Goal: Task Accomplishment & Management: Complete application form

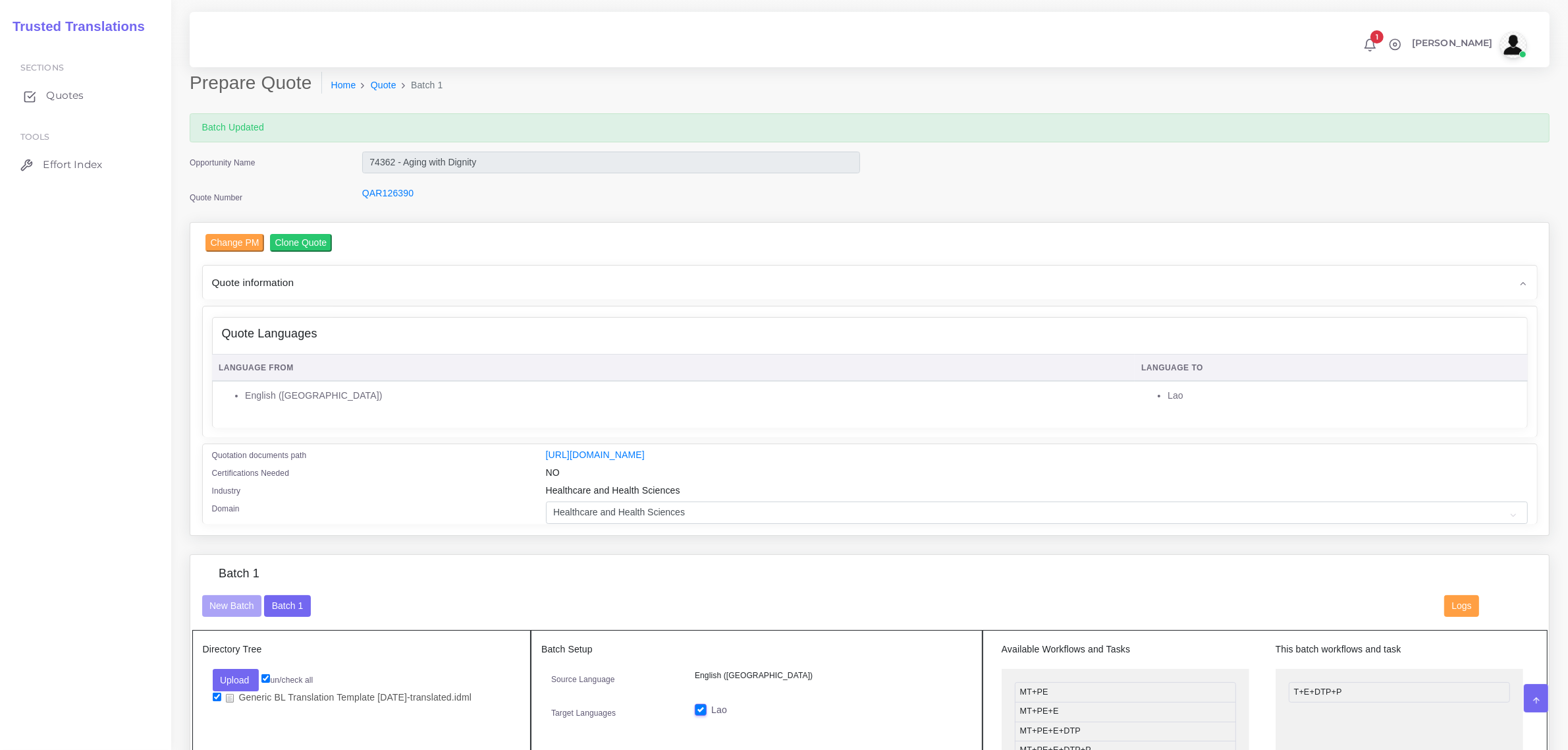
click at [69, 93] on span "Quotes" at bounding box center [64, 95] width 38 height 14
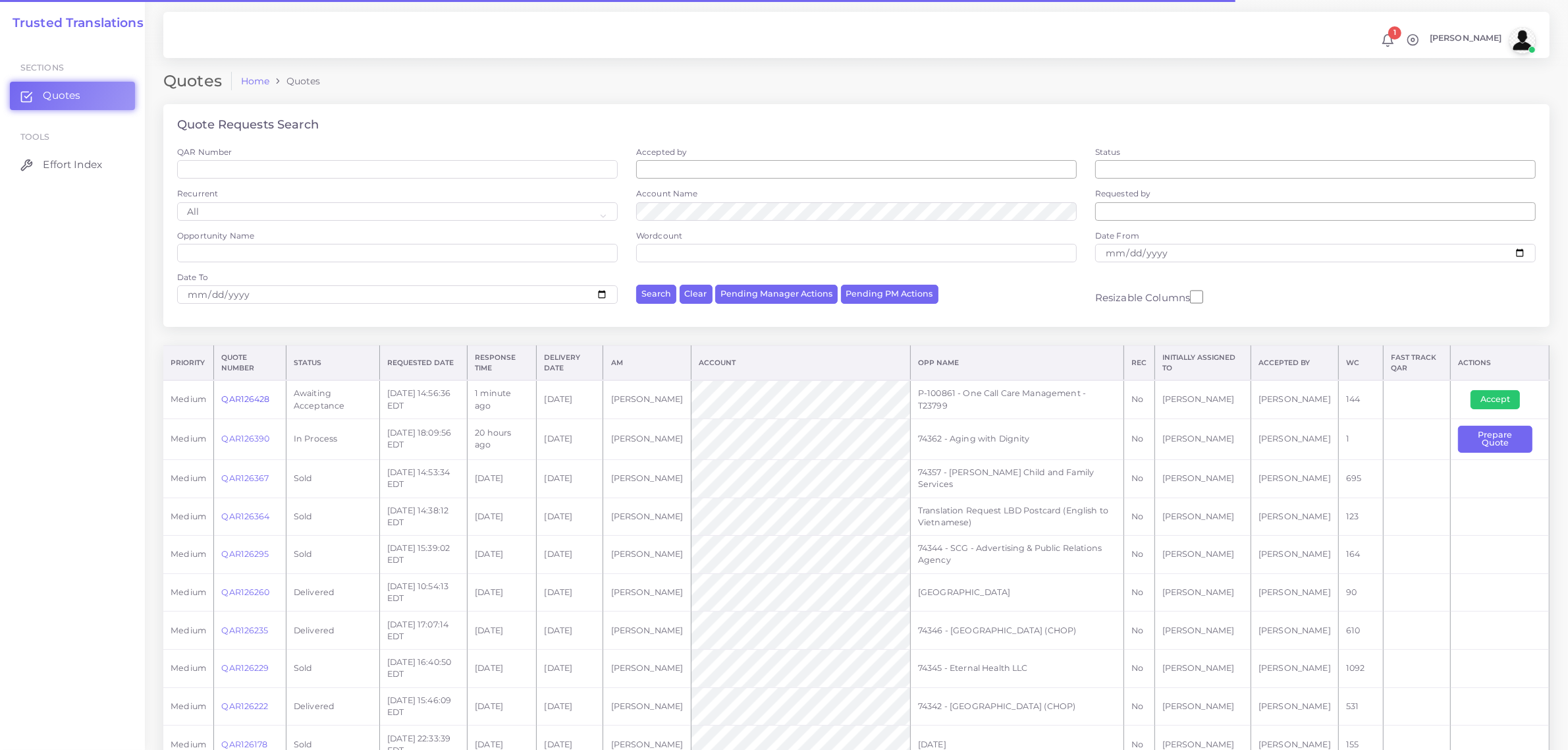
click at [236, 400] on link "QAR126428" at bounding box center [246, 399] width 48 height 10
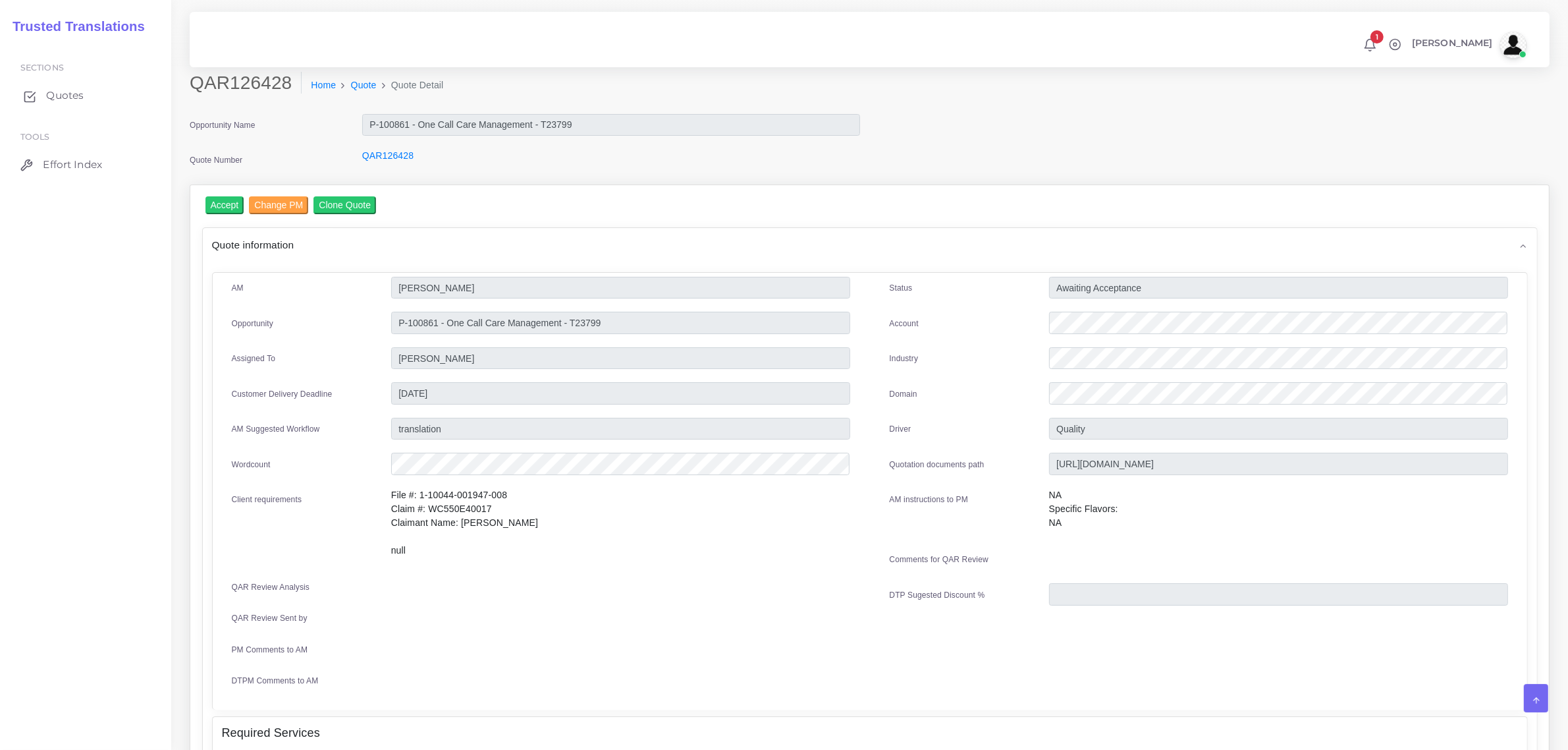
click at [62, 100] on span "Quotes" at bounding box center [64, 95] width 38 height 14
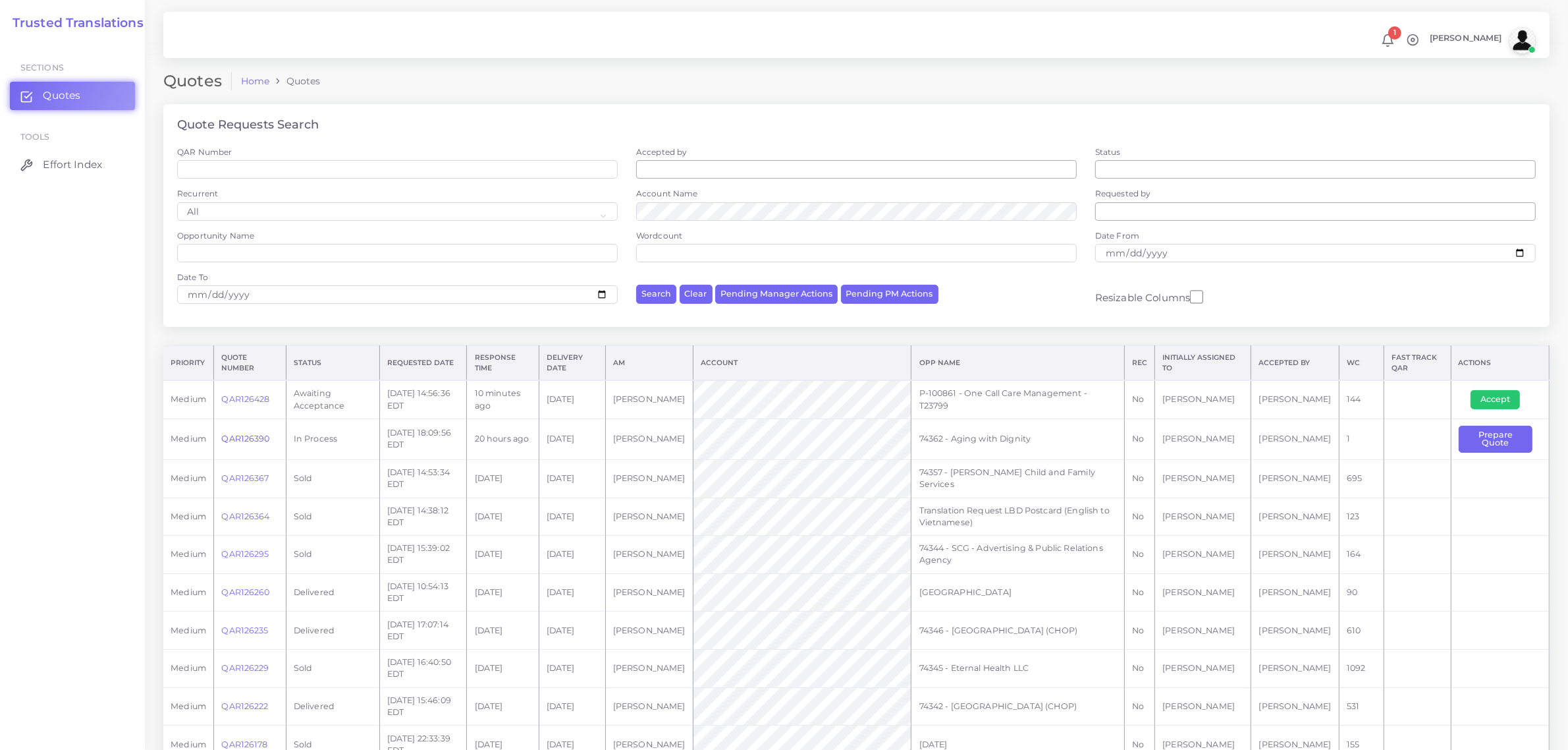
click at [250, 437] on link "QAR126390" at bounding box center [246, 439] width 48 height 10
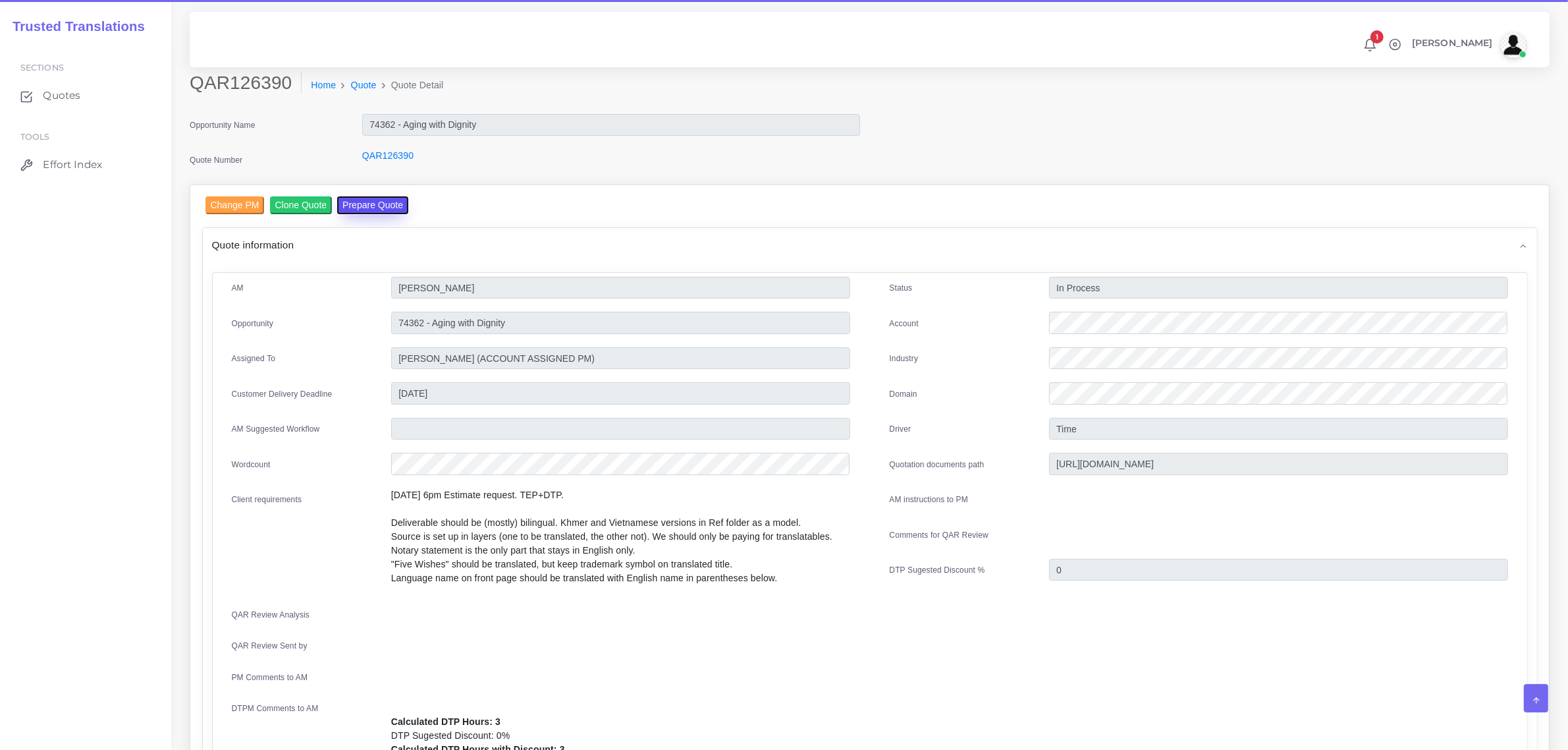
click at [357, 200] on button "Prepare Quote" at bounding box center [373, 205] width 71 height 18
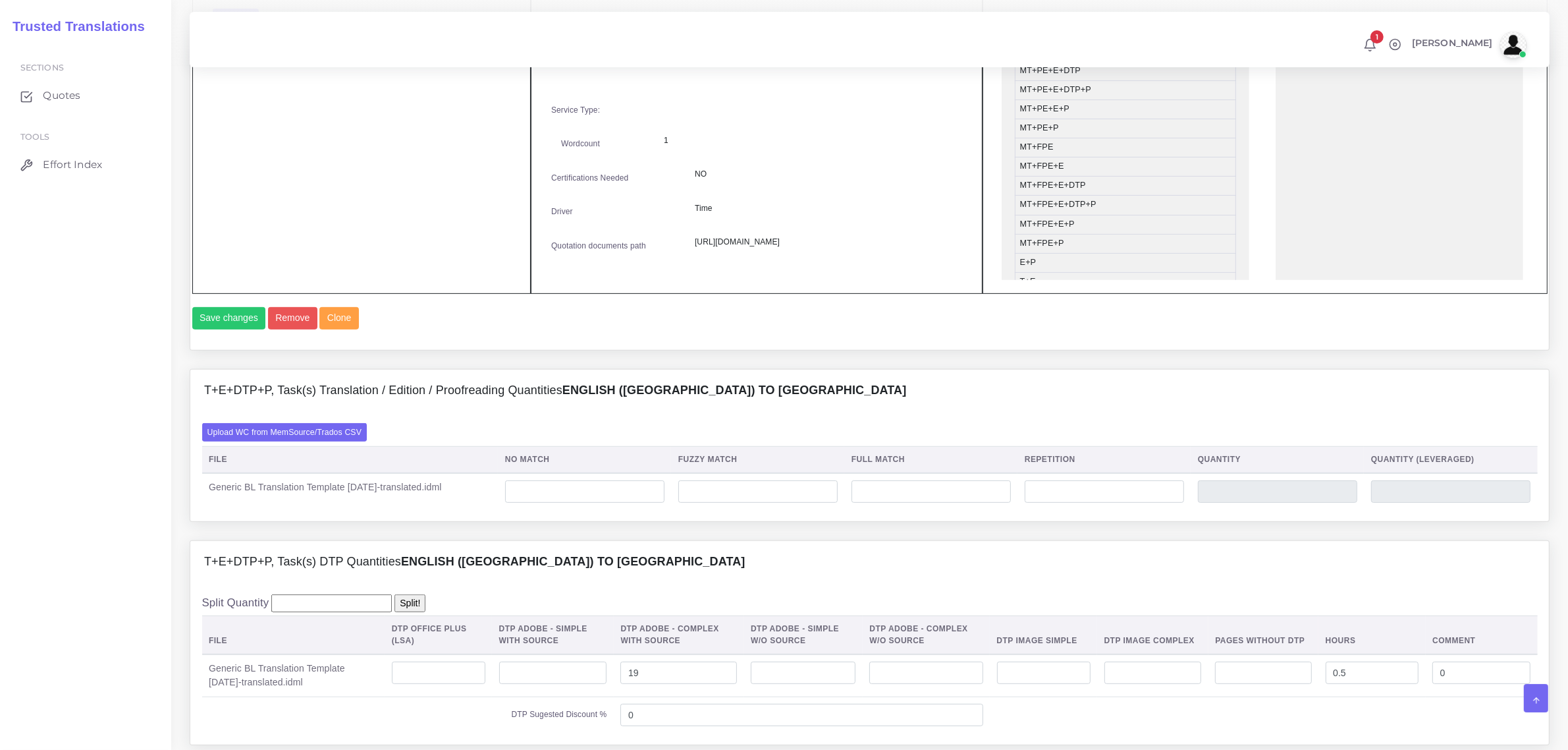
scroll to position [659, 0]
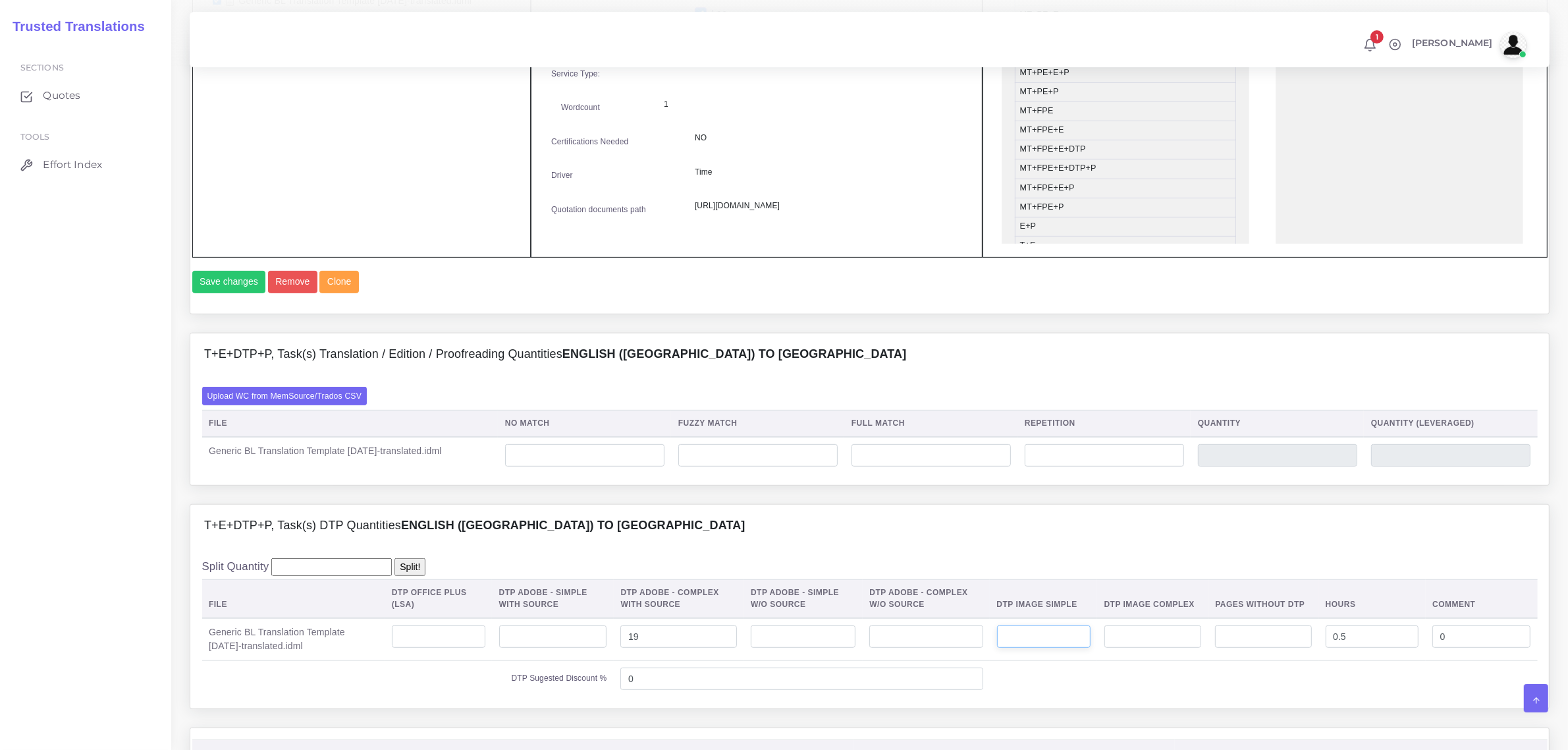
click at [1023, 647] on input "number" at bounding box center [1044, 636] width 94 height 23
type input "1"
click at [304, 404] on label "Upload WC from MemSource/Trados CSV" at bounding box center [285, 396] width 166 height 18
click at [0, 0] on input "Upload WC from MemSource/Trados CSV" at bounding box center [0, 0] width 0 height 0
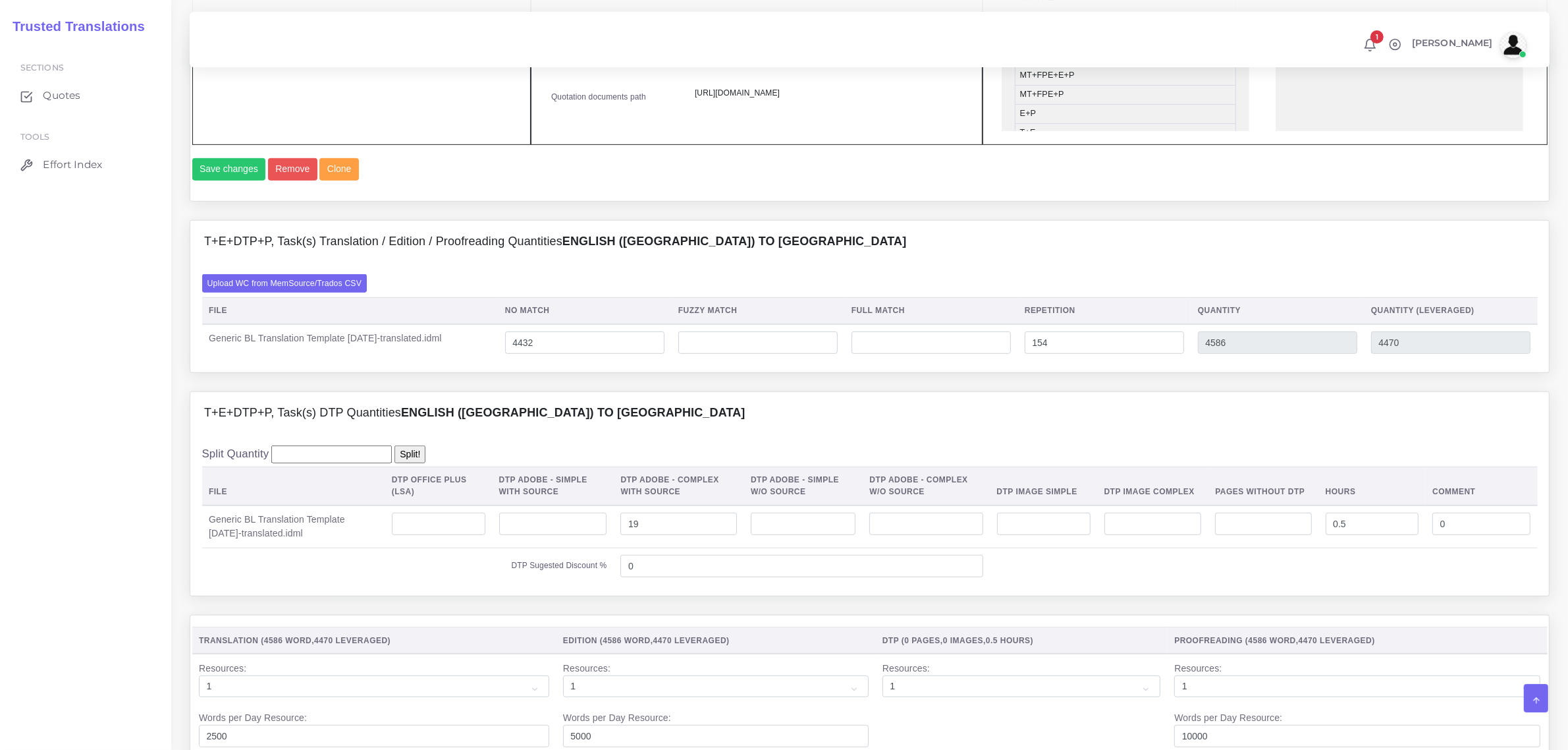
scroll to position [906, 0]
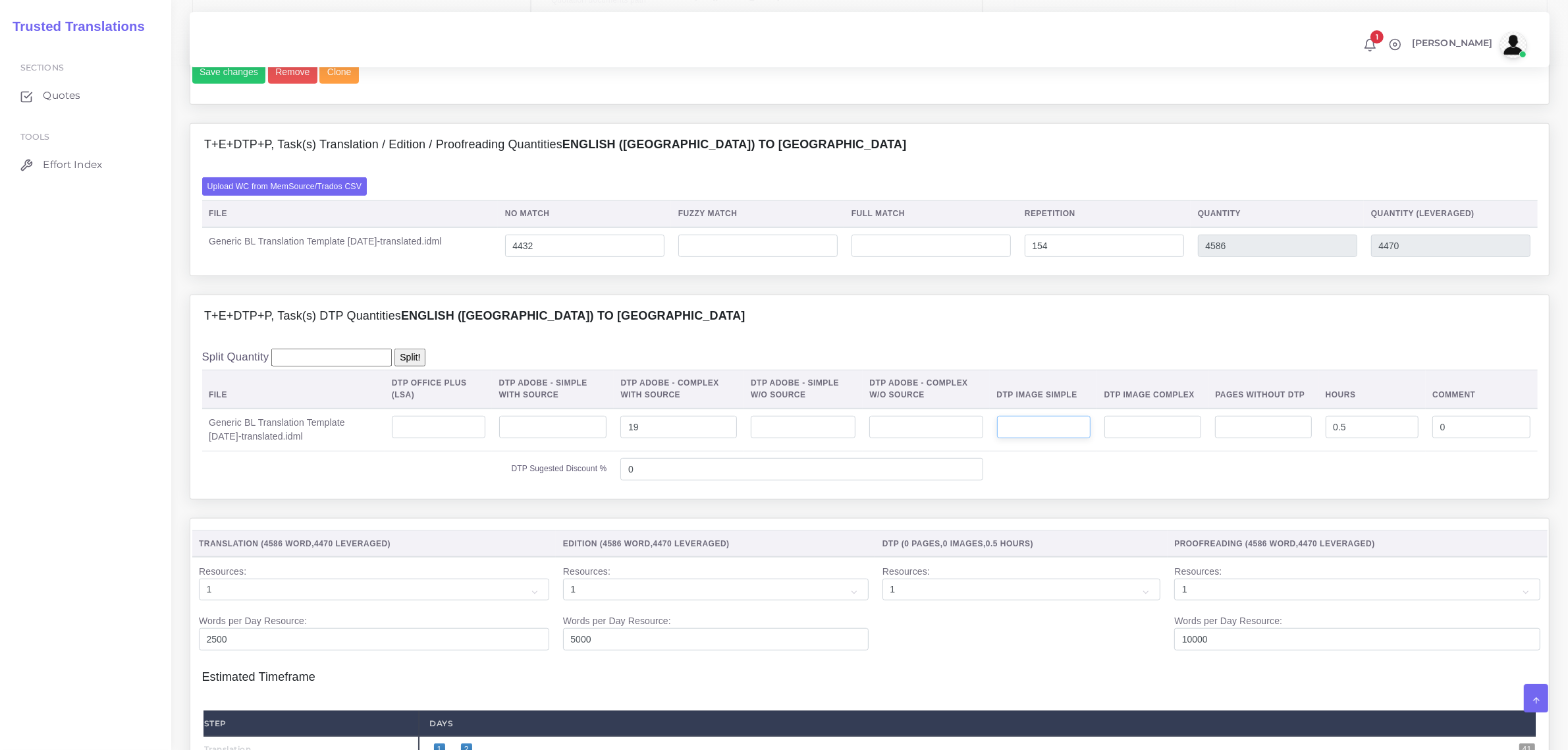
click at [1035, 438] on input "number" at bounding box center [1044, 427] width 94 height 23
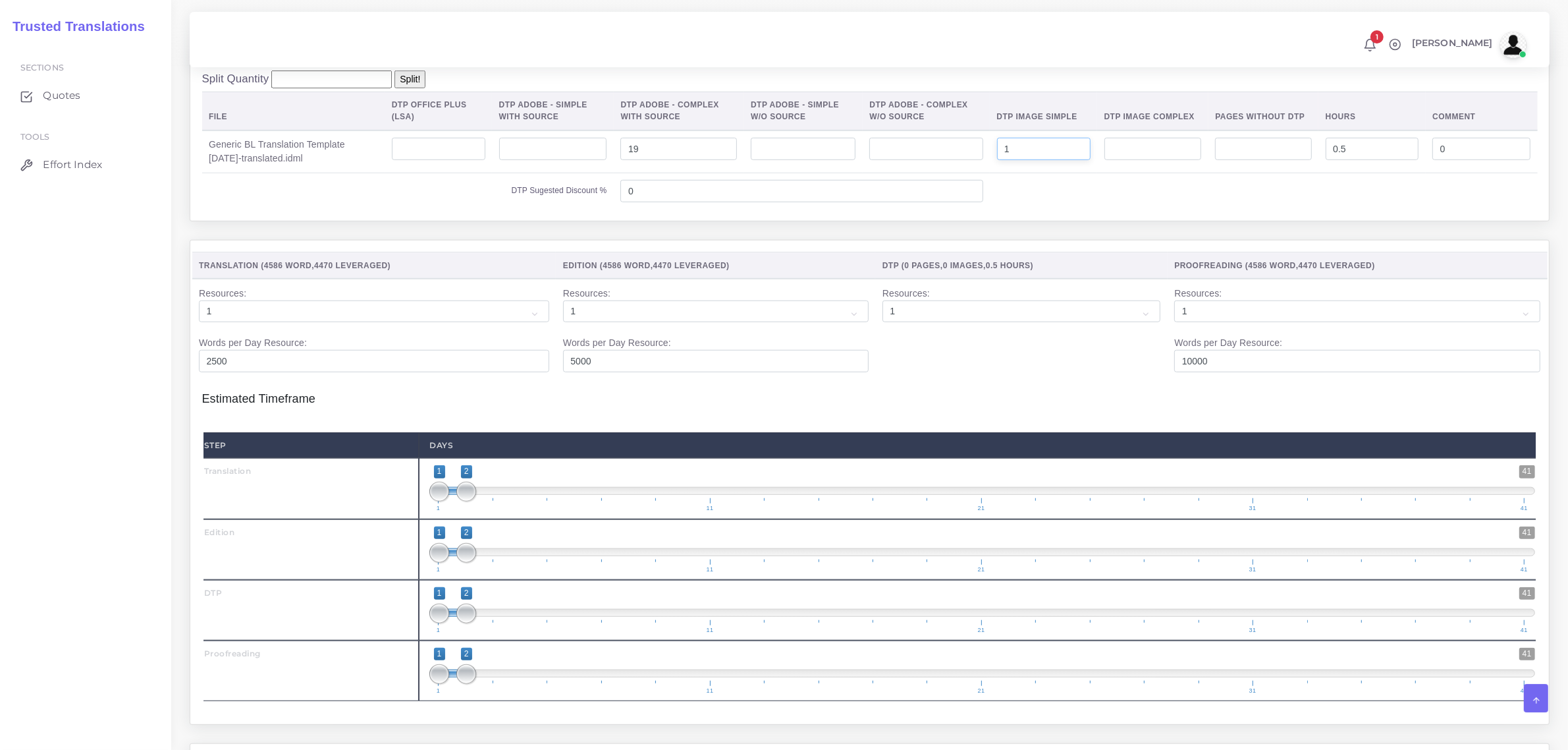
scroll to position [1235, 0]
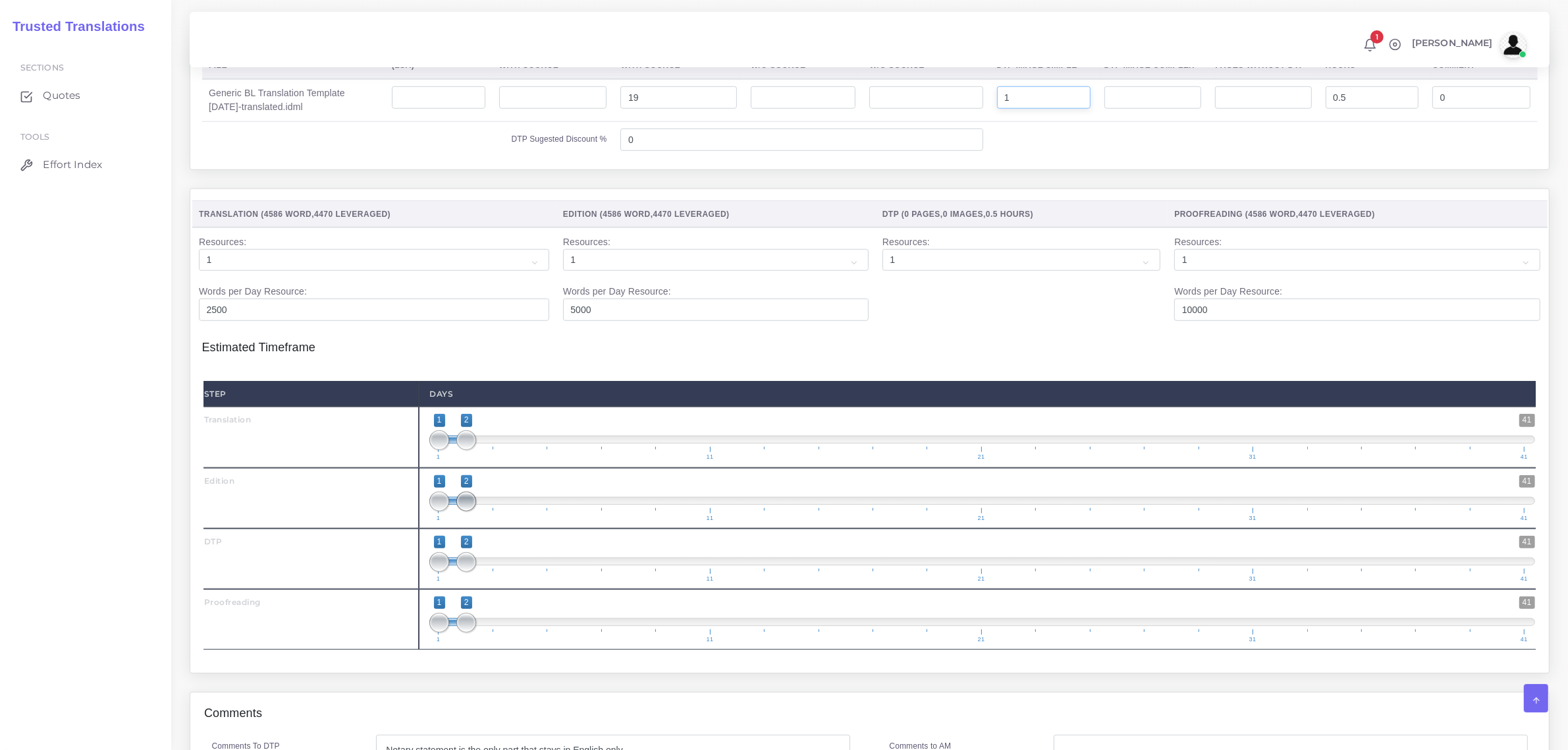
type input "1"
drag, startPoint x: 466, startPoint y: 527, endPoint x: 486, endPoint y: 530, distance: 20.2
click at [498, 511] on span at bounding box center [494, 501] width 20 height 20
drag, startPoint x: 430, startPoint y: 524, endPoint x: 469, endPoint y: 531, distance: 39.6
click at [469, 528] on div "1 41 1 3 1 — 3 1 11 21 31 41 1;3" at bounding box center [982, 498] width 1127 height 61
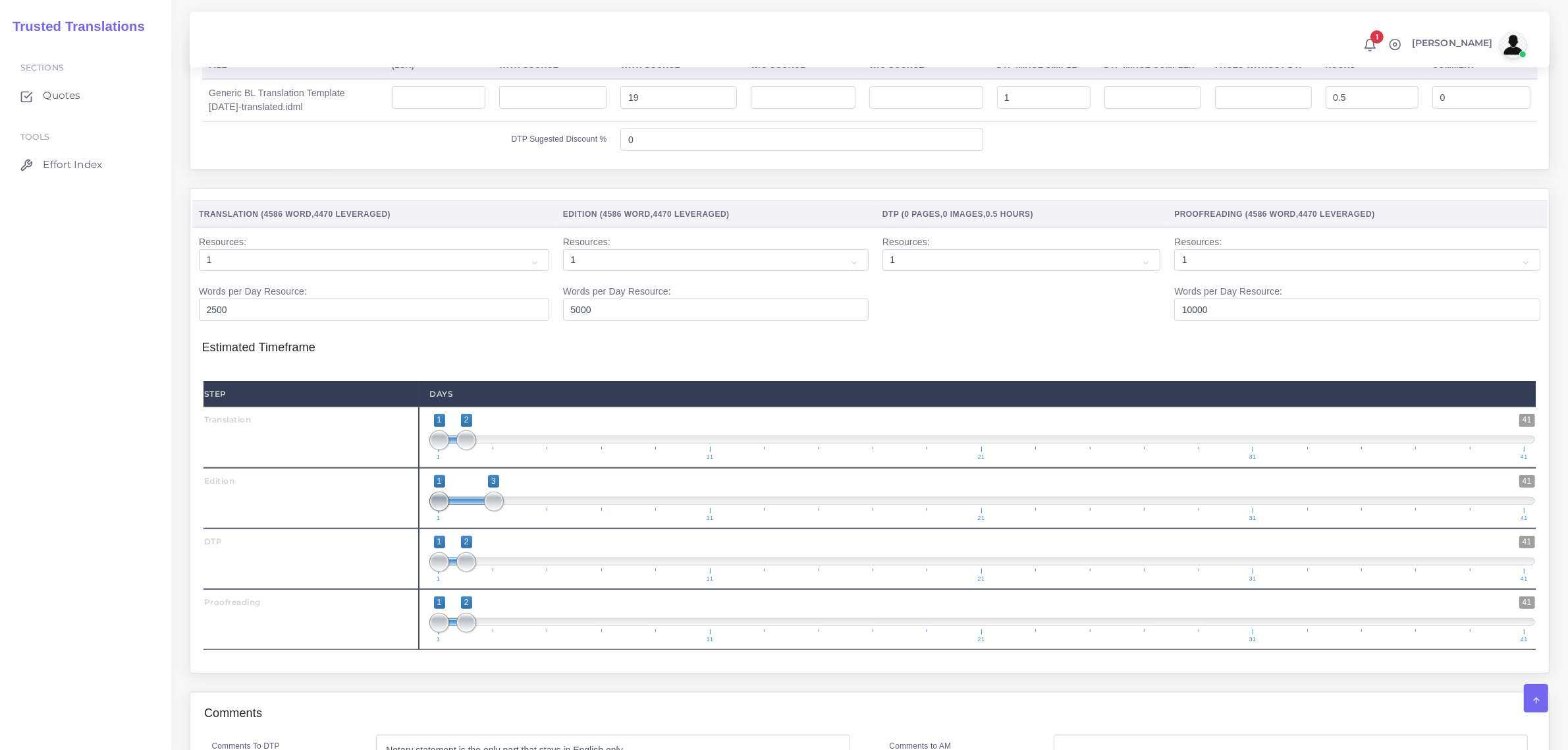
type input "3;3"
drag, startPoint x: 440, startPoint y: 528, endPoint x: 505, endPoint y: 526, distance: 65.0
click at [505, 521] on span "1 41 3 3 3 — 3 1 11 21 31 41" at bounding box center [982, 497] width 1106 height 46
drag, startPoint x: 467, startPoint y: 592, endPoint x: 561, endPoint y: 589, distance: 94.0
click at [561, 582] on span "1 41 1 5 1 — 5 1 11 21 31 41" at bounding box center [982, 558] width 1106 height 46
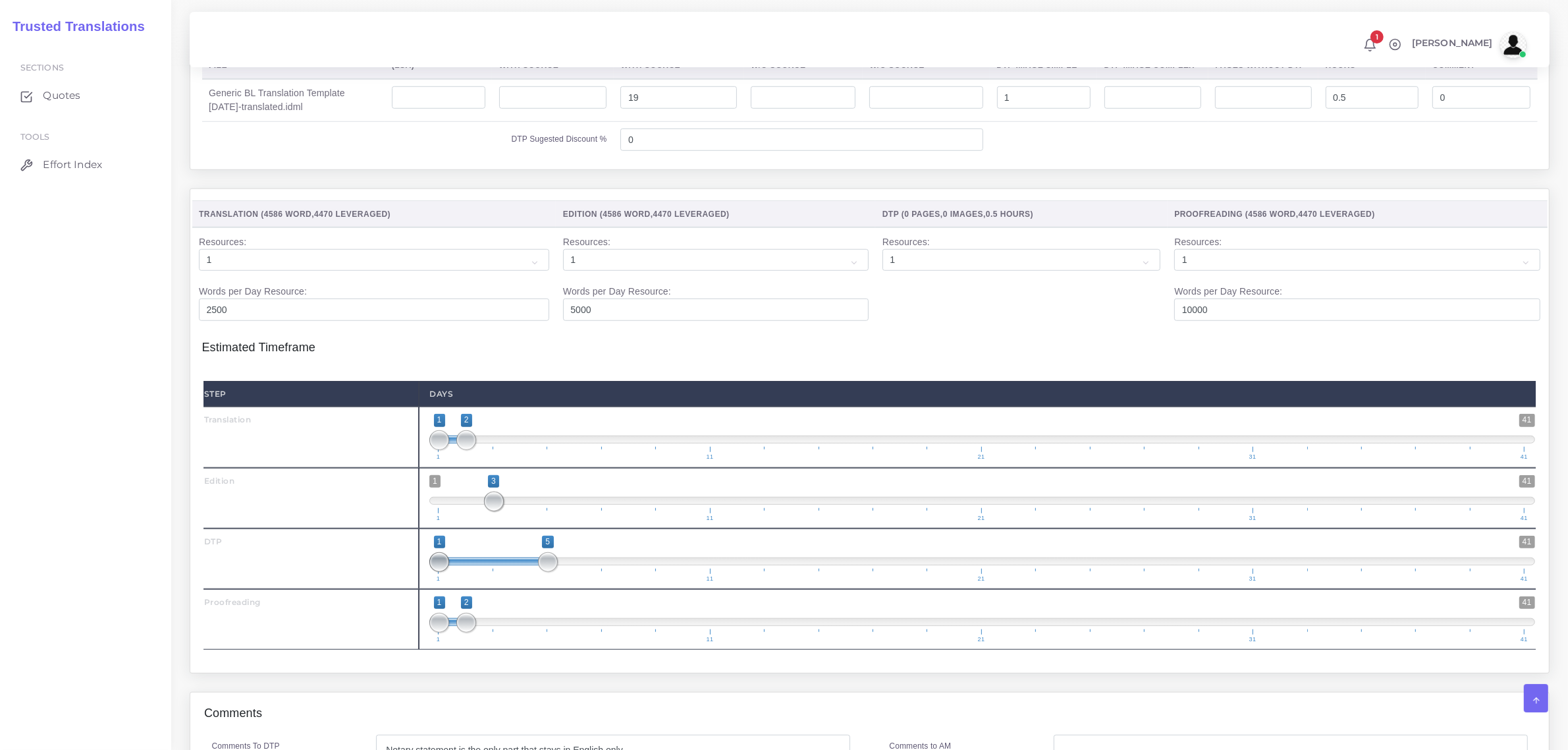
type input "4;5"
drag, startPoint x: 438, startPoint y: 588, endPoint x: 512, endPoint y: 585, distance: 74.1
click at [512, 572] on span at bounding box center [521, 562] width 20 height 20
drag, startPoint x: 460, startPoint y: 654, endPoint x: 659, endPoint y: 647, distance: 199.1
click at [659, 632] on span at bounding box center [656, 622] width 20 height 20
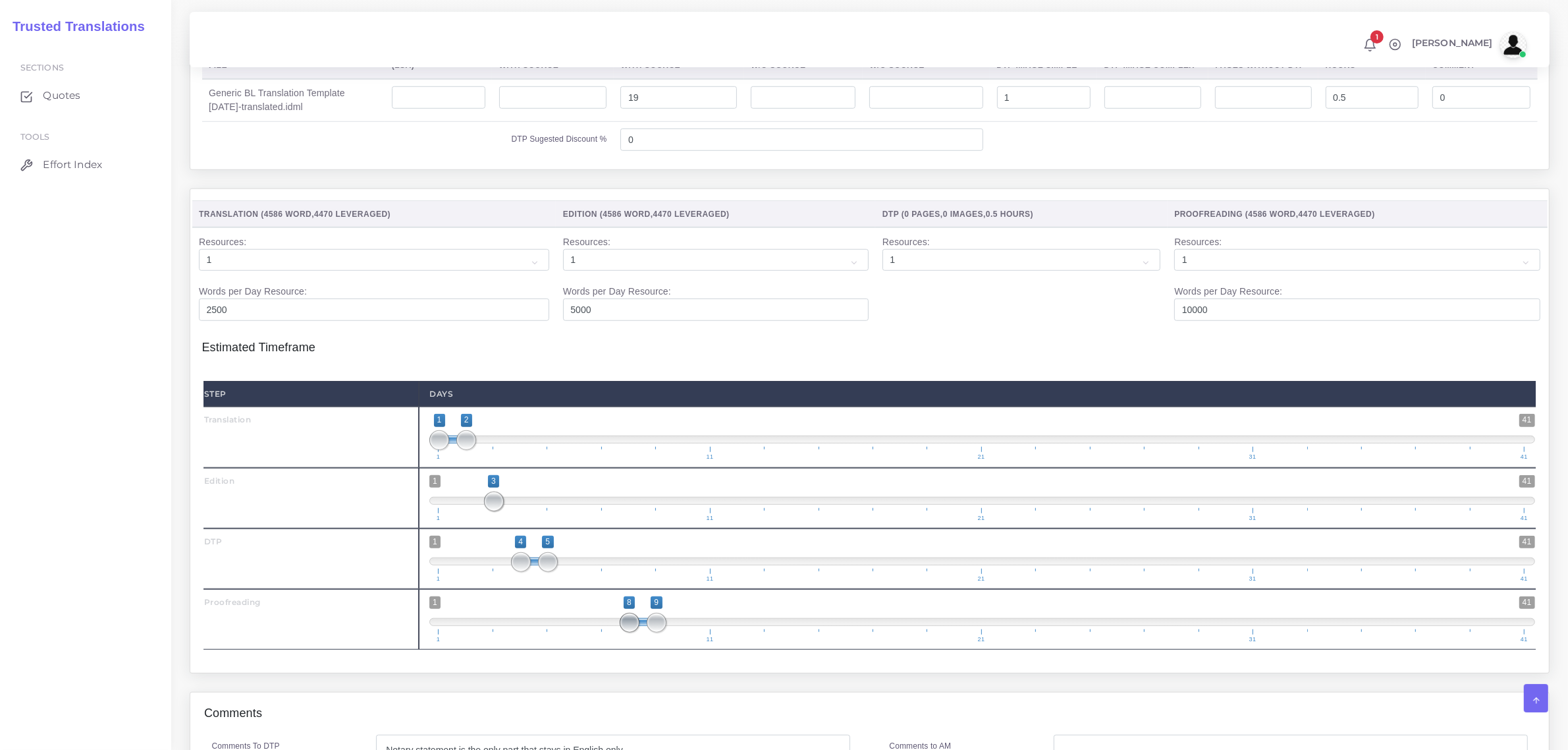
type input "7;9"
drag, startPoint x: 436, startPoint y: 654, endPoint x: 590, endPoint y: 641, distance: 154.5
click at [590, 641] on span "1 41 7 9 7 — 9 1 11 21 31 41" at bounding box center [982, 619] width 1106 height 46
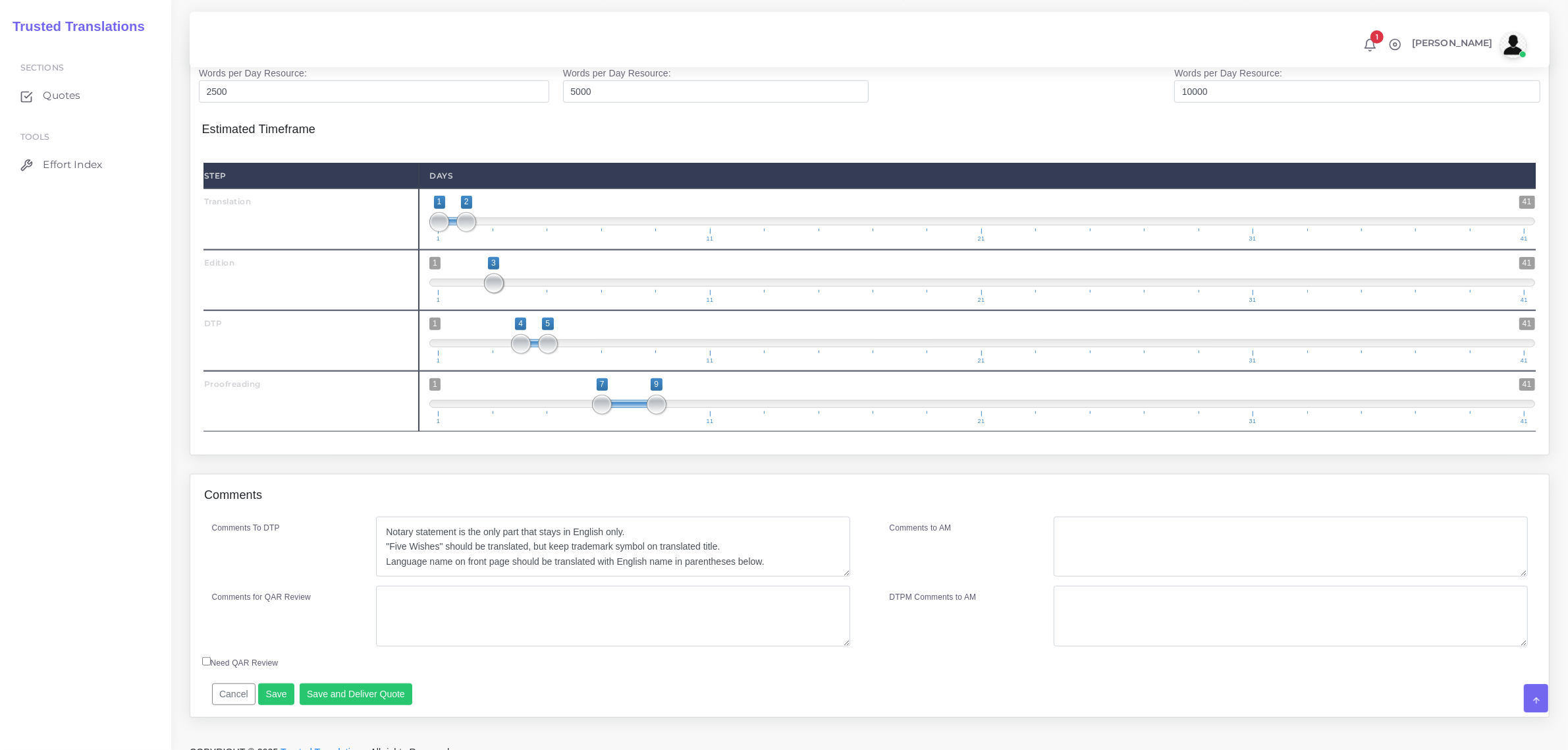
scroll to position [1499, 0]
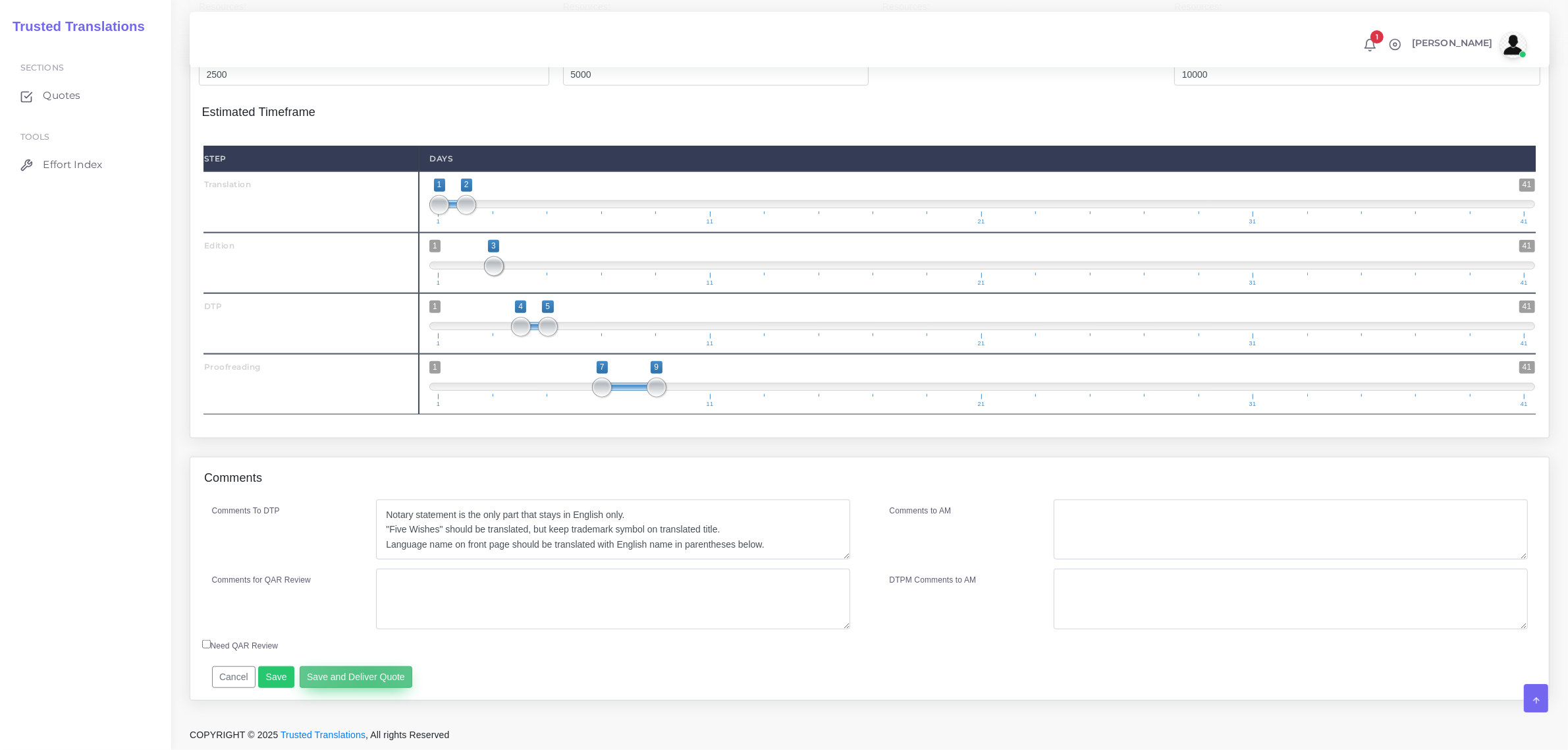
click at [363, 677] on button "Save and Deliver Quote" at bounding box center [356, 677] width 114 height 23
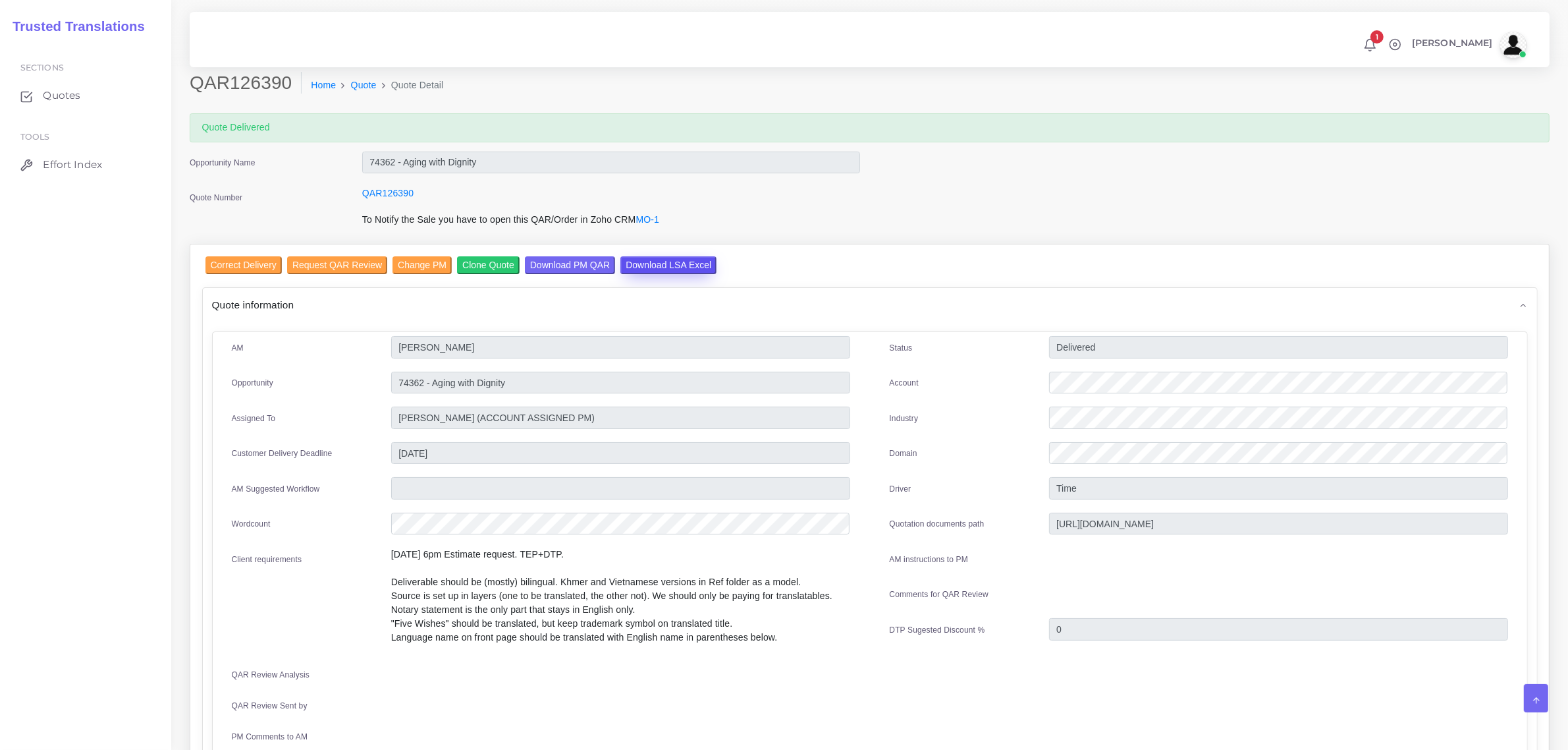
click at [633, 263] on input "Download LSA Excel" at bounding box center [668, 266] width 96 height 18
click at [66, 93] on span "Quotes" at bounding box center [64, 95] width 38 height 14
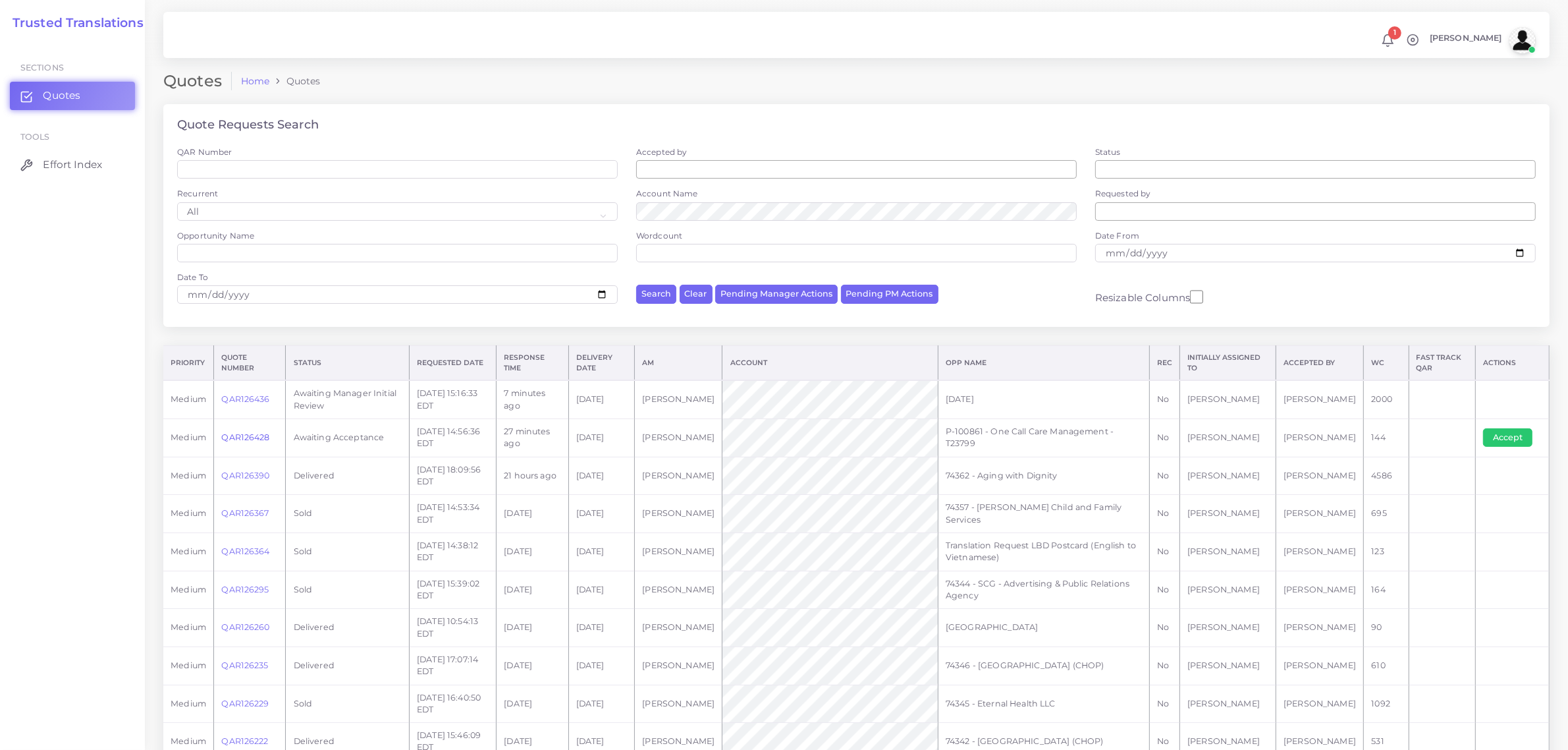
click at [245, 435] on link "QAR126428" at bounding box center [246, 437] width 48 height 10
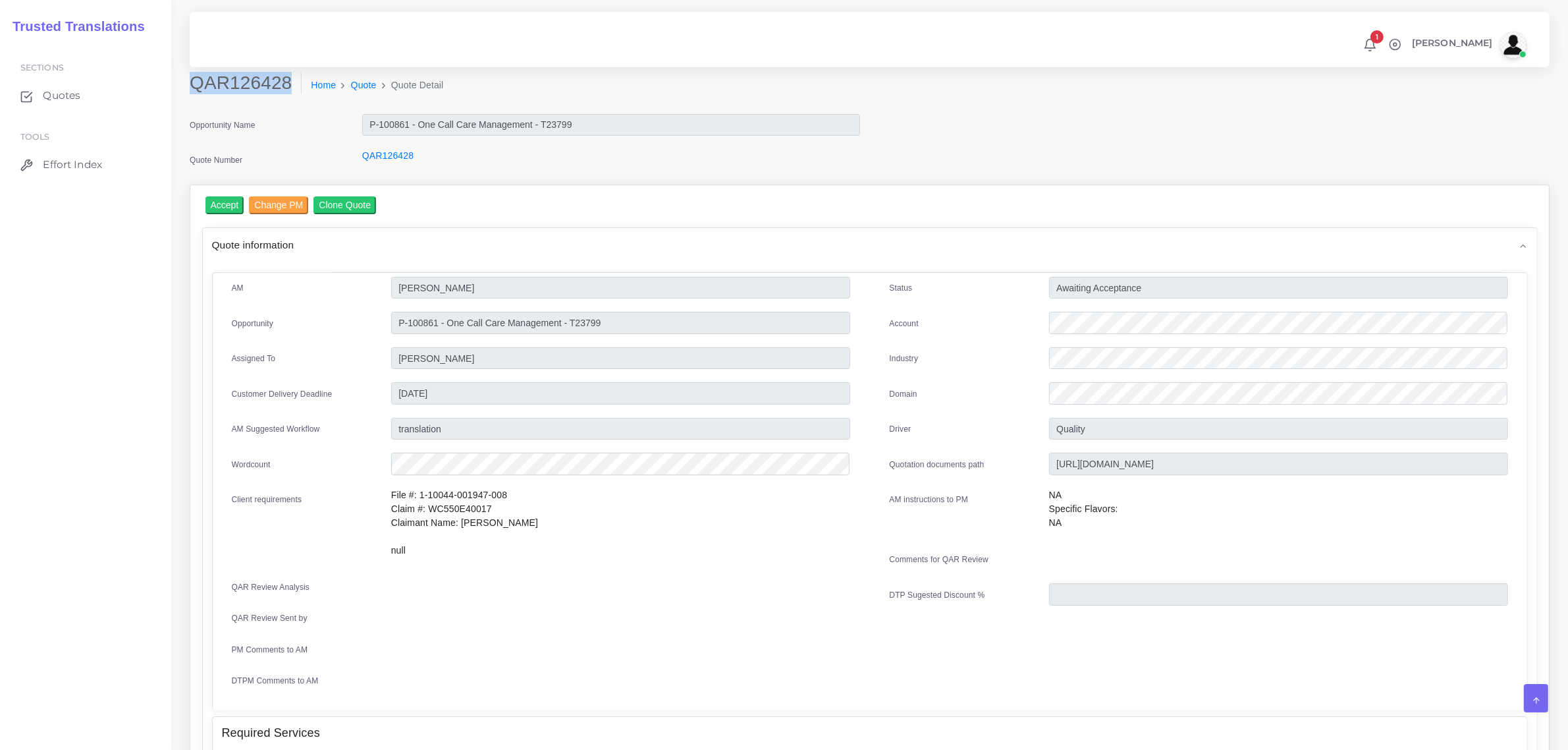
drag, startPoint x: 195, startPoint y: 81, endPoint x: 289, endPoint y: 87, distance: 94.2
click at [289, 87] on h2 "QAR126428" at bounding box center [246, 83] width 112 height 23
copy h2 "QAR126428"
drag, startPoint x: 396, startPoint y: 324, endPoint x: 608, endPoint y: 321, distance: 212.0
click at [608, 321] on input "P-100861 - One Call Care Management - T23799" at bounding box center [620, 322] width 459 height 23
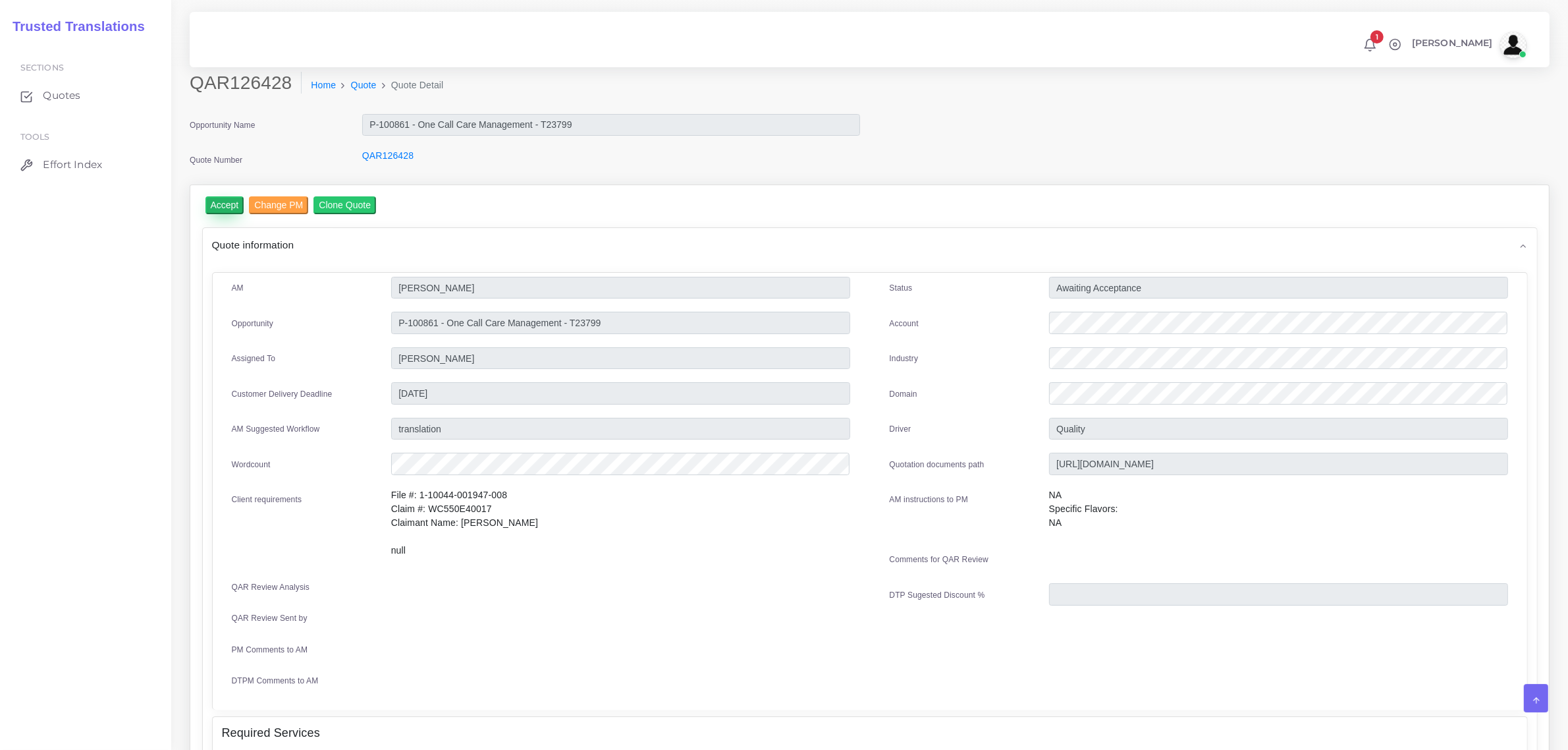
click at [232, 205] on input "Accept" at bounding box center [224, 205] width 39 height 18
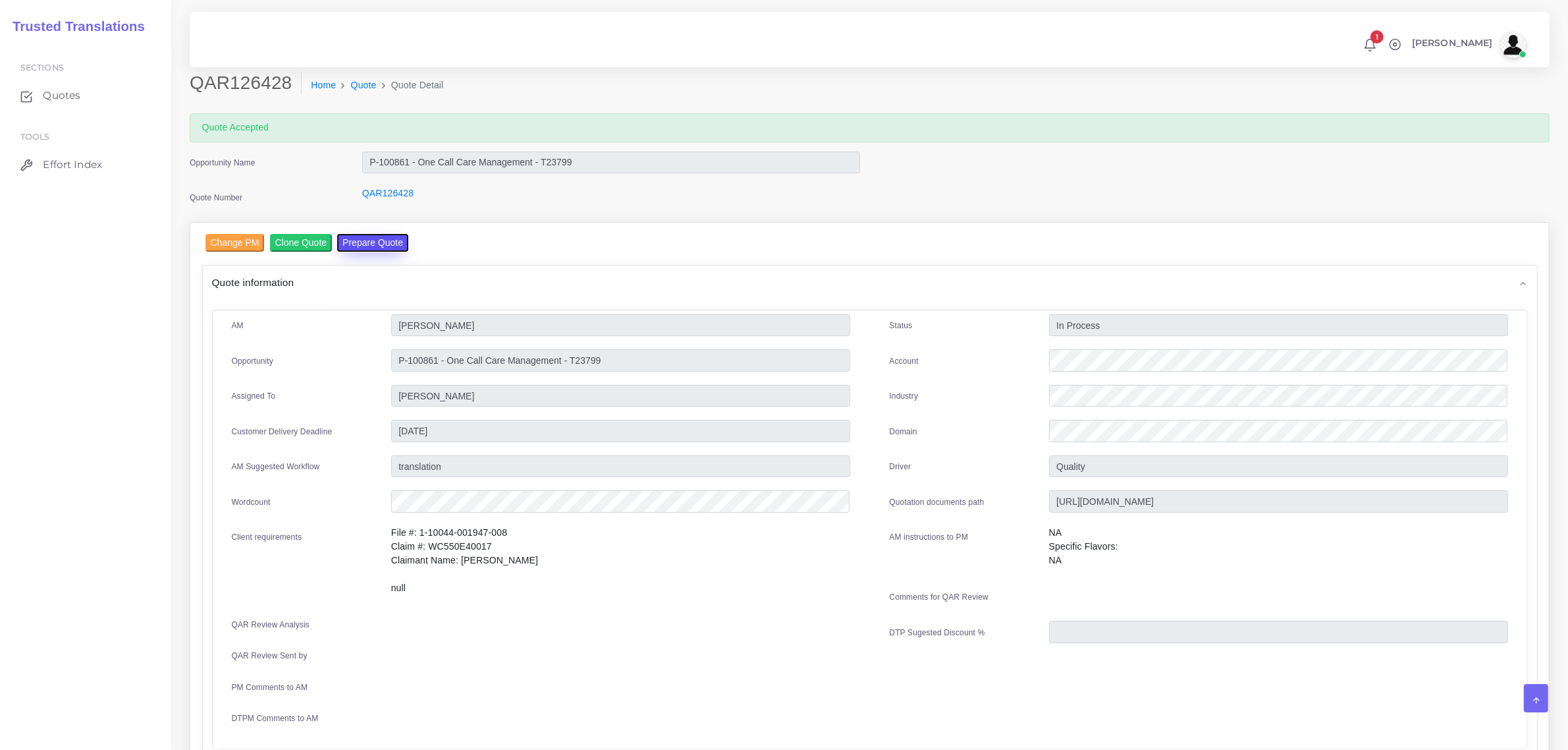
click at [352, 235] on button "Prepare Quote" at bounding box center [373, 243] width 71 height 18
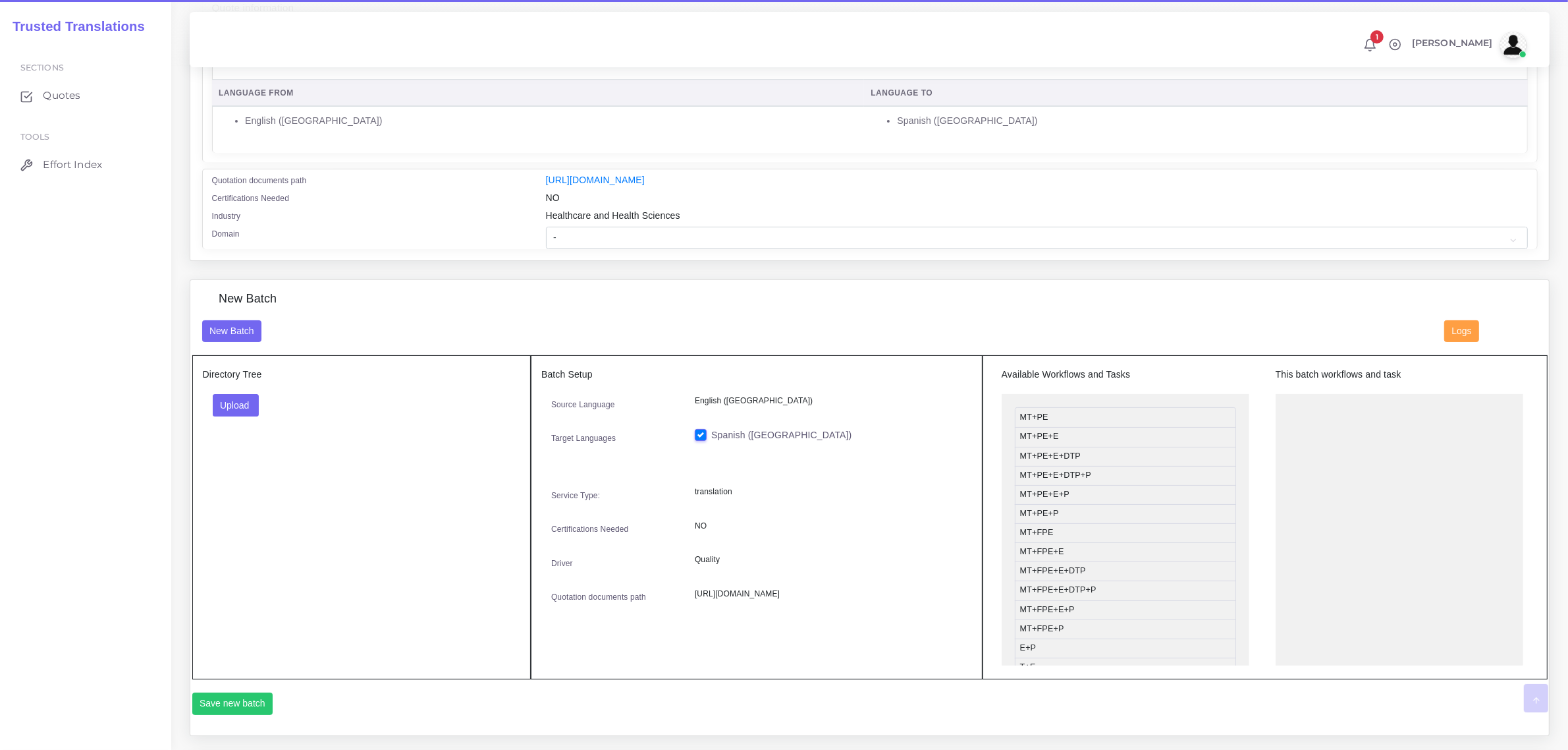
scroll to position [247, 0]
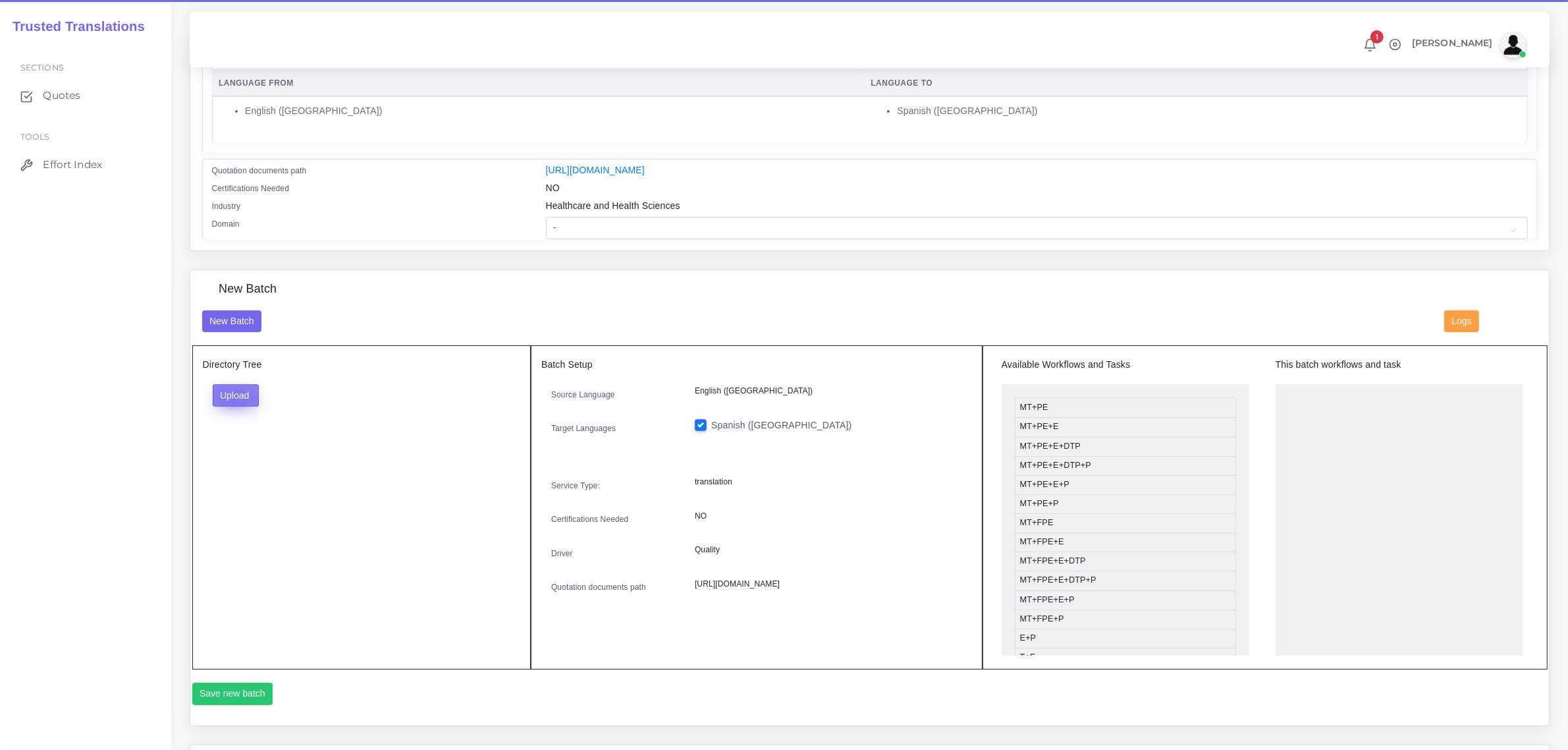
click at [235, 399] on button "Upload" at bounding box center [236, 395] width 47 height 23
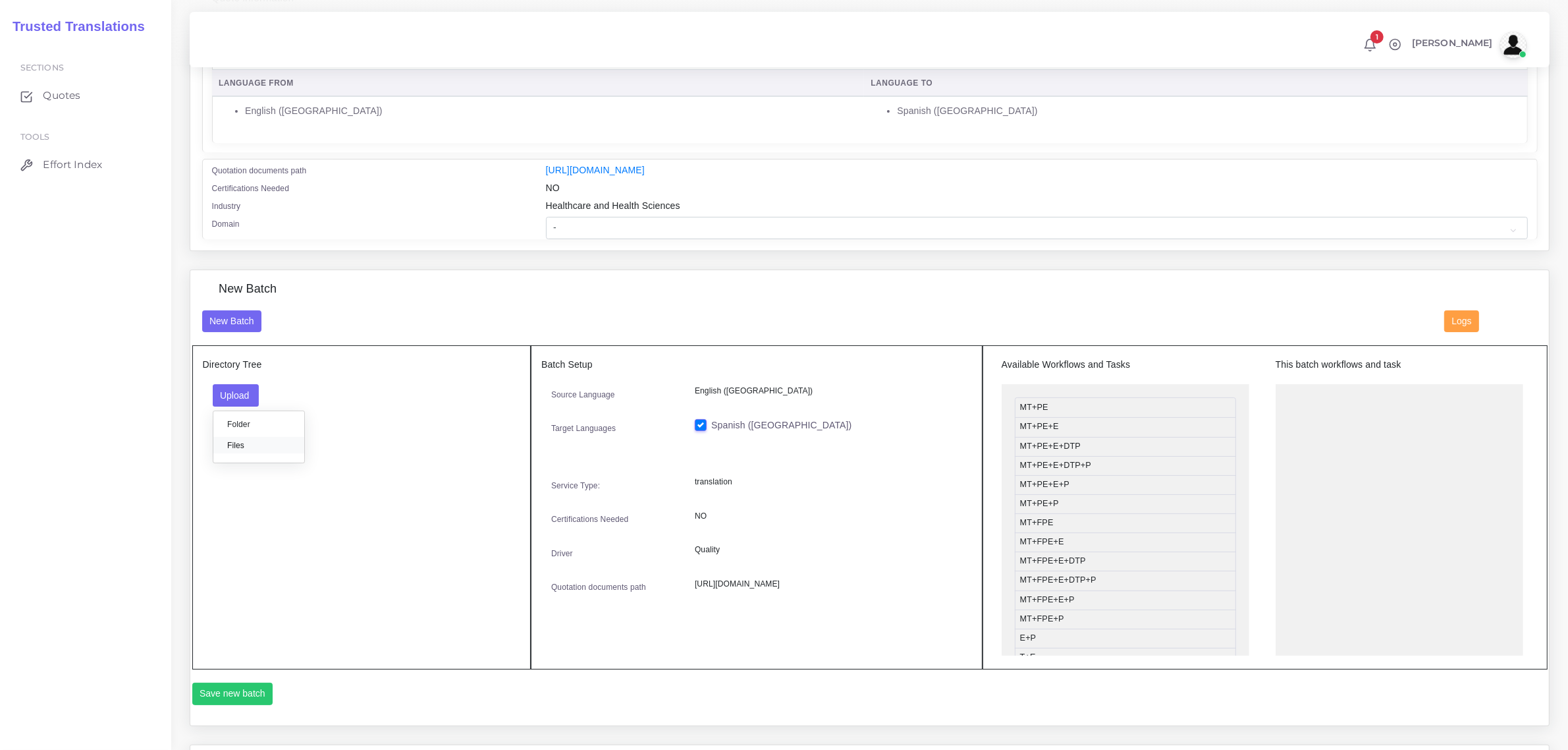
click at [250, 438] on label "Files" at bounding box center [259, 445] width 91 height 16
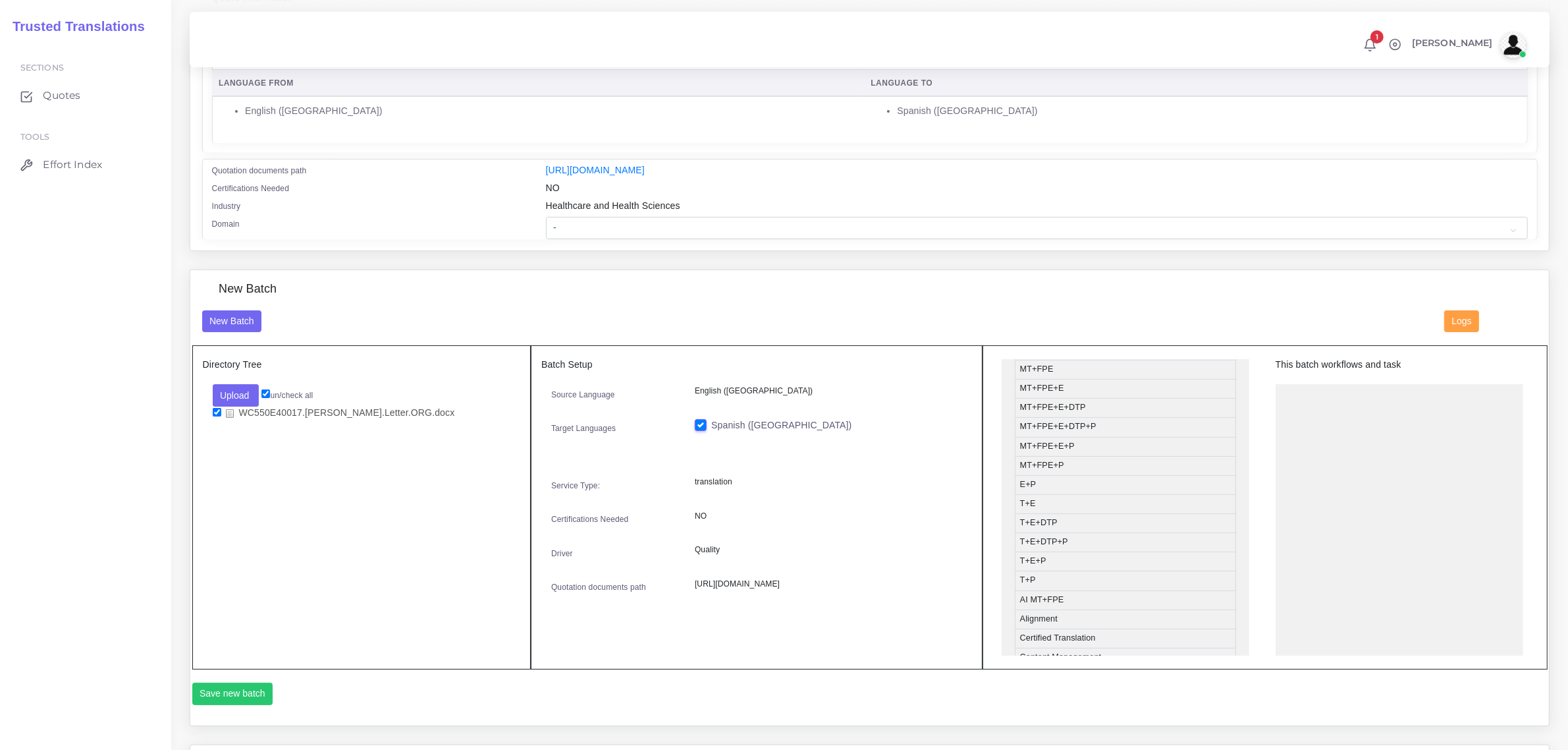
scroll to position [165, 0]
drag, startPoint x: 1123, startPoint y: 543, endPoint x: 1378, endPoint y: 396, distance: 294.3
click at [222, 696] on button "Save new batch" at bounding box center [233, 693] width 81 height 23
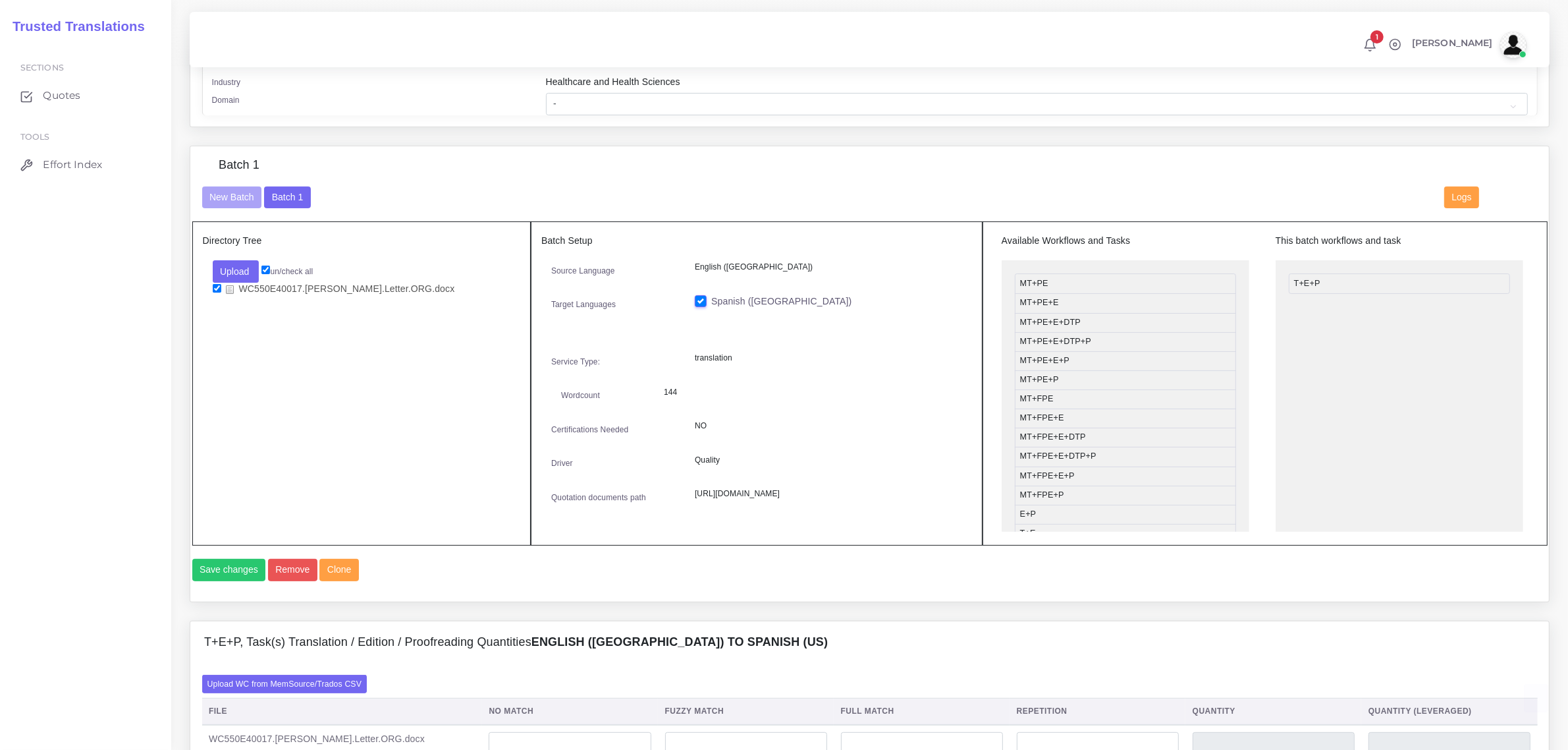
scroll to position [412, 0]
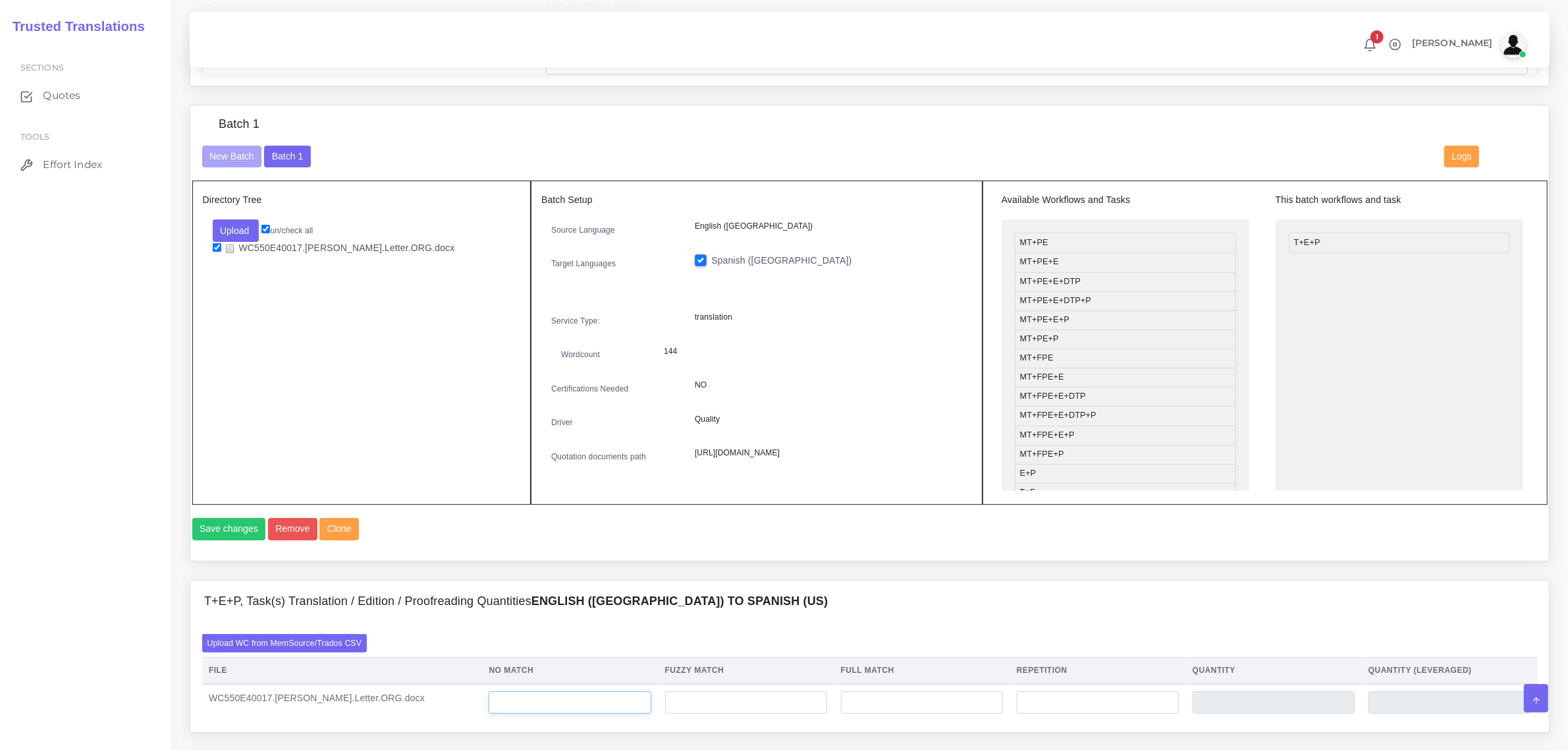
click at [543, 714] on input "number" at bounding box center [569, 702] width 162 height 23
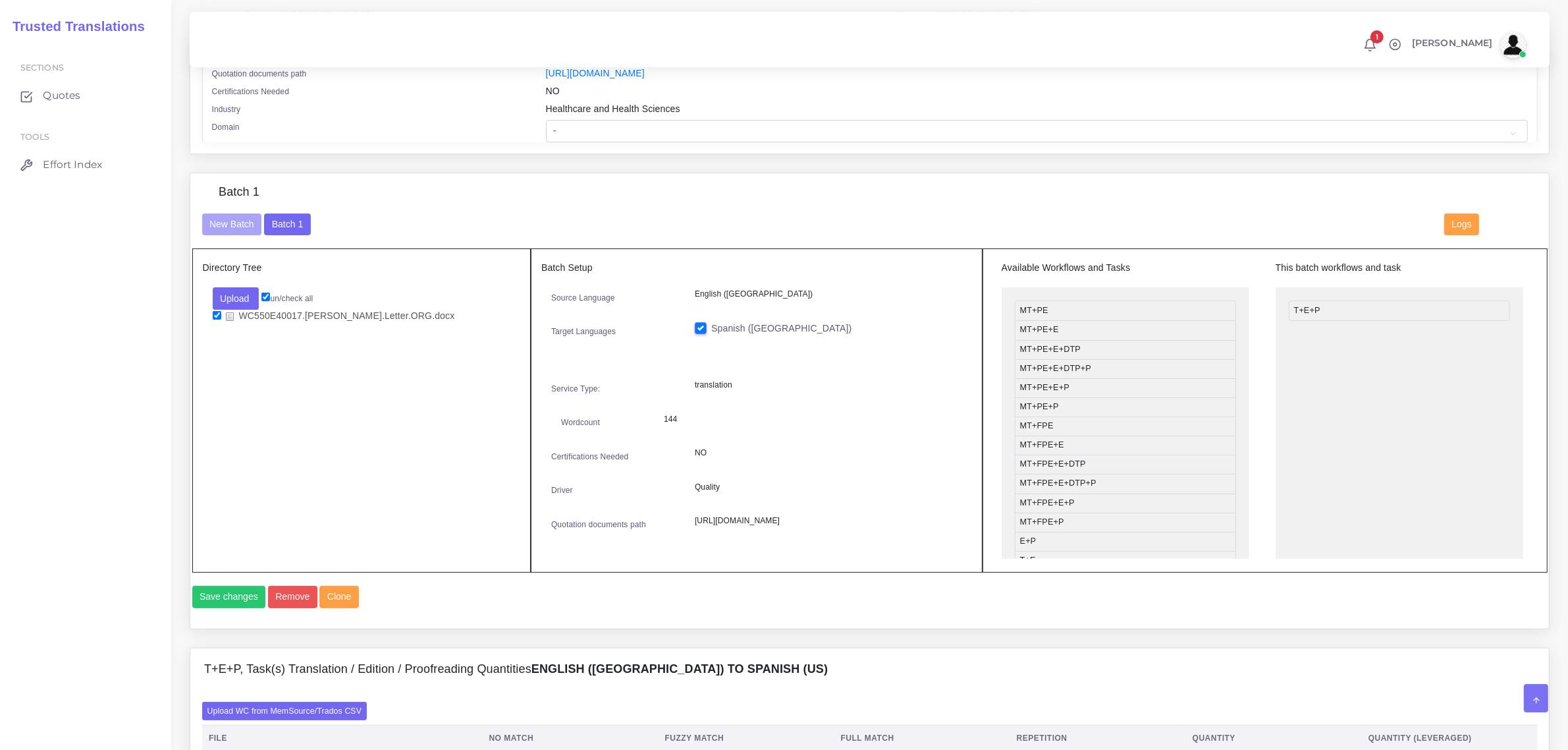
scroll to position [0, 0]
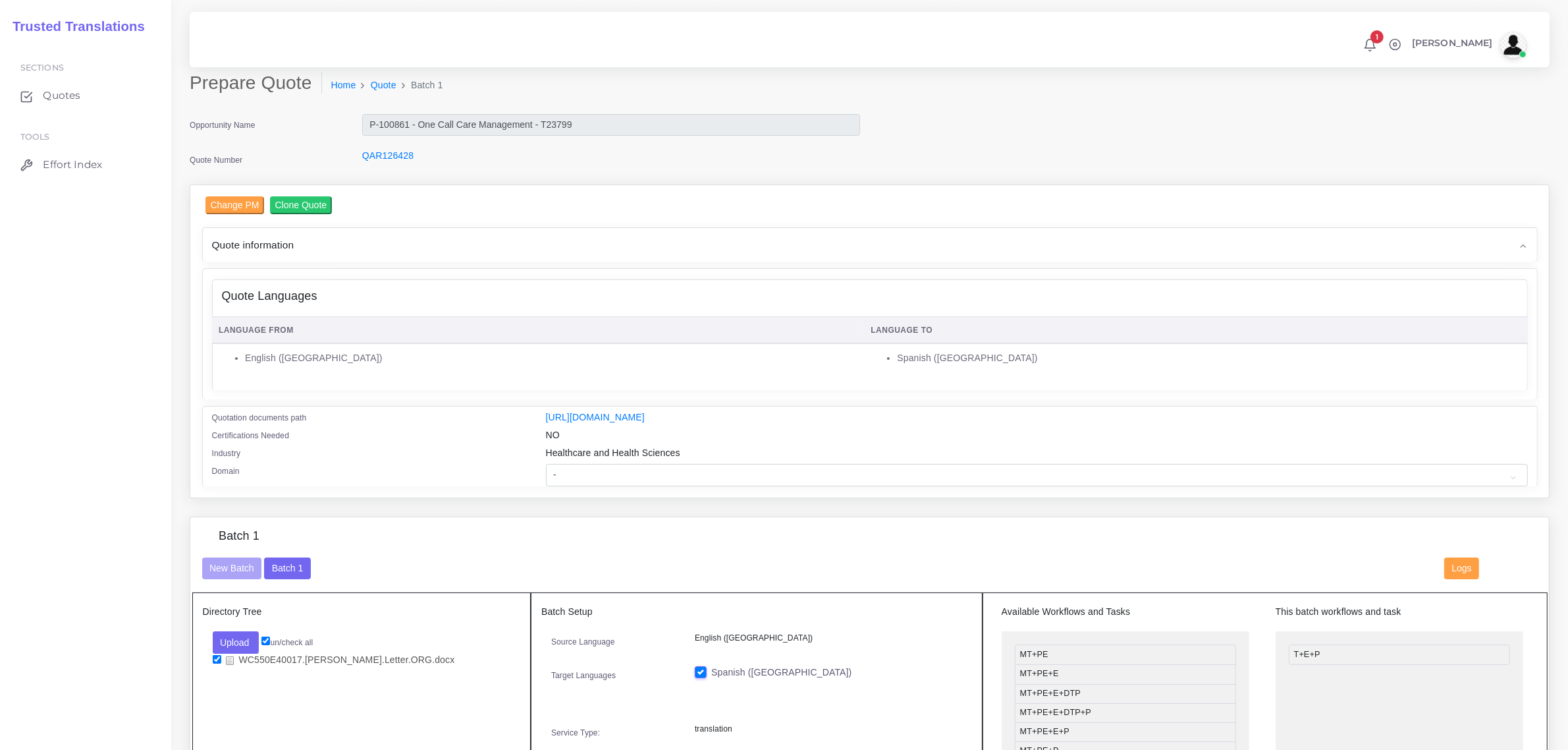
type input "141"
click at [623, 474] on select "- Advertising and Media Agriculture, Forestry and Fishing Architecture, Buildin…" at bounding box center [1037, 475] width 982 height 23
select select "Healthcare and Health Sciences"
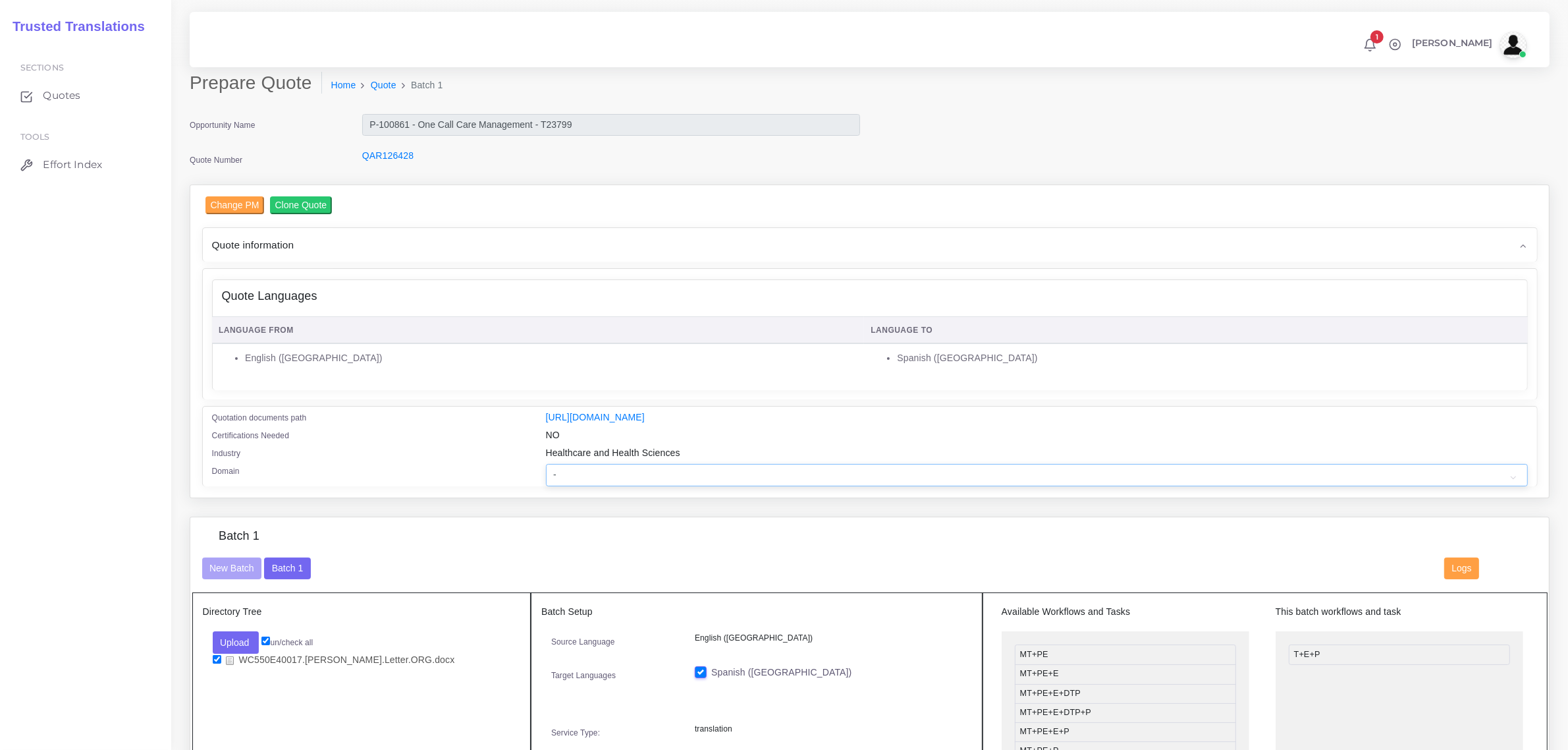
click at [546, 464] on select "- Advertising and Media Agriculture, Forestry and Fishing Architecture, Buildin…" at bounding box center [1037, 475] width 982 height 23
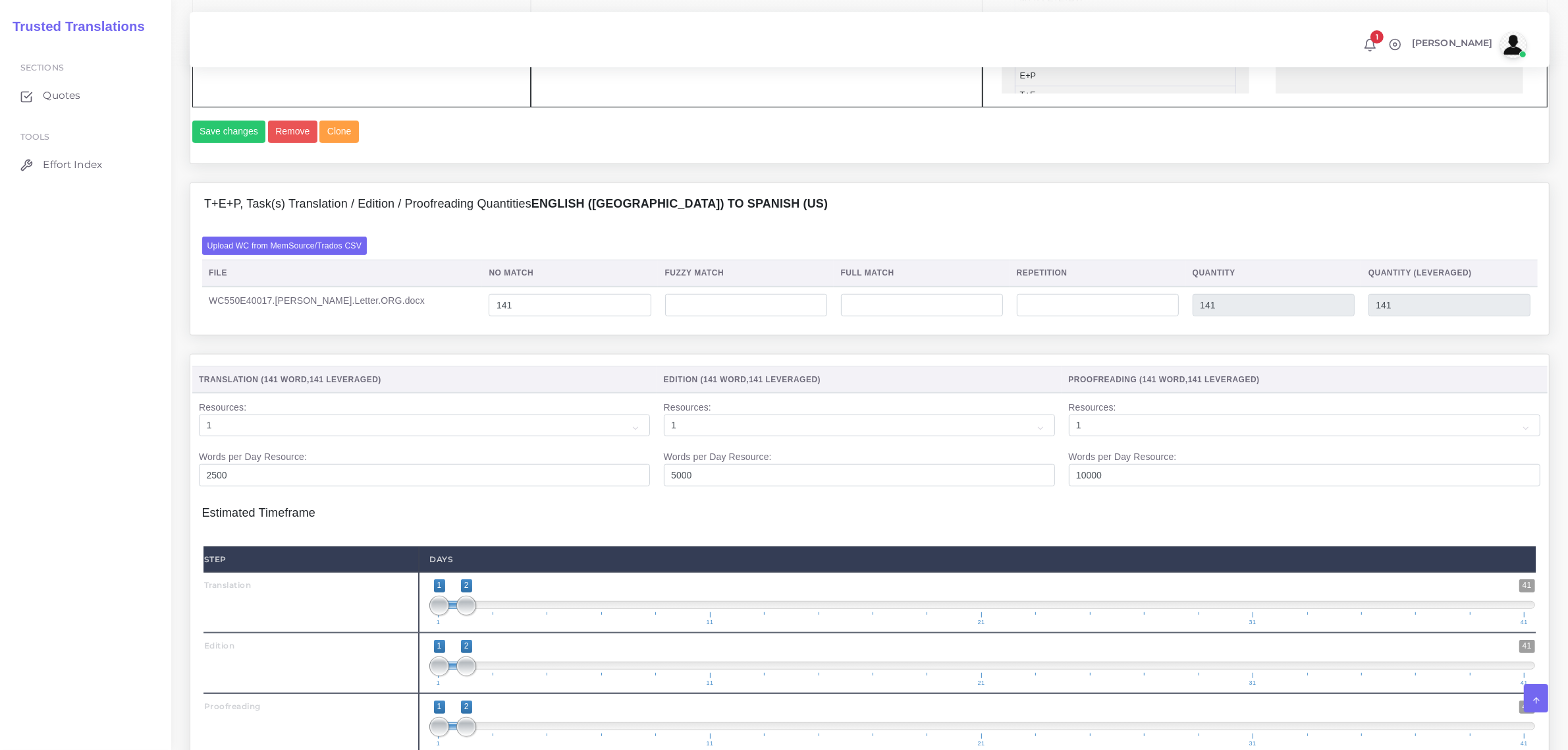
scroll to position [988, 0]
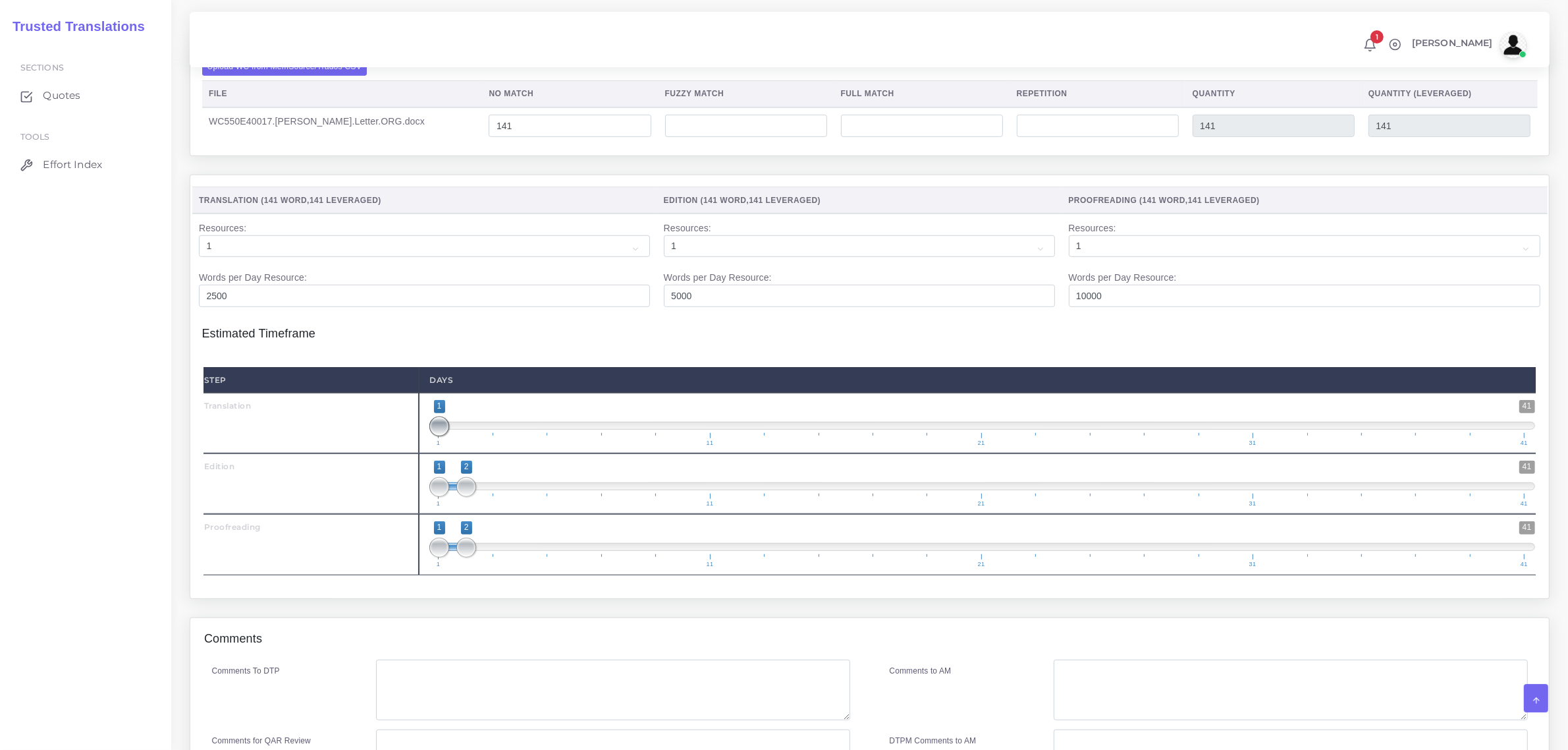
type input "1;1"
drag, startPoint x: 466, startPoint y: 448, endPoint x: 446, endPoint y: 510, distance: 65.1
click at [435, 491] on div "Step Days Translation 1 41 1 1 1 — 1 1 11 21 31 41 1;1 1 41" at bounding box center [870, 471] width 1333 height 208
type input "1;1"
drag, startPoint x: 465, startPoint y: 521, endPoint x: 441, endPoint y: 541, distance: 31.2
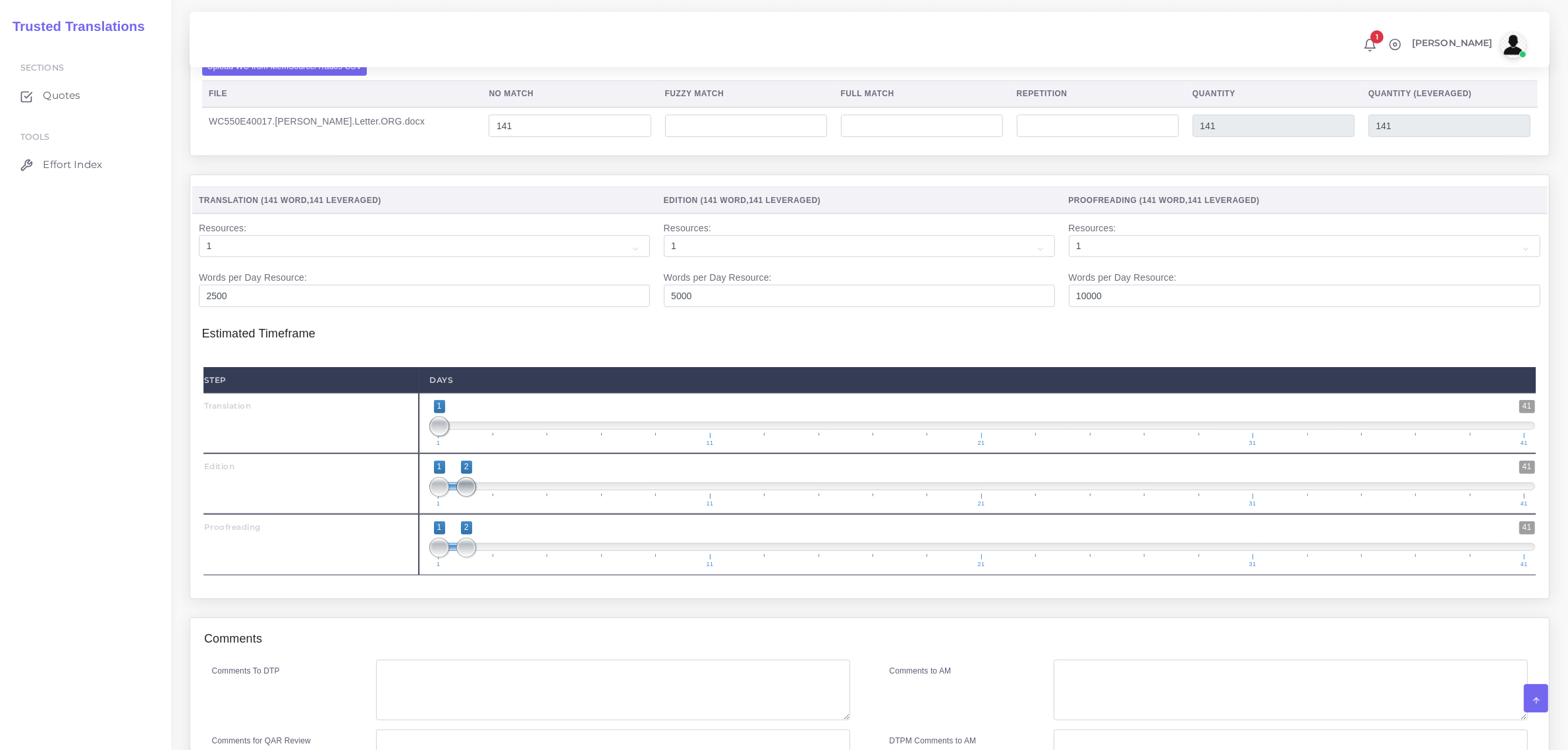
click at [430, 506] on span "1 41 1 2 1 — 2 1 11 21 31 41" at bounding box center [982, 483] width 1106 height 46
type input "1;1"
drag, startPoint x: 465, startPoint y: 584, endPoint x: 428, endPoint y: 595, distance: 38.6
click at [428, 575] on div "1 41 1 1 1 — 1 1 11 21 31 41 1;1" at bounding box center [982, 544] width 1127 height 61
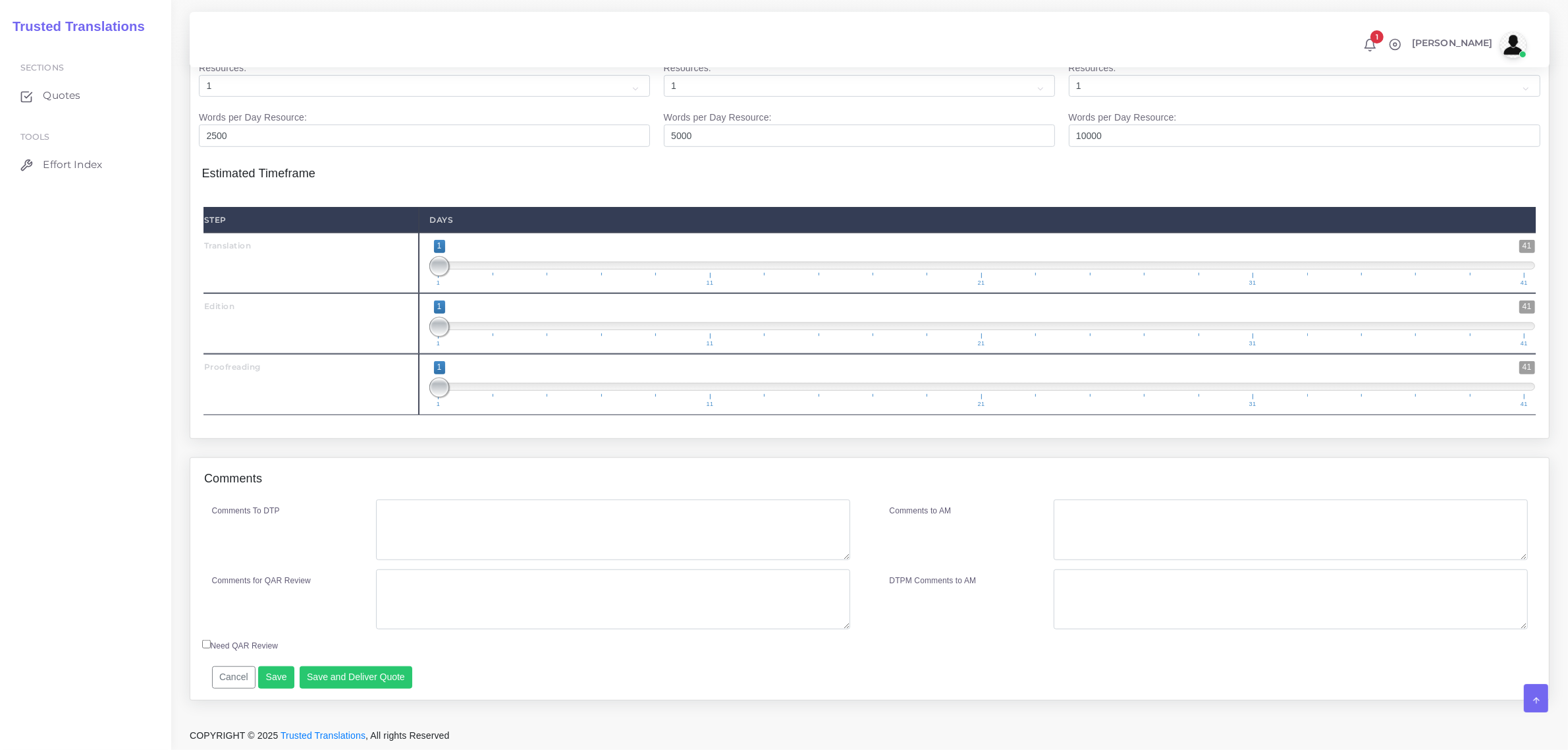
scroll to position [1178, 0]
click at [363, 677] on button "Save and Deliver Quote" at bounding box center [356, 677] width 114 height 23
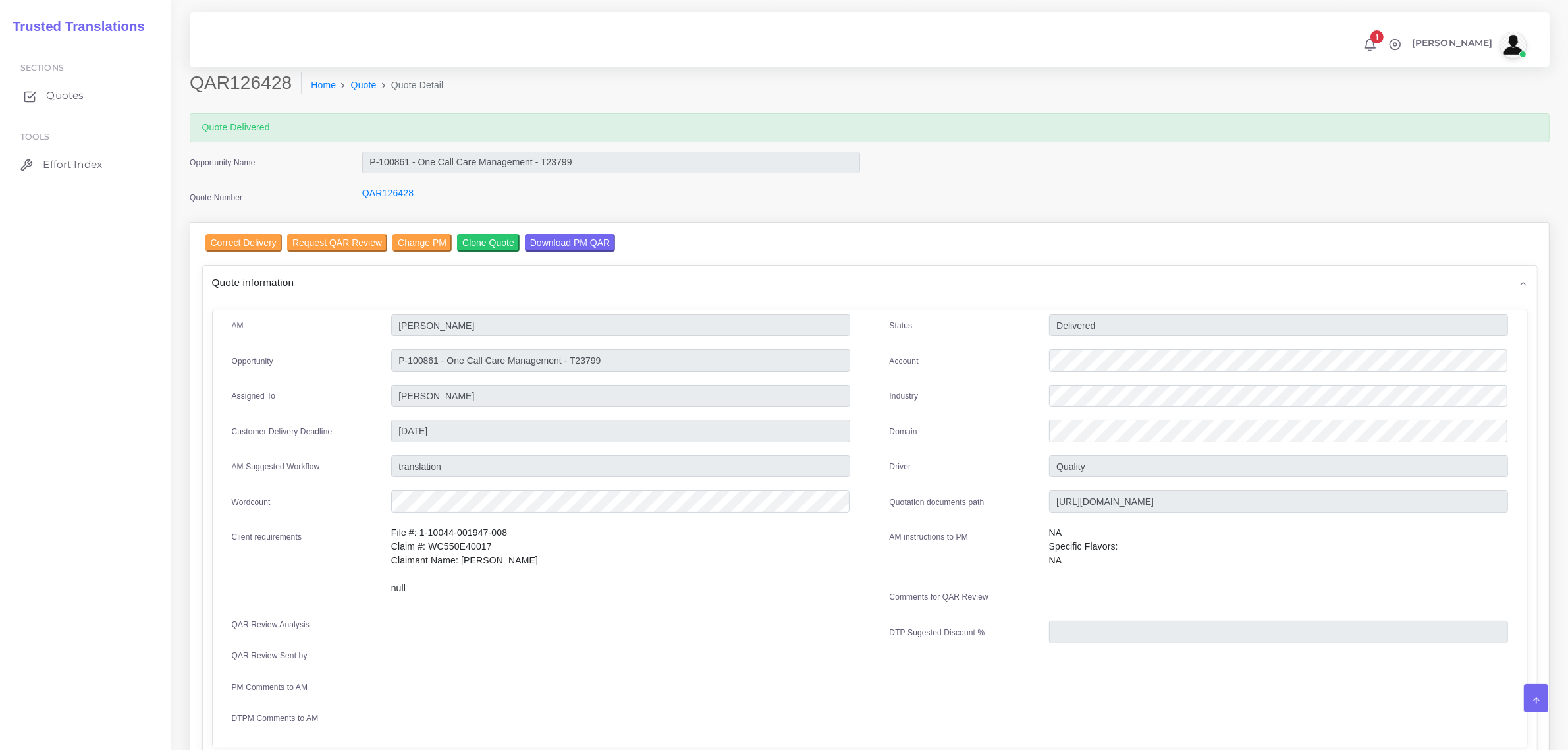
click at [55, 96] on span "Quotes" at bounding box center [64, 95] width 38 height 14
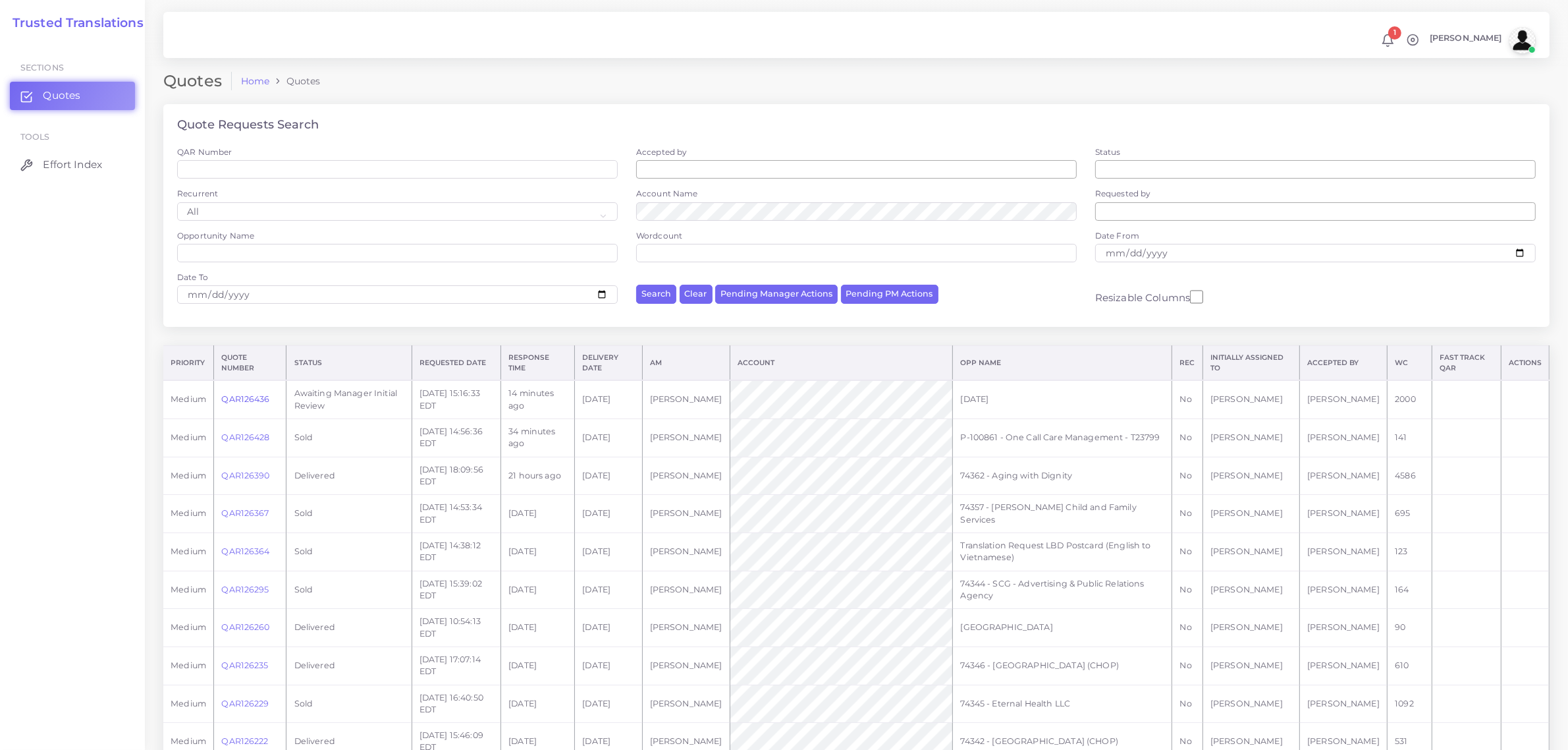
click at [252, 396] on link "QAR126436" at bounding box center [246, 399] width 48 height 10
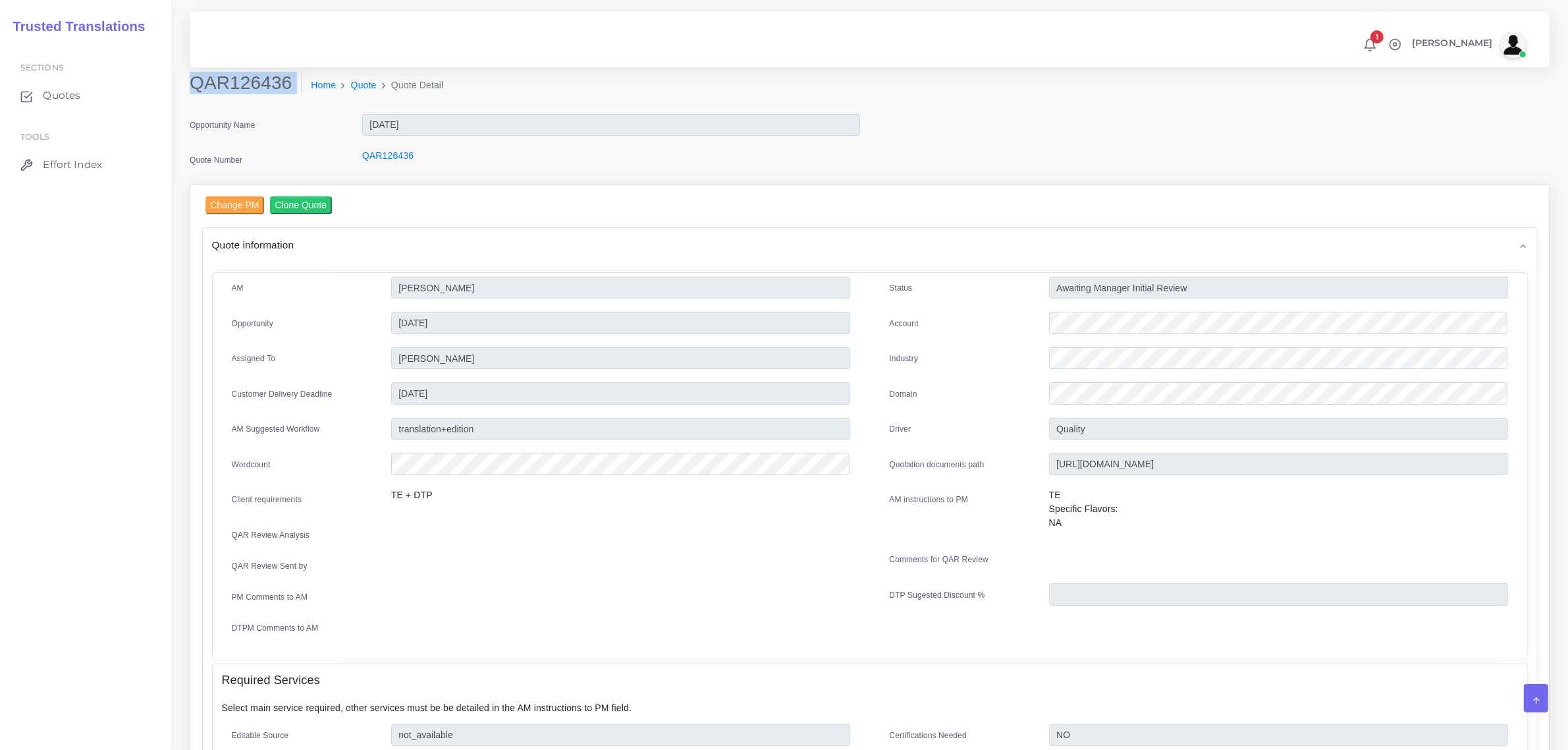
drag, startPoint x: 191, startPoint y: 80, endPoint x: 300, endPoint y: 94, distance: 109.9
click at [300, 94] on div "QAR126436 Home Quote Quote Detail" at bounding box center [697, 90] width 1035 height 37
copy div "QAR126436"
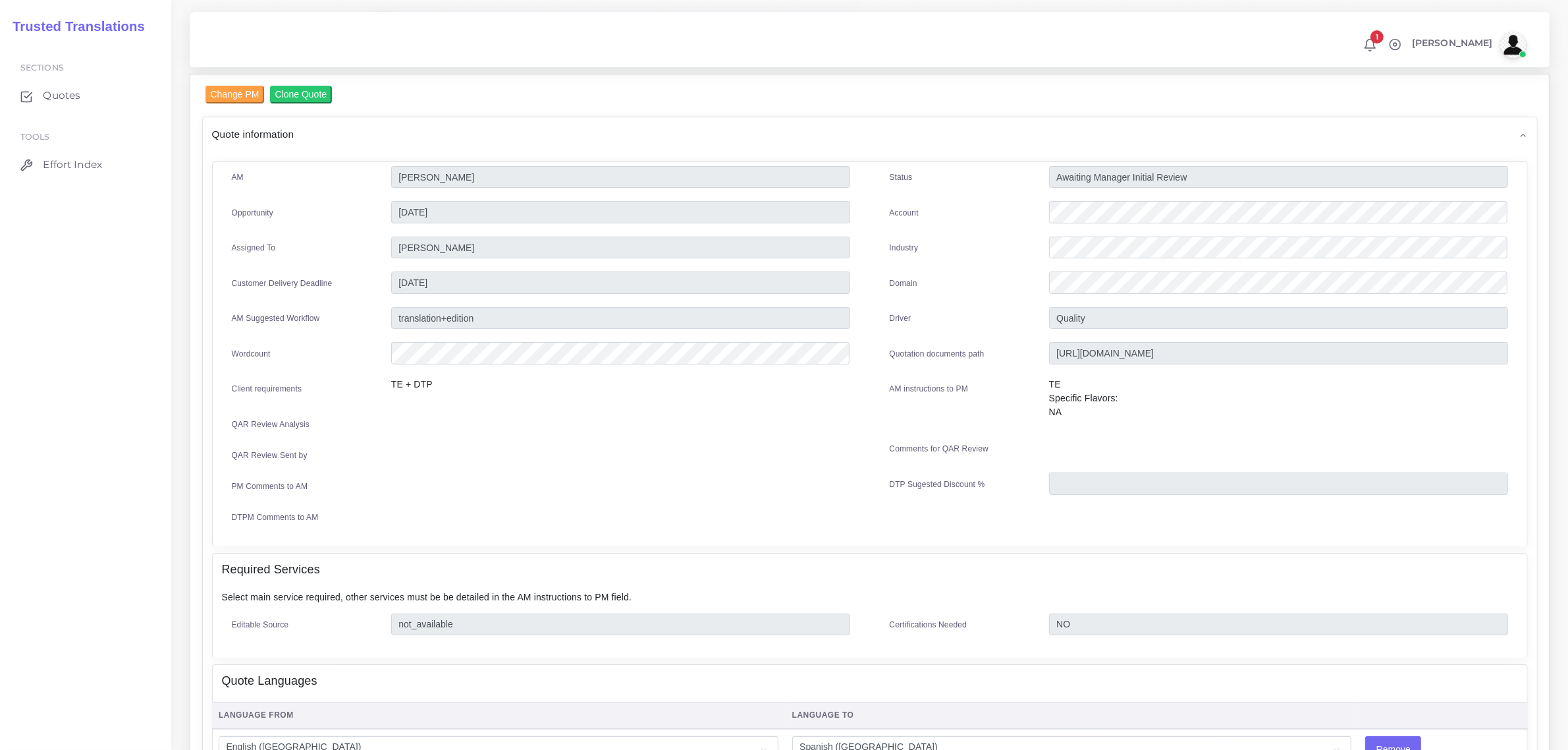
scroll to position [523, 0]
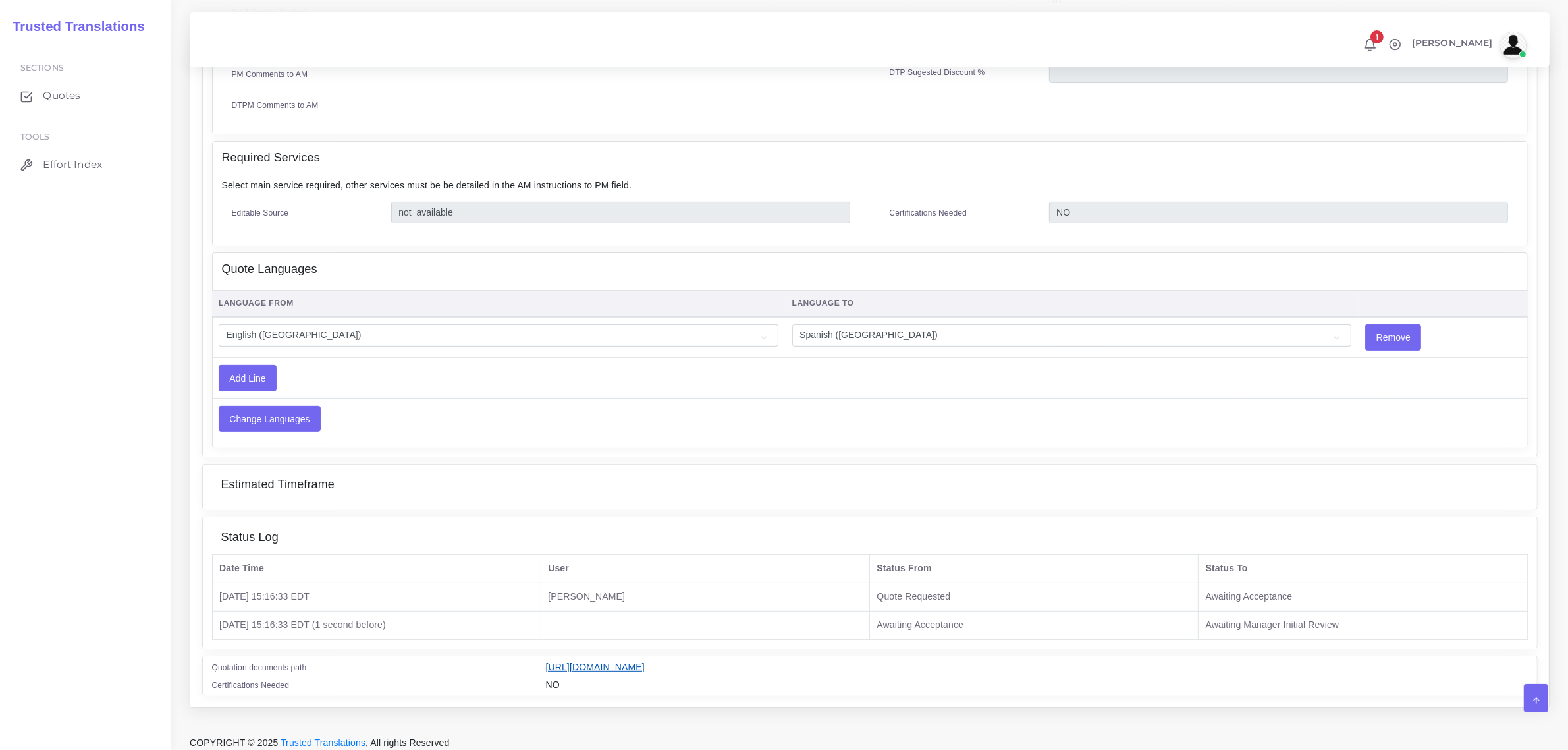
click at [645, 662] on link "https://workdrive.zoho.com/fgoh3e43b1a1fe2124b65bedd7c3c51a0e040/teams/fgoh3e43…" at bounding box center [595, 667] width 99 height 10
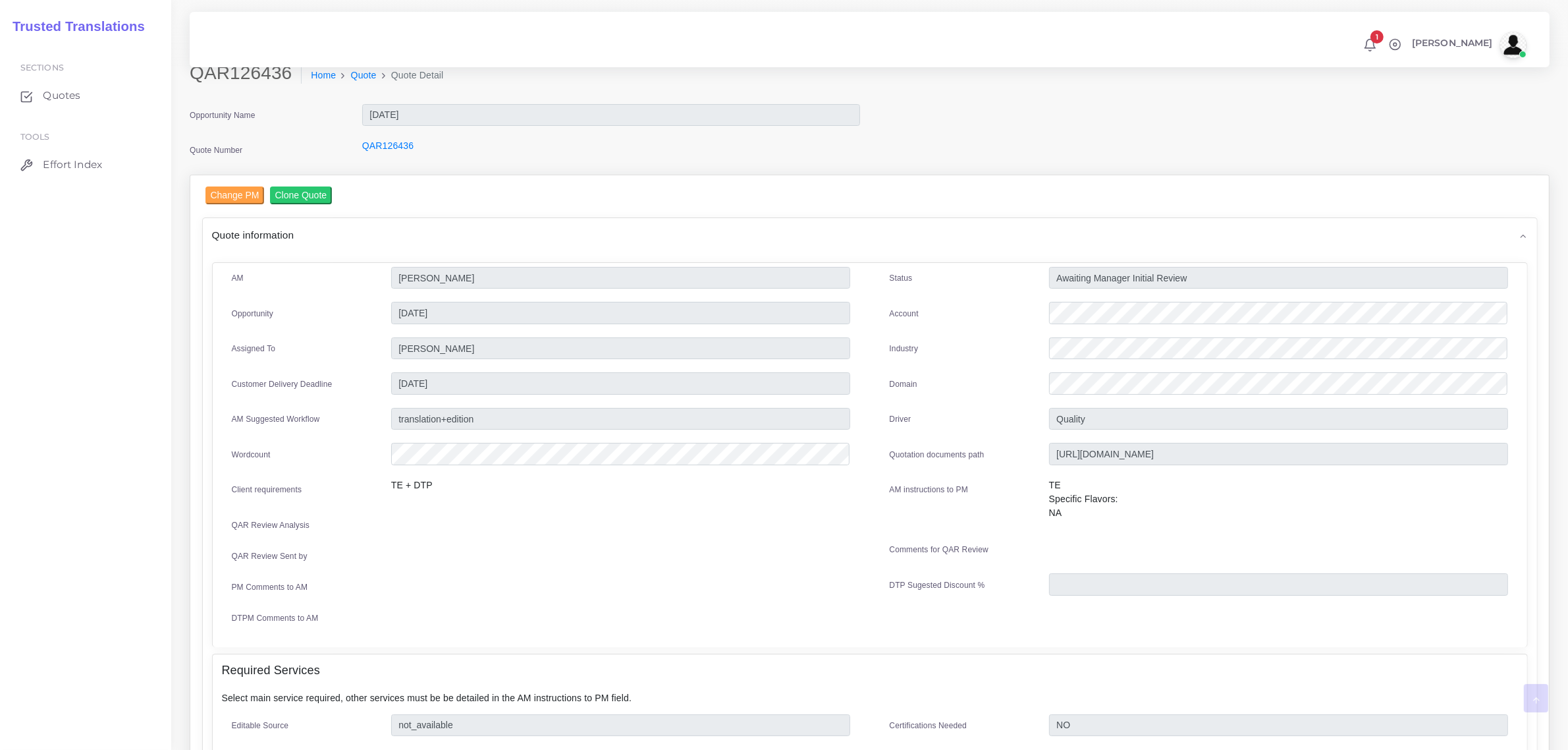
scroll to position [0, 0]
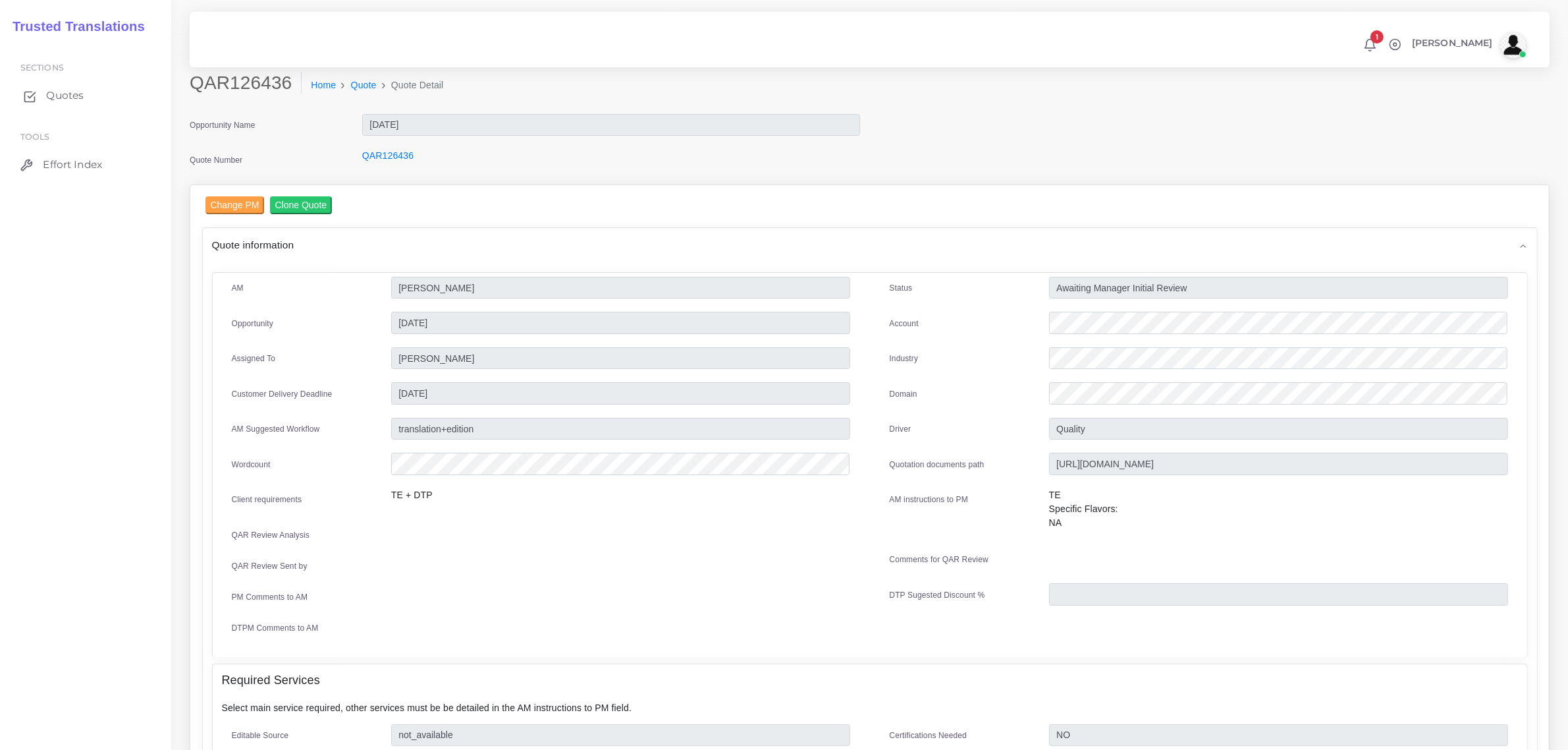
click at [57, 92] on span "Quotes" at bounding box center [64, 95] width 38 height 14
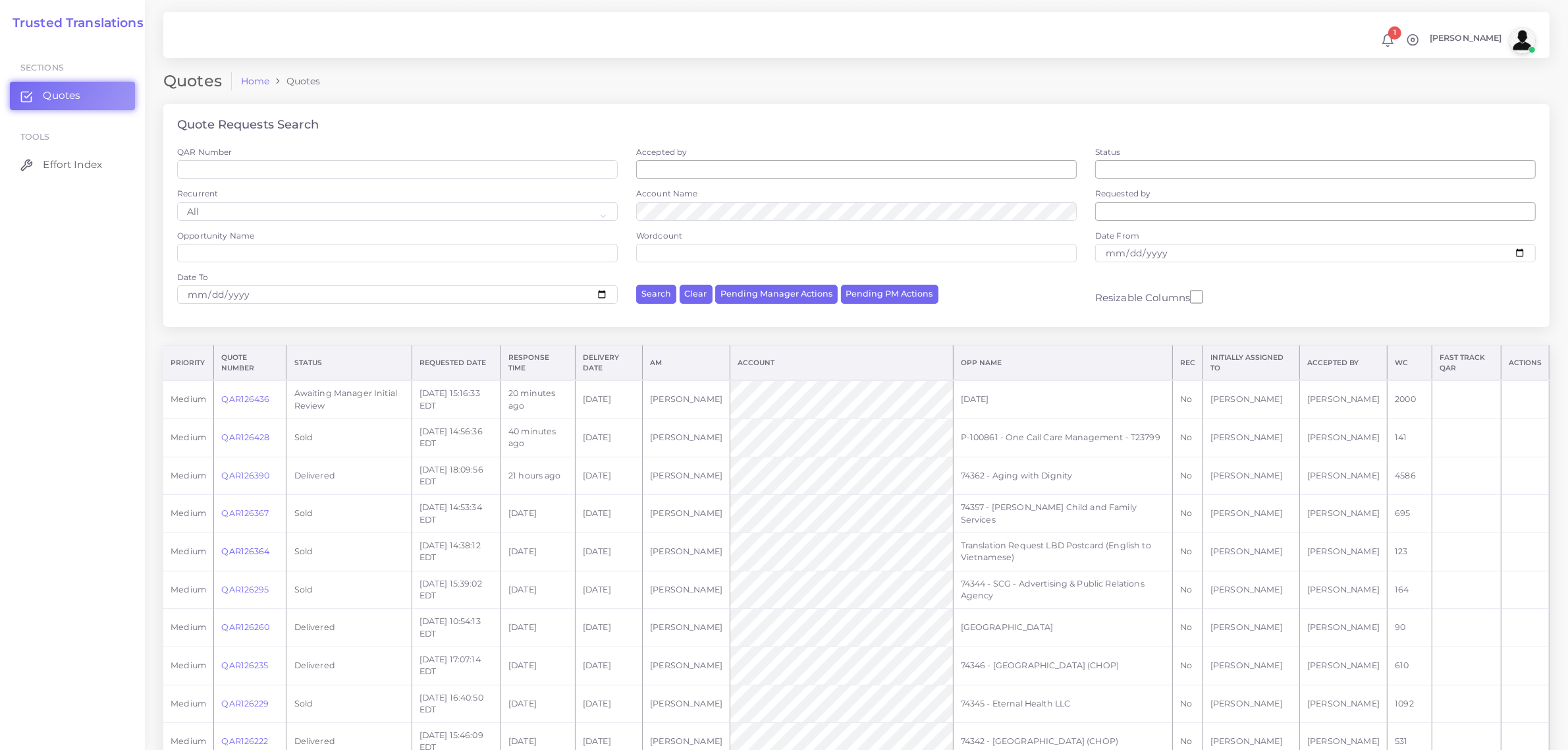
click at [249, 549] on link "QAR126364" at bounding box center [246, 551] width 48 height 10
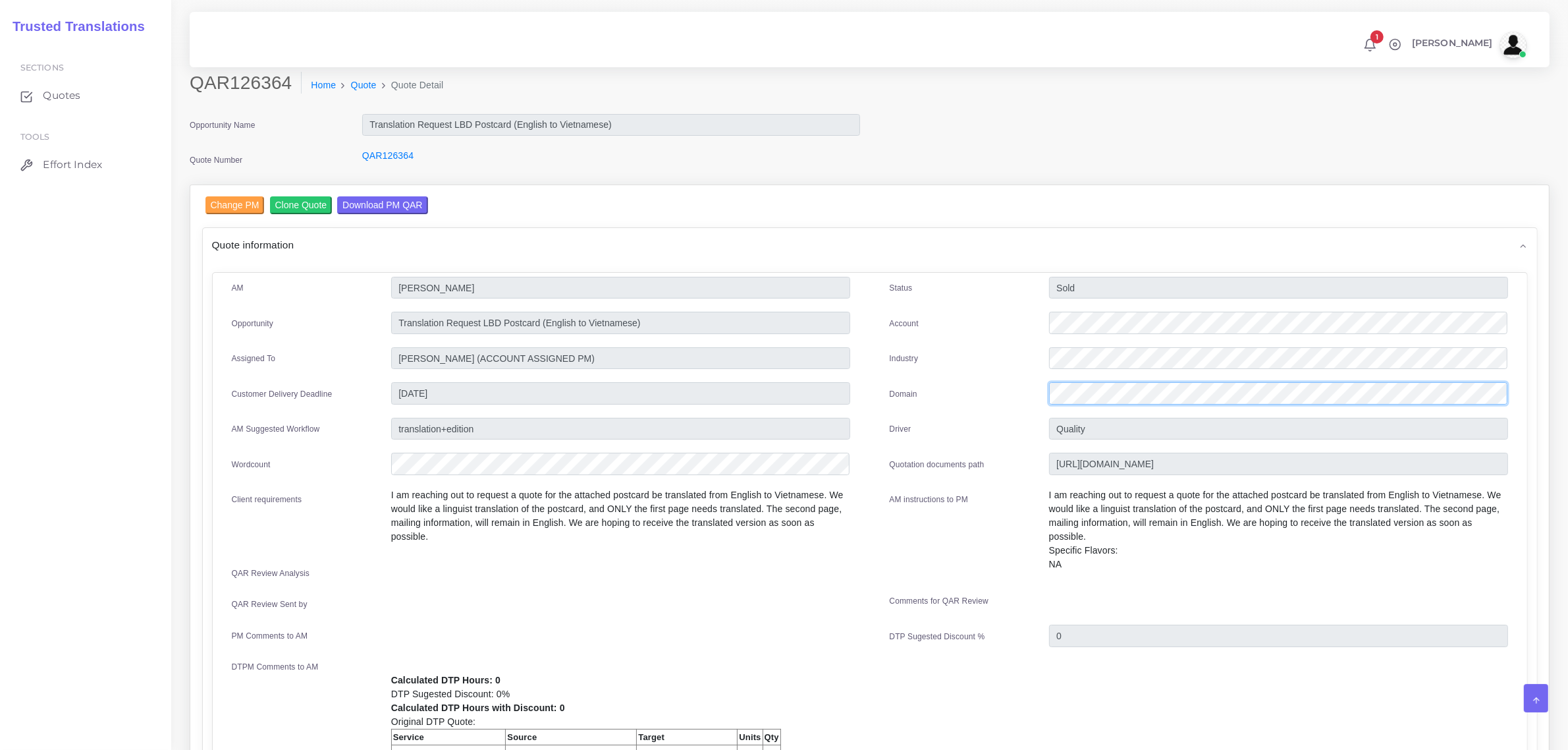
click at [1057, 413] on div "Status Sold Account Industry Domain 0" at bounding box center [1199, 532] width 658 height 510
click at [66, 97] on span "Quotes" at bounding box center [64, 95] width 38 height 14
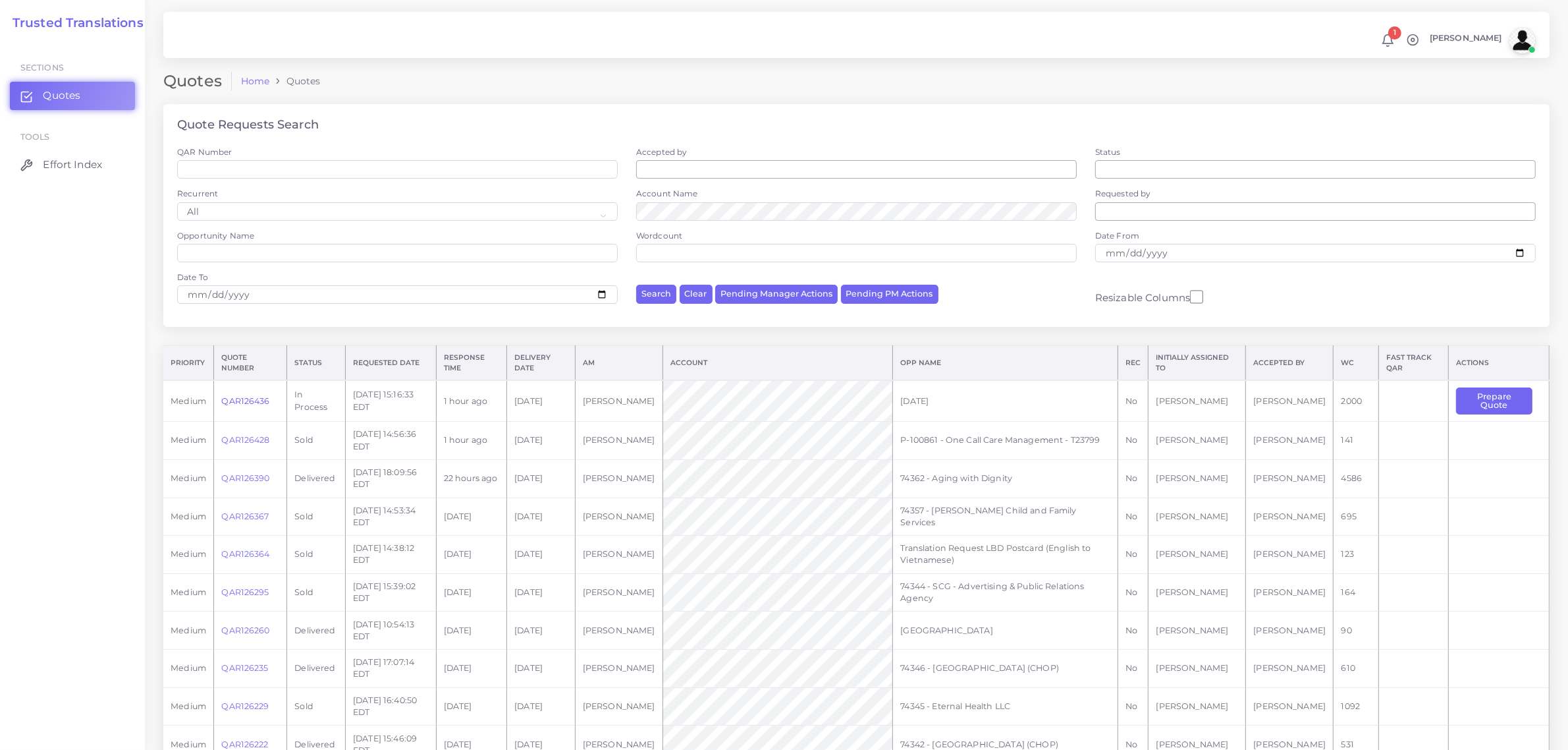
click at [246, 399] on link "QAR126436" at bounding box center [246, 401] width 48 height 10
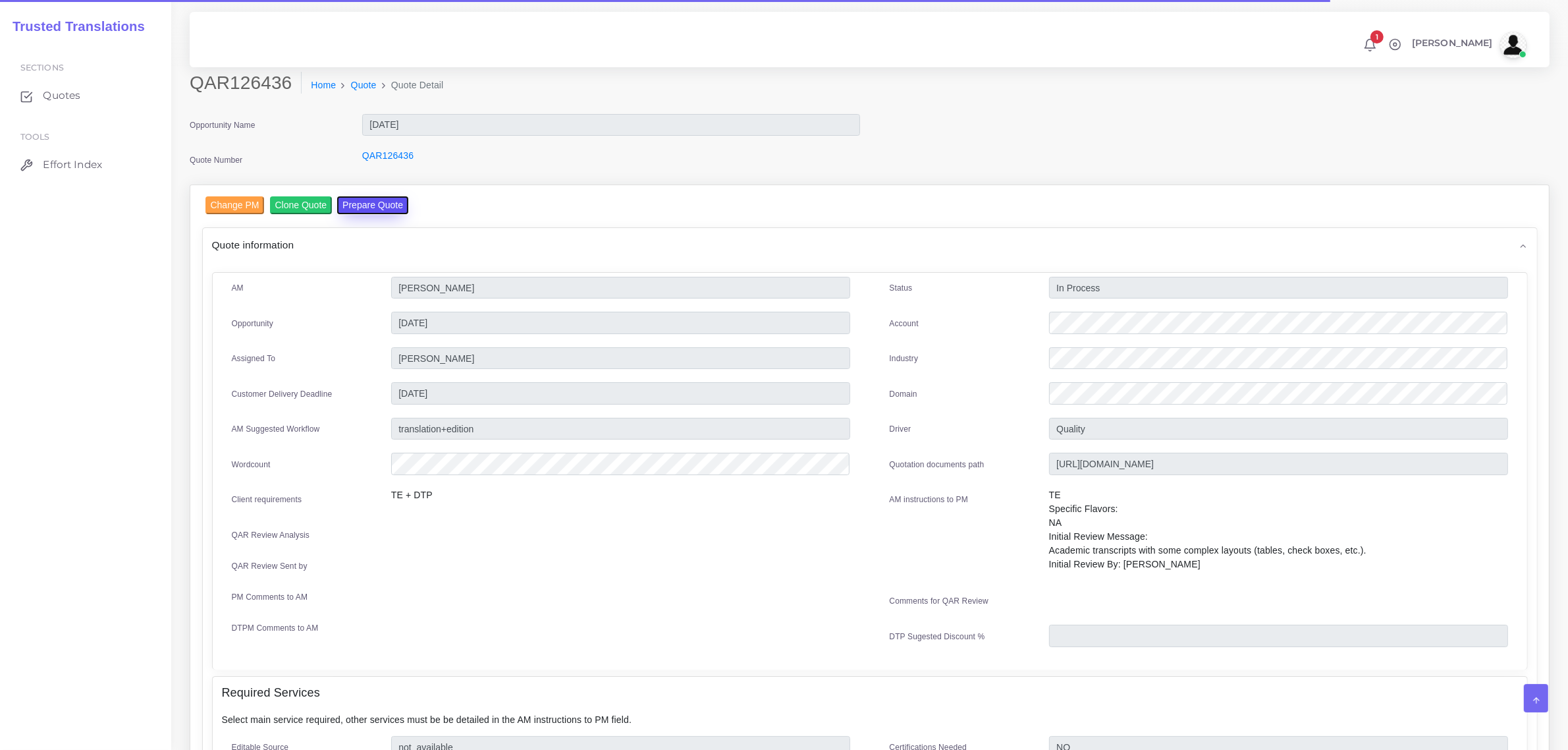
drag, startPoint x: 371, startPoint y: 211, endPoint x: 376, endPoint y: 203, distance: 9.4
click at [371, 211] on button "Prepare Quote" at bounding box center [373, 205] width 71 height 18
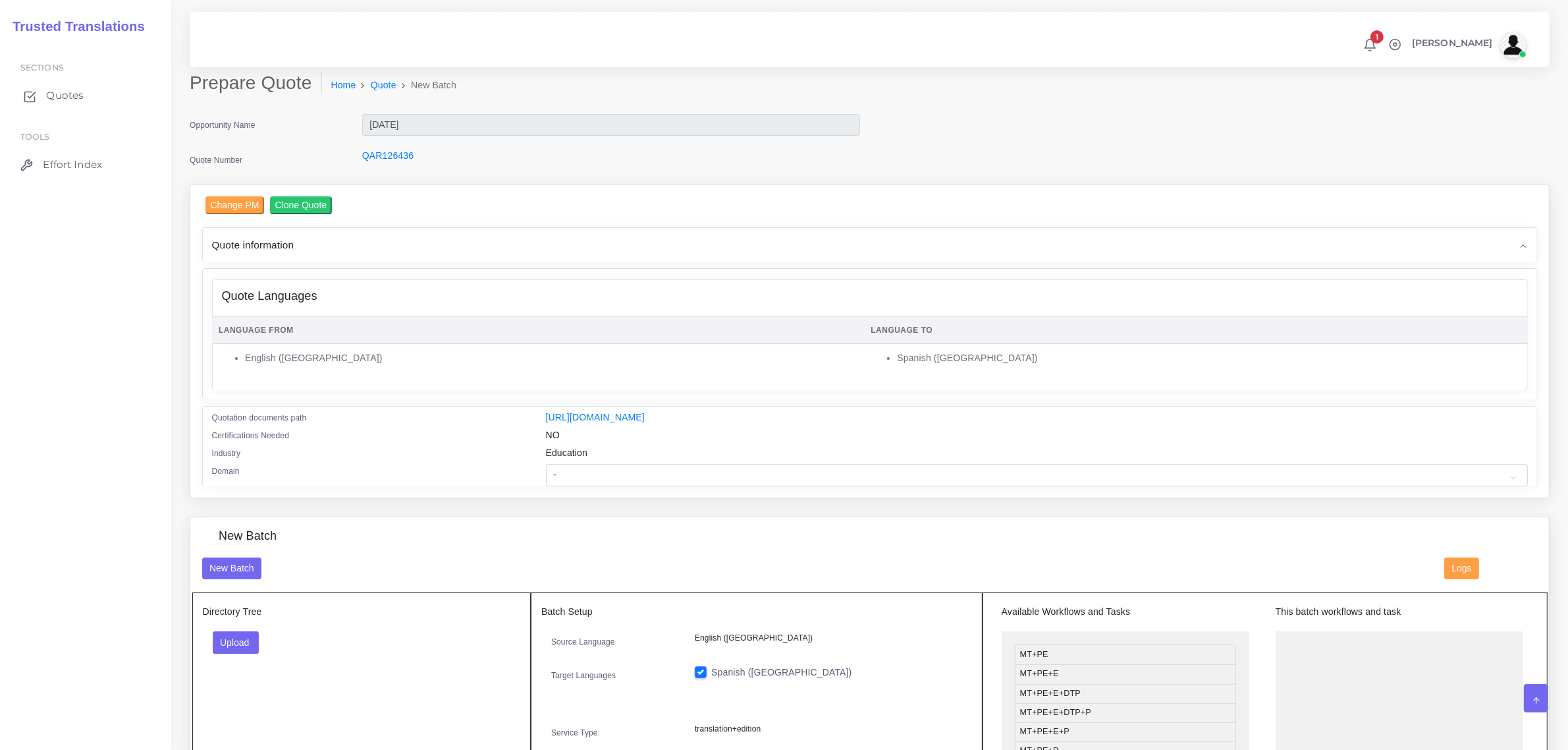
click at [64, 99] on span "Quotes" at bounding box center [64, 95] width 38 height 14
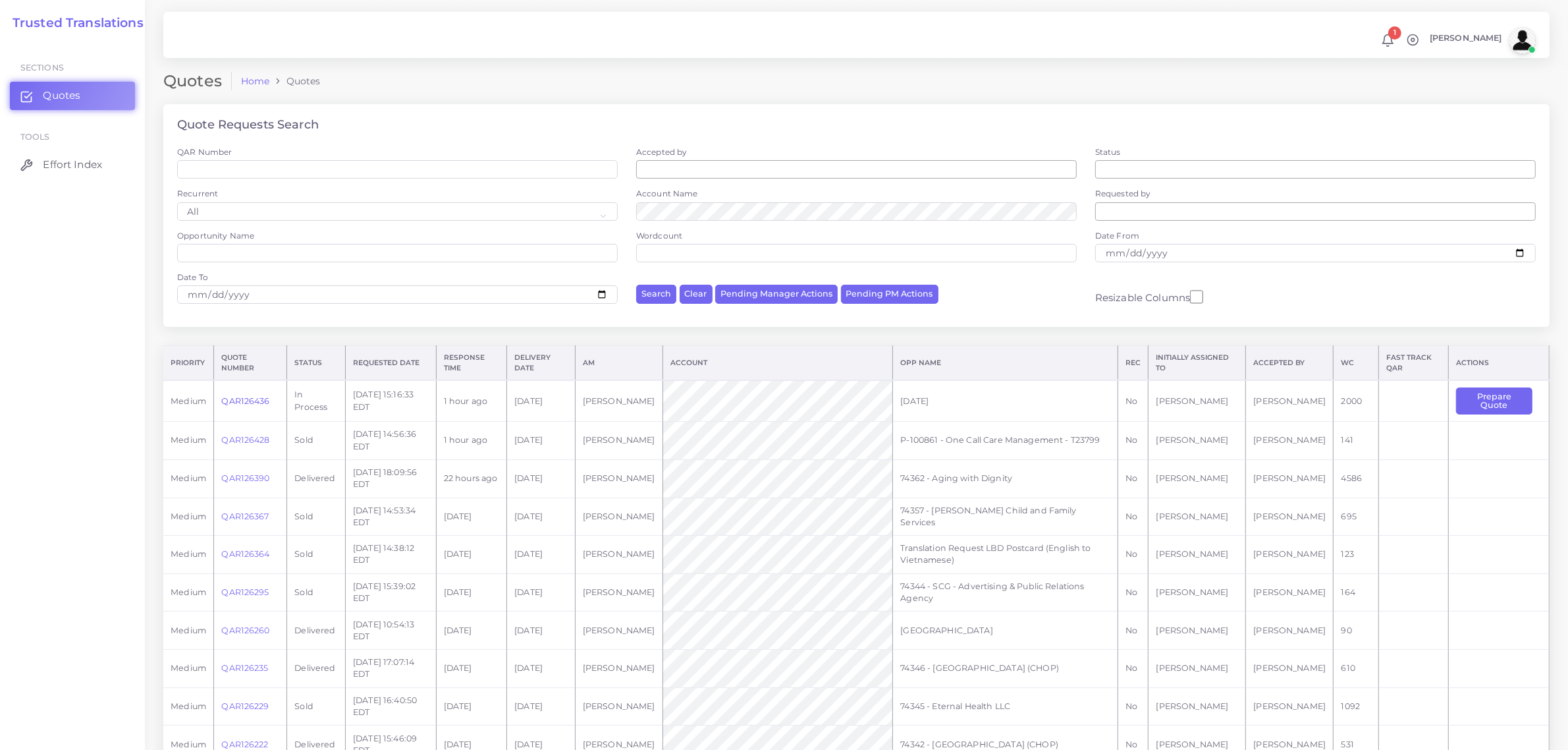
click at [256, 398] on link "QAR126436" at bounding box center [246, 401] width 48 height 10
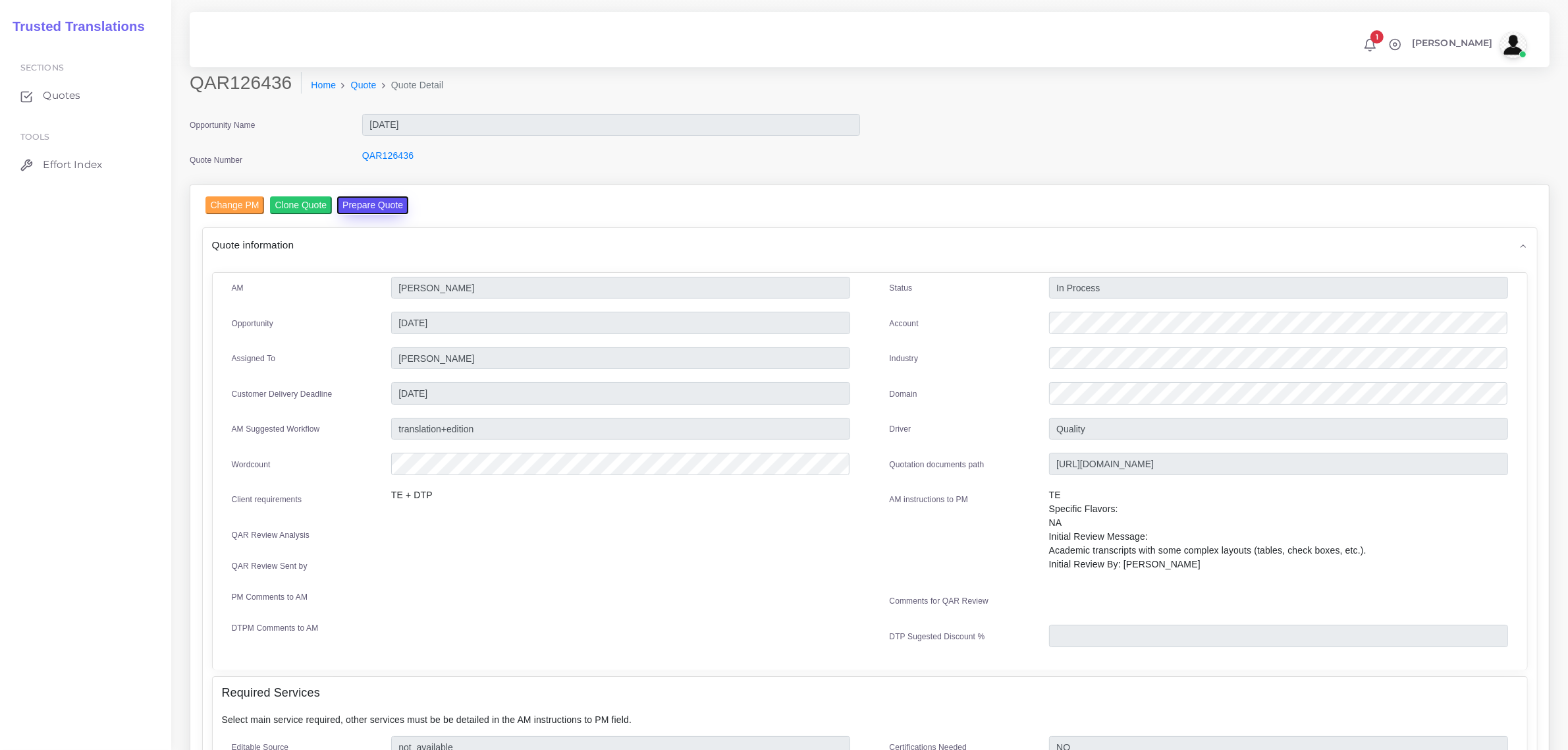
click at [367, 203] on button "Prepare Quote" at bounding box center [373, 205] width 71 height 18
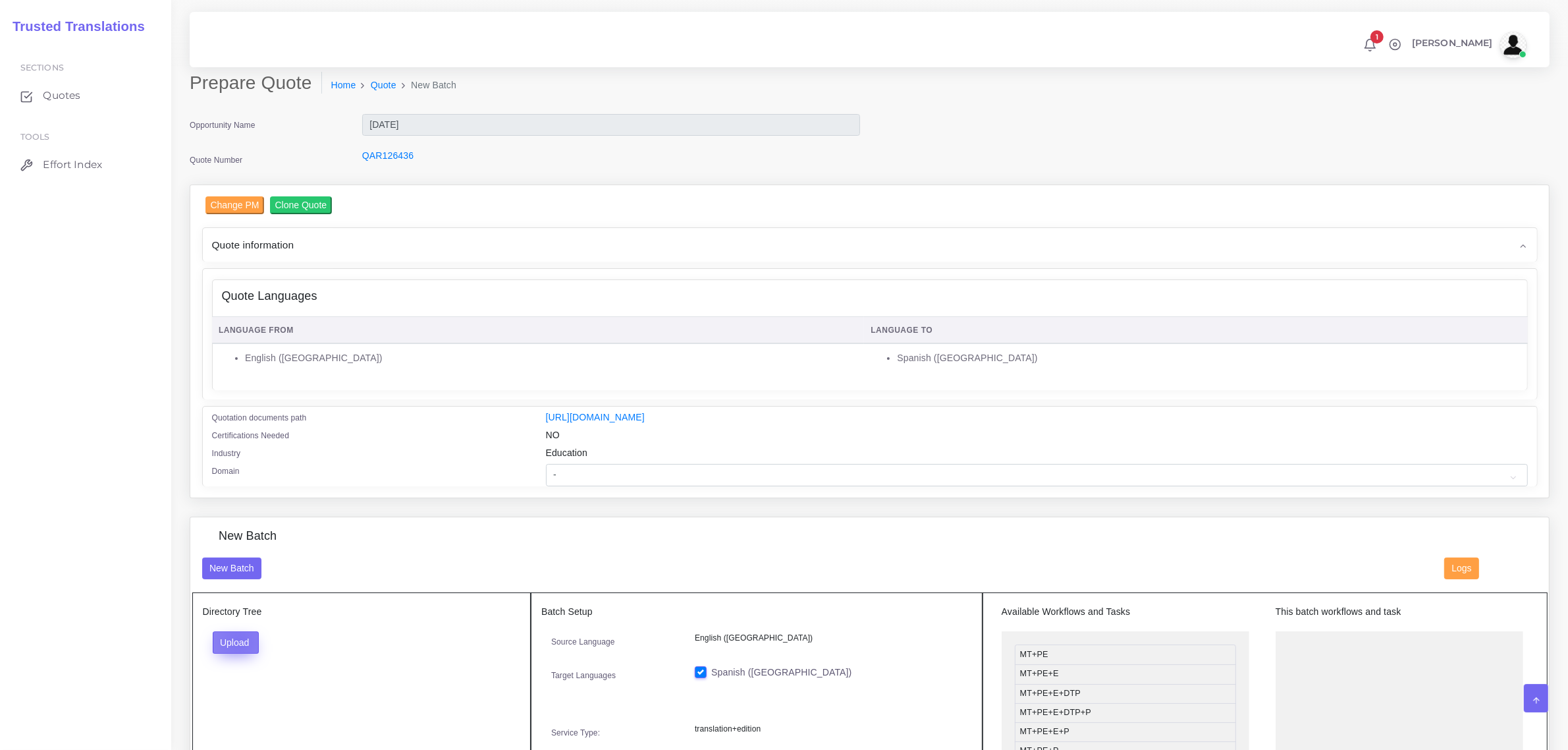
click at [239, 638] on button "Upload" at bounding box center [236, 642] width 47 height 23
click at [241, 693] on label "Files" at bounding box center [259, 692] width 91 height 16
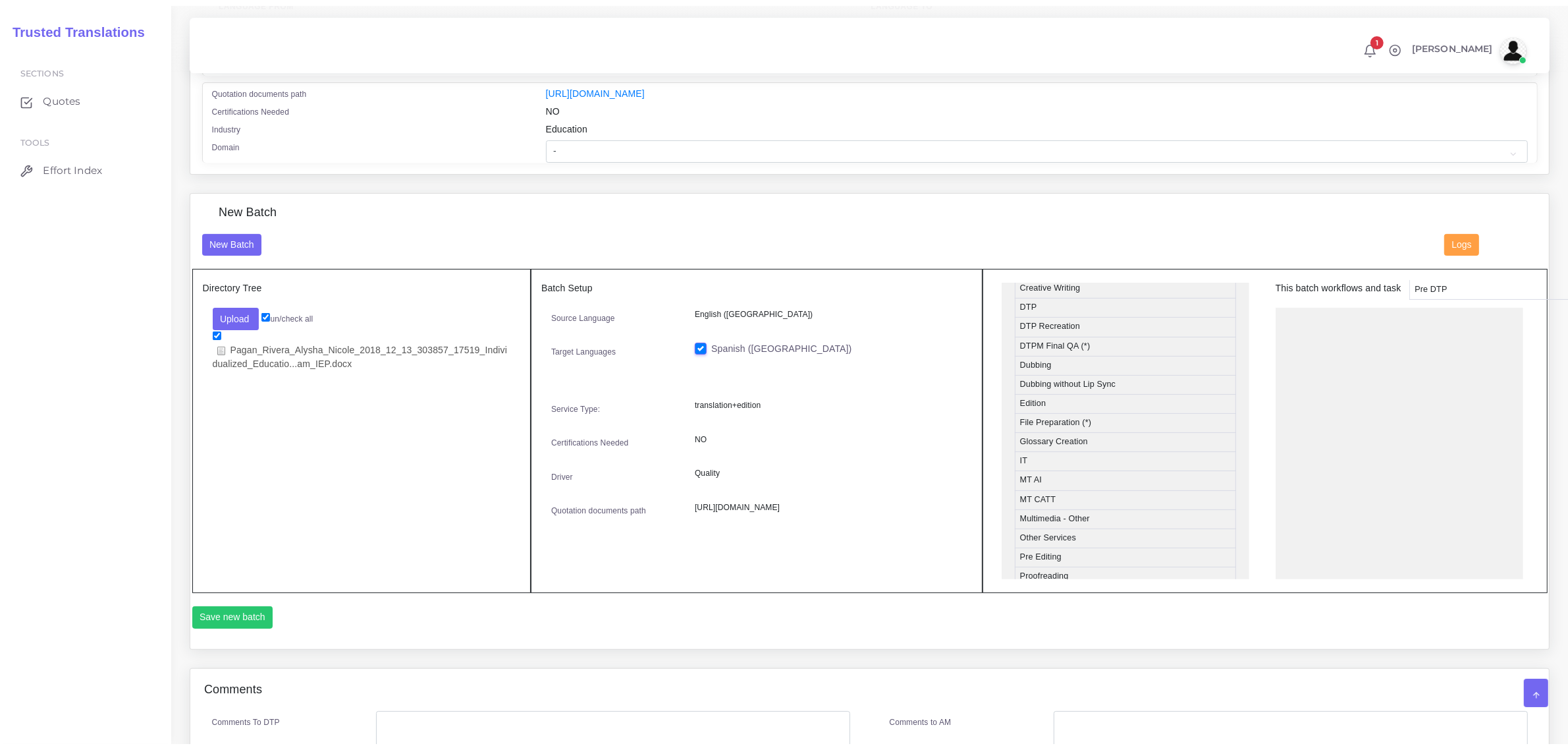
scroll to position [432, 0]
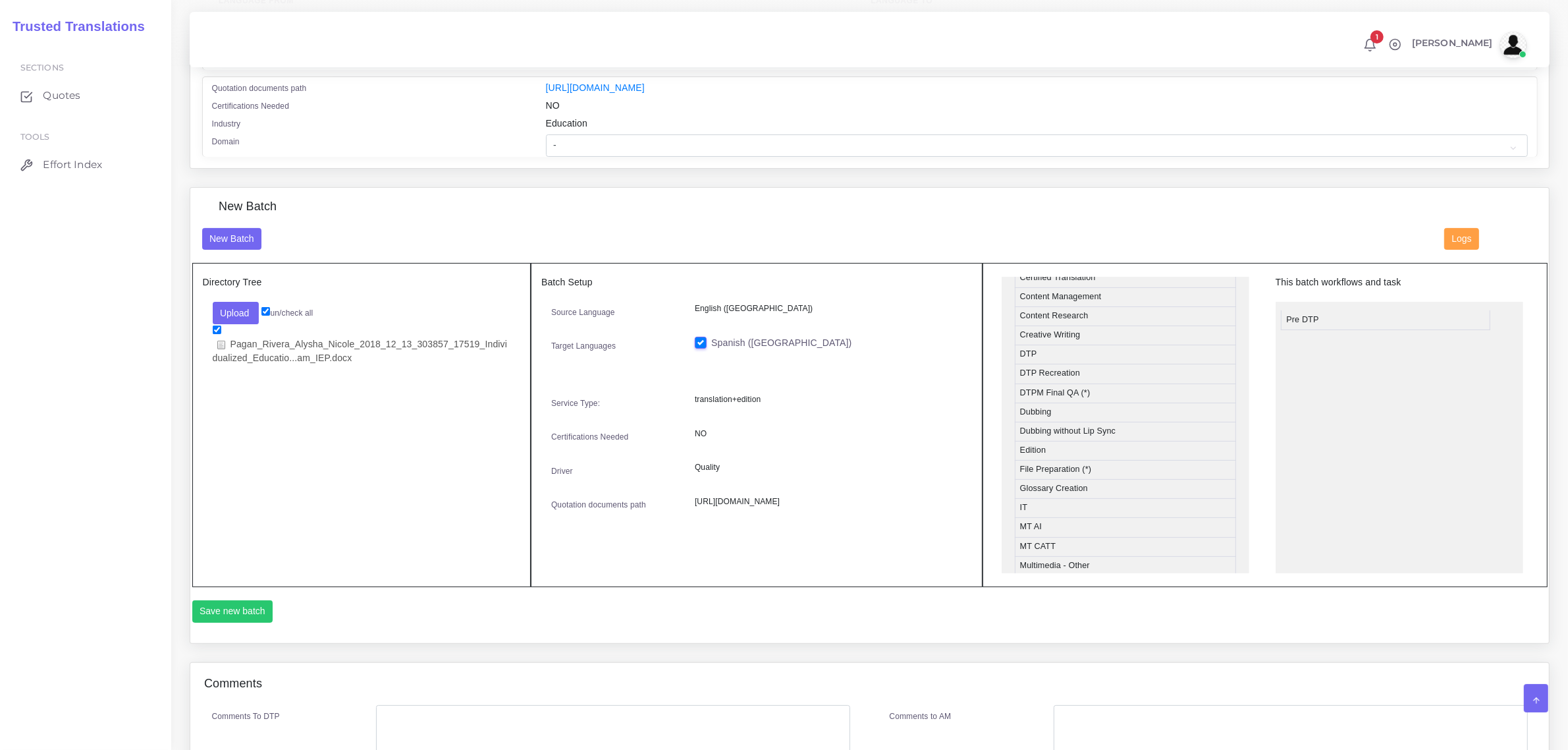
drag, startPoint x: 1071, startPoint y: 458, endPoint x: 1337, endPoint y: 313, distance: 303.0
drag, startPoint x: 1081, startPoint y: 440, endPoint x: 1357, endPoint y: 348, distance: 290.9
drag, startPoint x: 1082, startPoint y: 435, endPoint x: 1361, endPoint y: 365, distance: 287.6
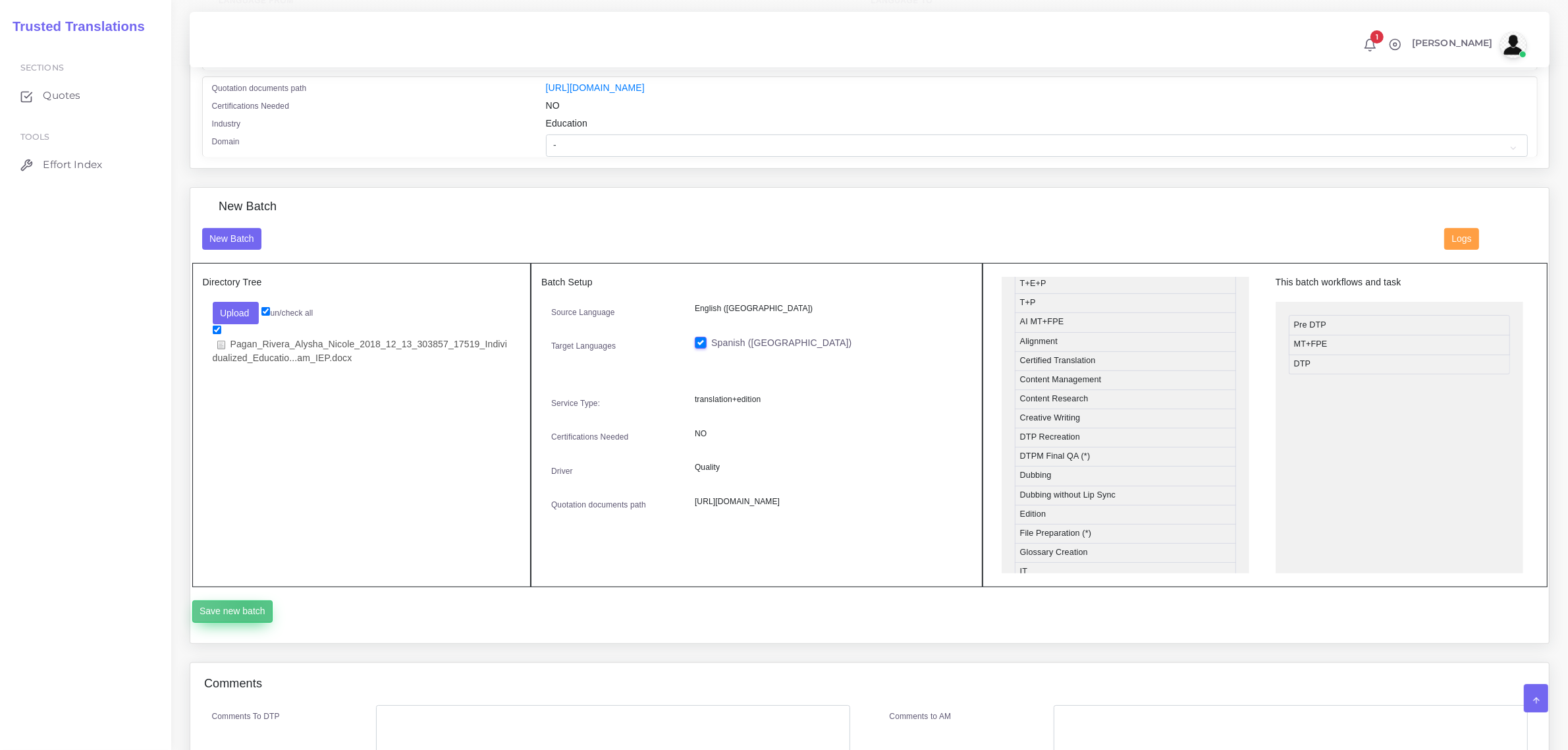
click at [246, 605] on button "Save new batch" at bounding box center [233, 611] width 81 height 23
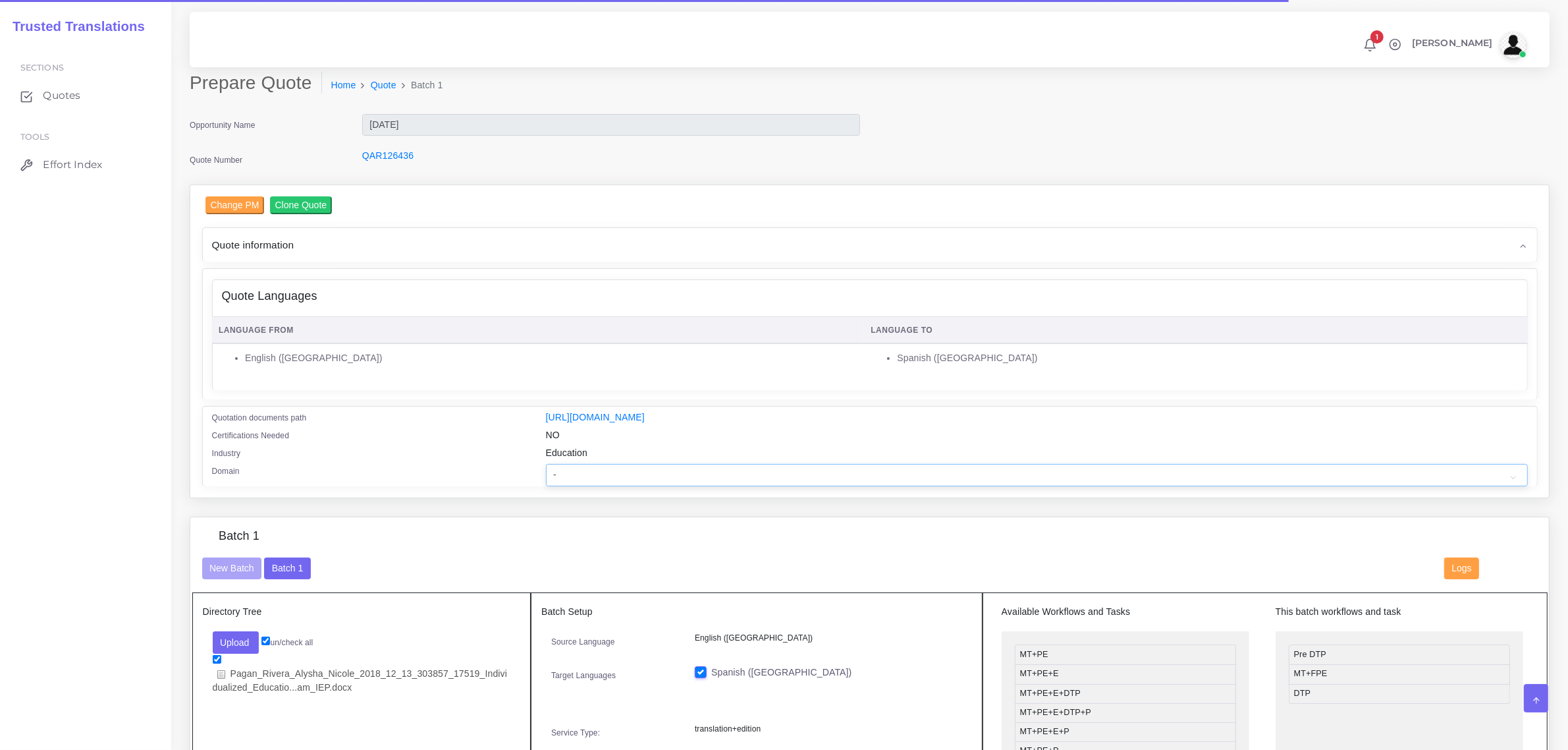
click at [568, 474] on select "- Advertising and Media Agriculture, Forestry and Fishing Architecture, Buildin…" at bounding box center [1037, 475] width 982 height 23
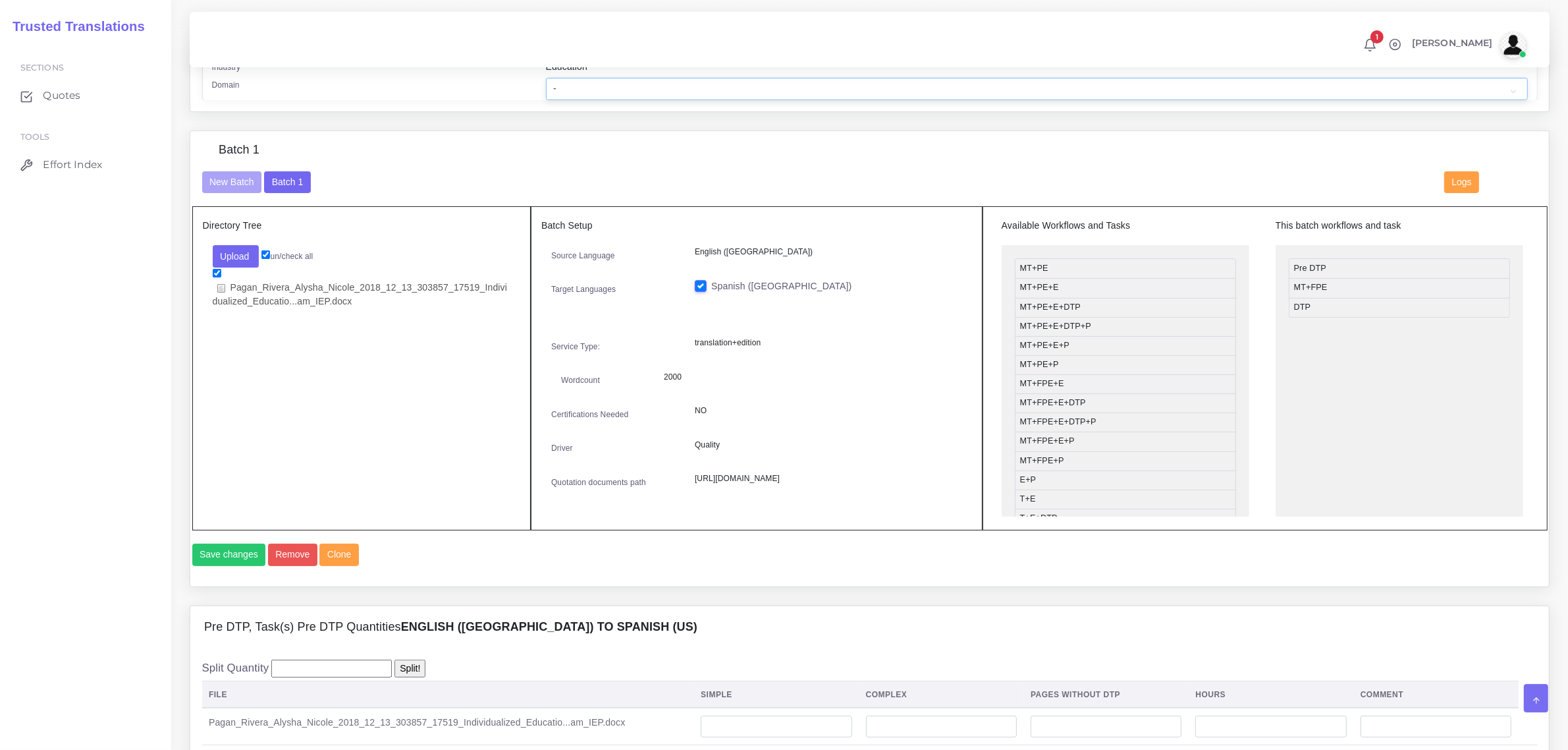
scroll to position [165, 0]
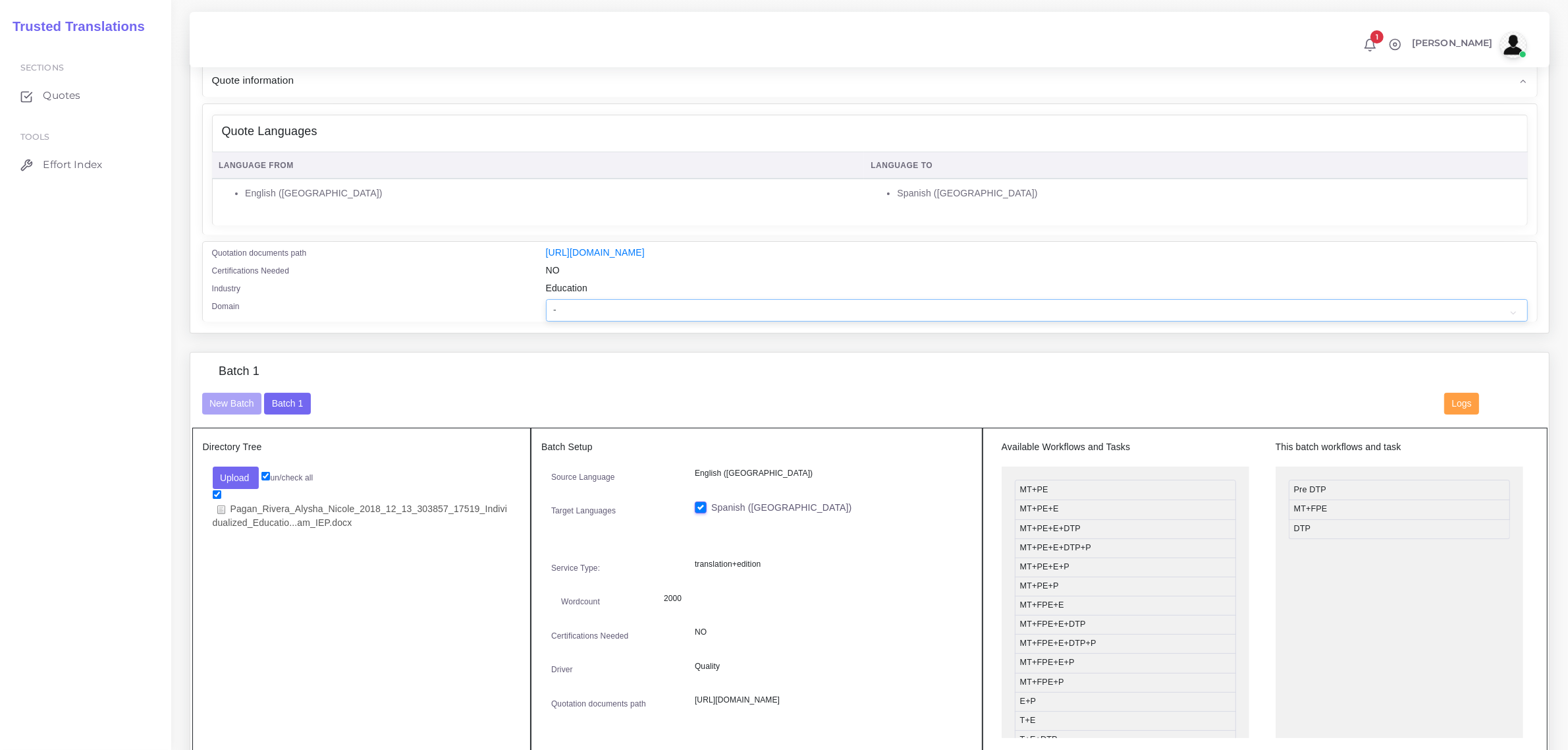
click at [593, 307] on select "- Advertising and Media Agriculture, Forestry and Fishing Architecture, Buildin…" at bounding box center [1037, 310] width 982 height 23
select select "Education"
click at [546, 299] on select "- Advertising and Media Agriculture, Forestry and Fishing Architecture, Buildin…" at bounding box center [1037, 310] width 982 height 23
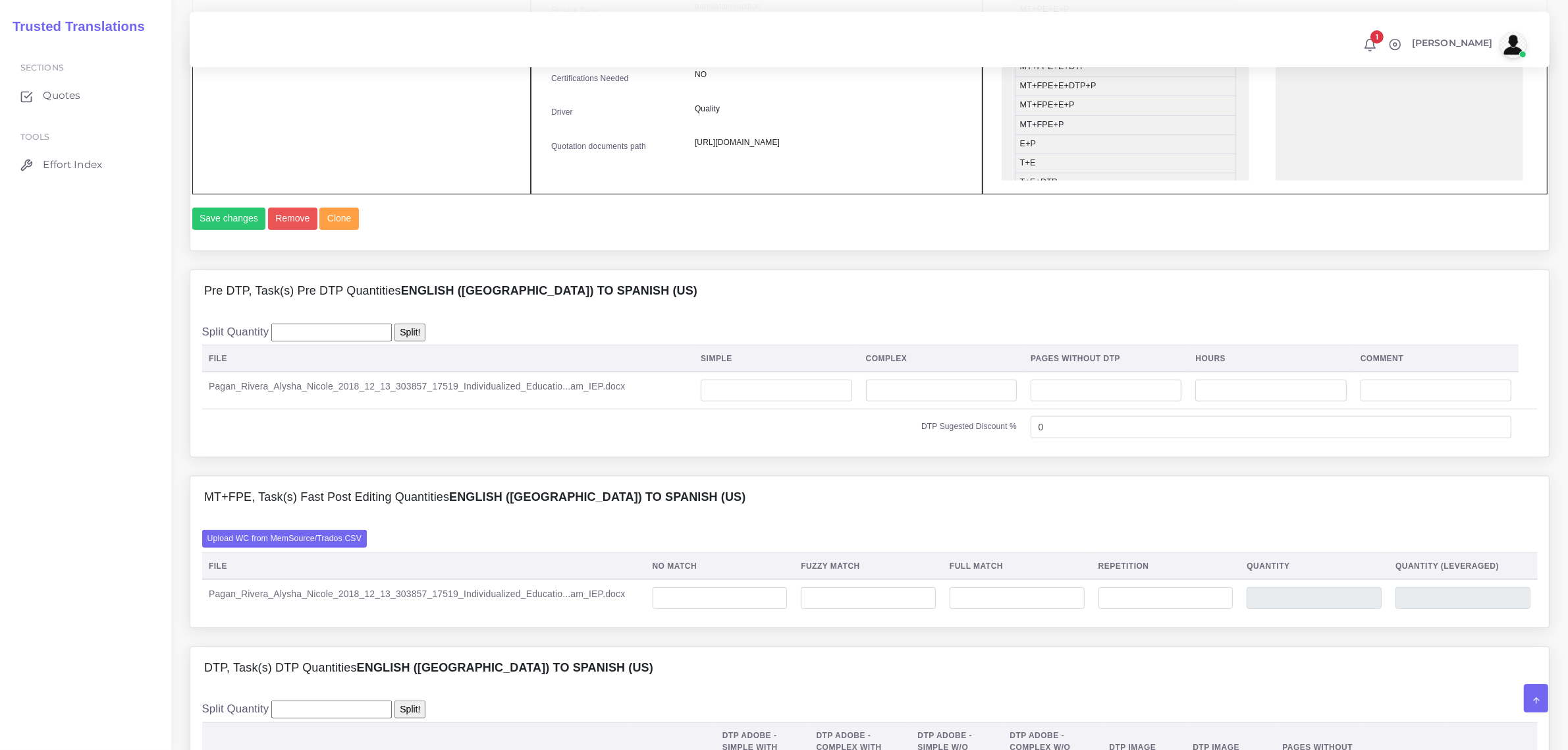
scroll to position [741, 0]
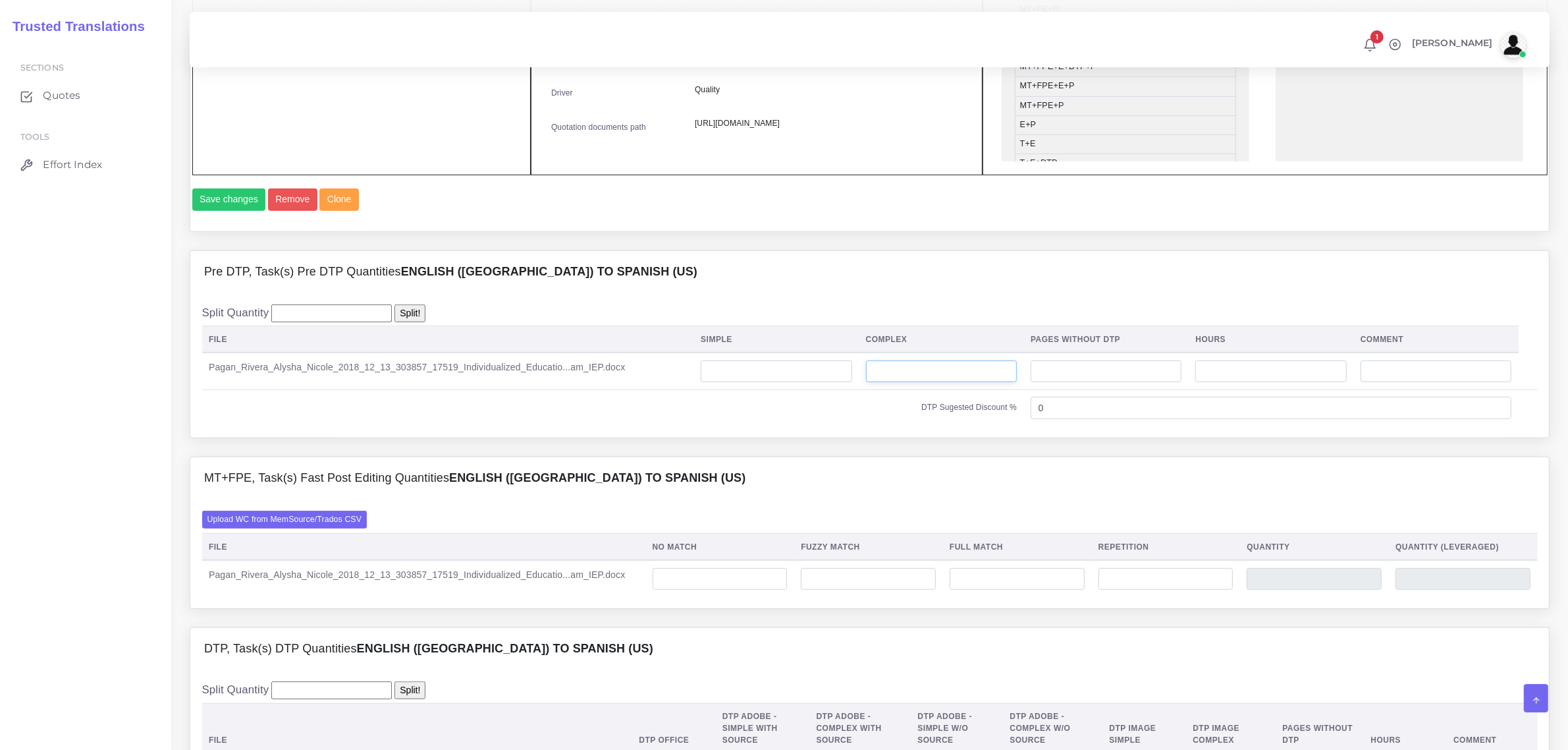
click at [891, 383] on input "number" at bounding box center [941, 372] width 151 height 23
type input "29"
click at [735, 591] on input "number" at bounding box center [720, 579] width 135 height 23
type input "1"
type input "7418"
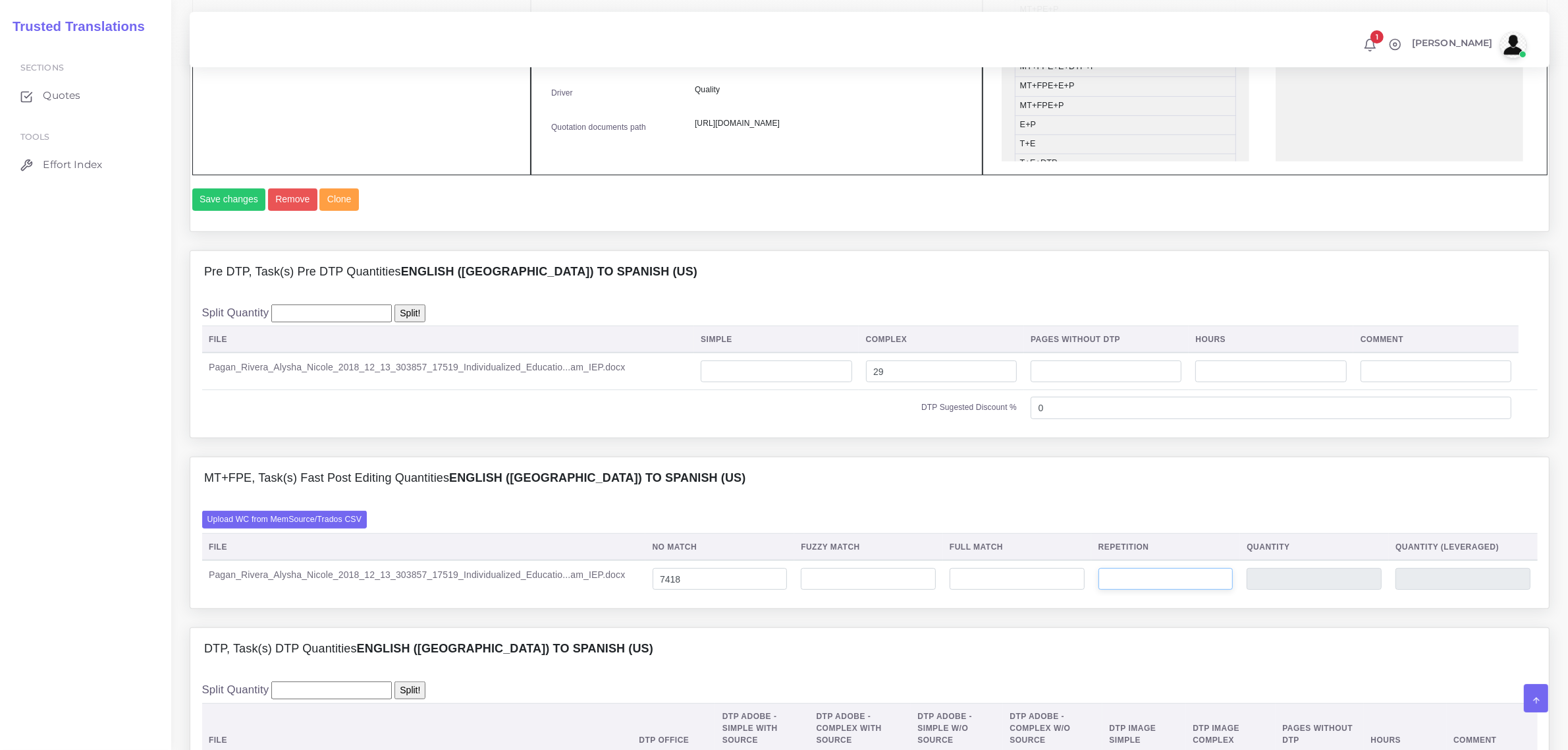
type input "7418"
click at [1158, 591] on input "number" at bounding box center [1166, 579] width 135 height 23
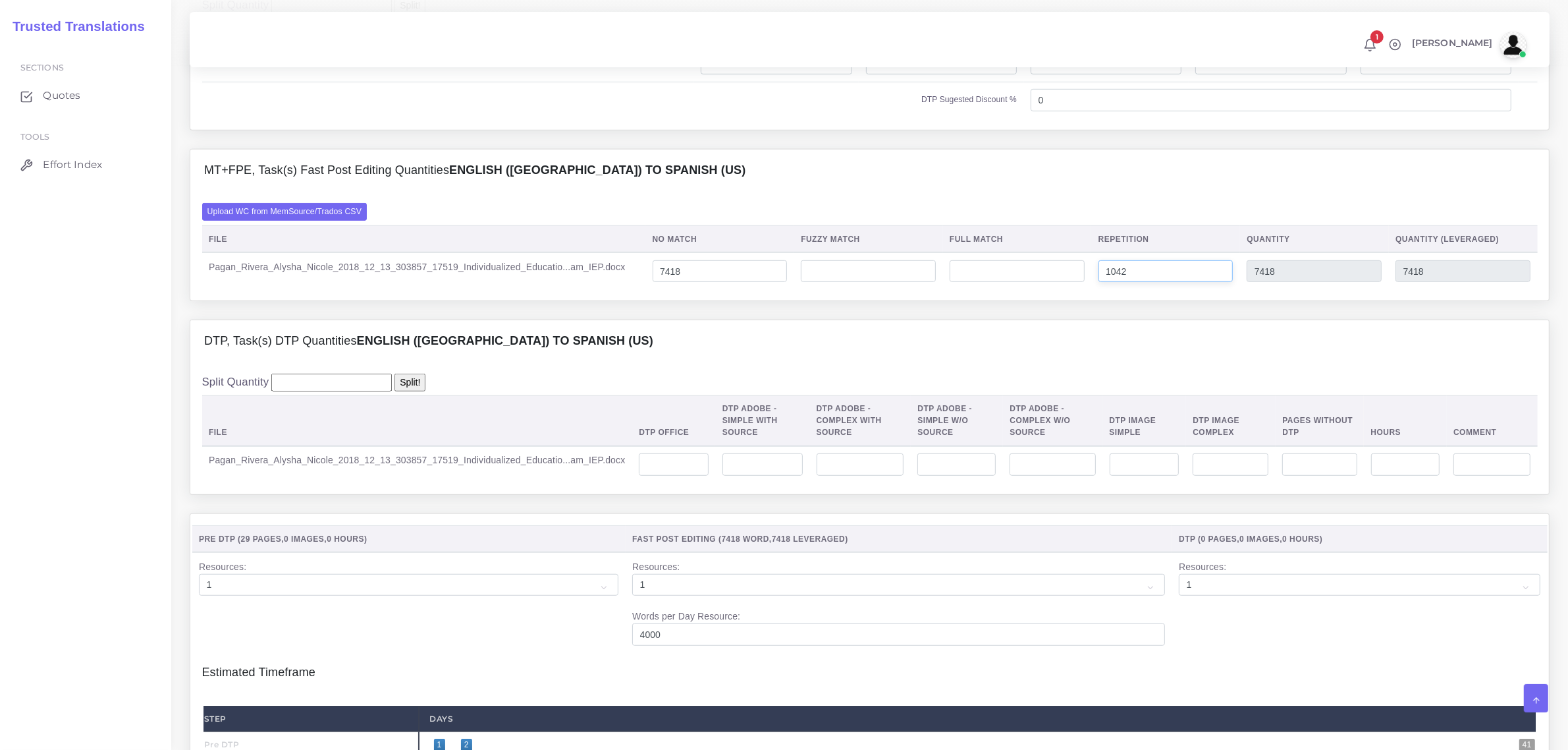
scroll to position [1153, 0]
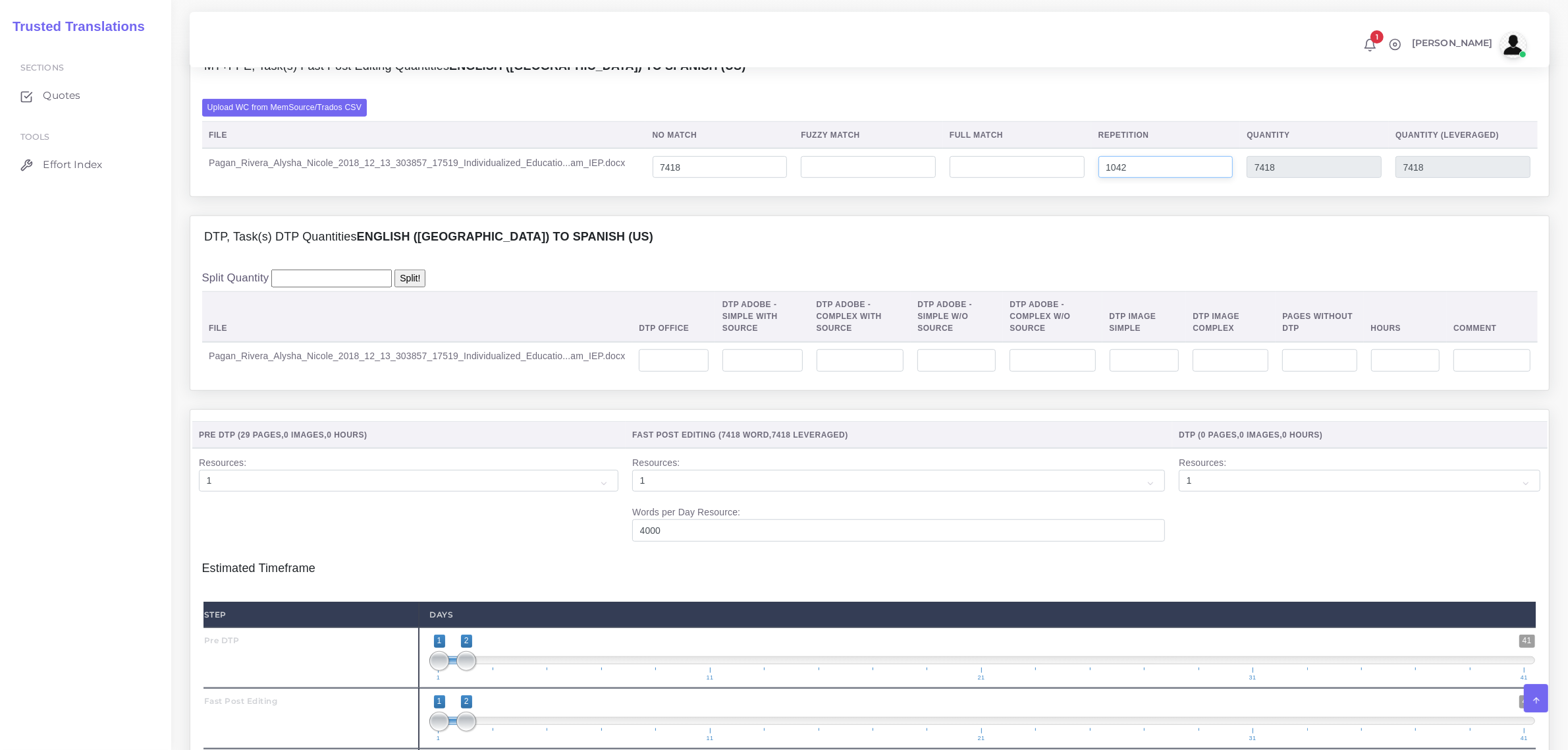
type input "1042"
type input "8460"
type input "7678"
click at [664, 372] on input "number" at bounding box center [673, 360] width 69 height 23
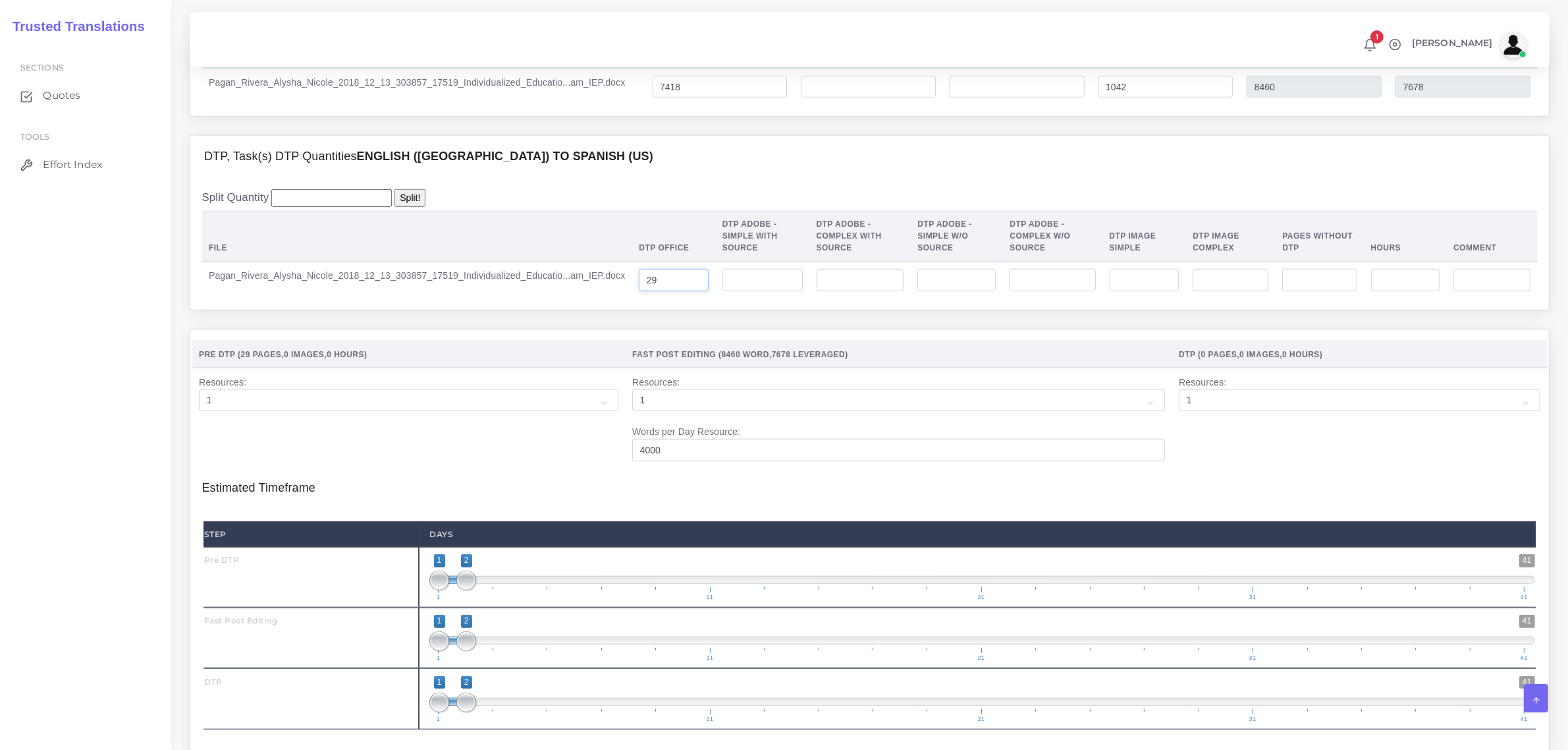
scroll to position [1235, 0]
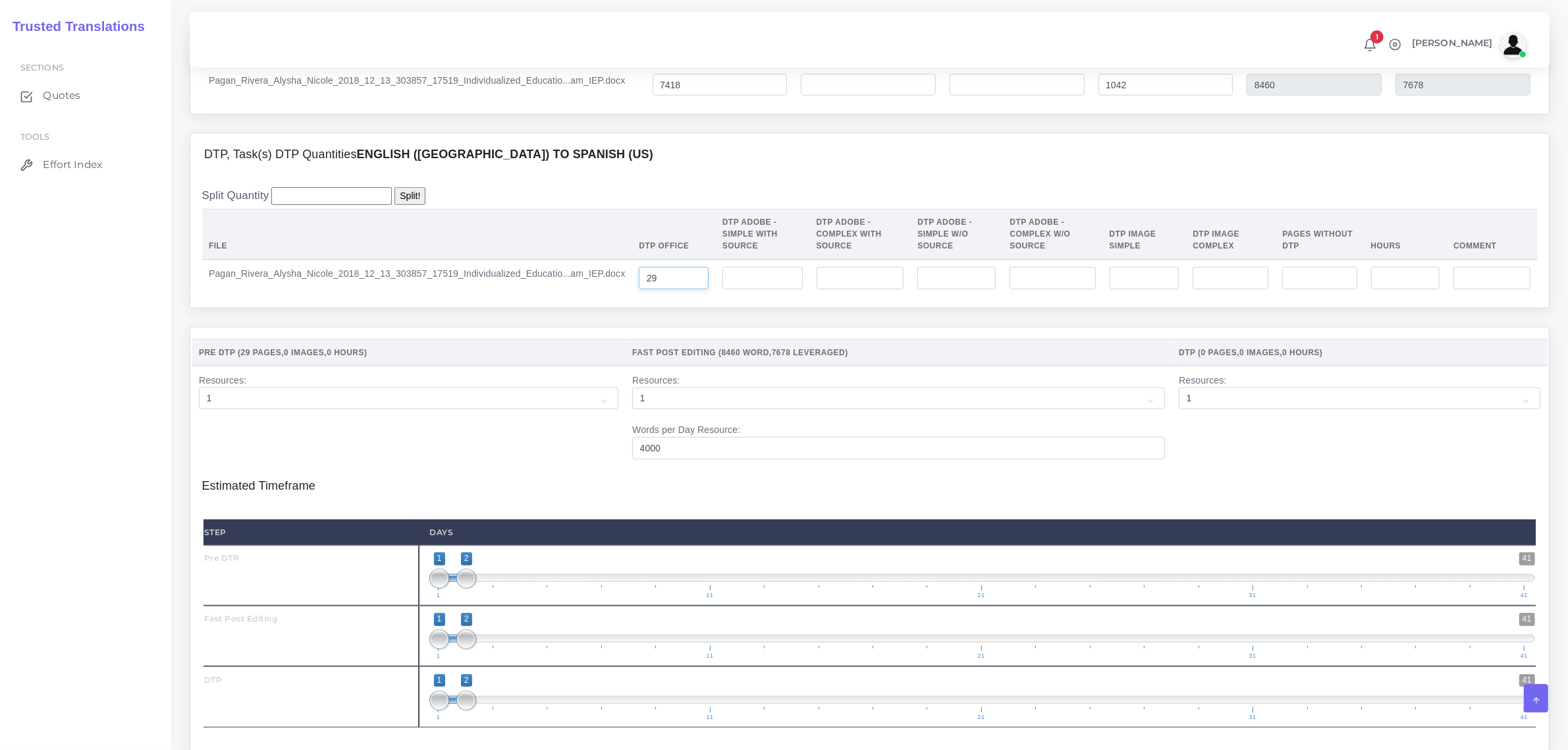
type input "29"
click at [1393, 289] on input "number" at bounding box center [1406, 278] width 69 height 23
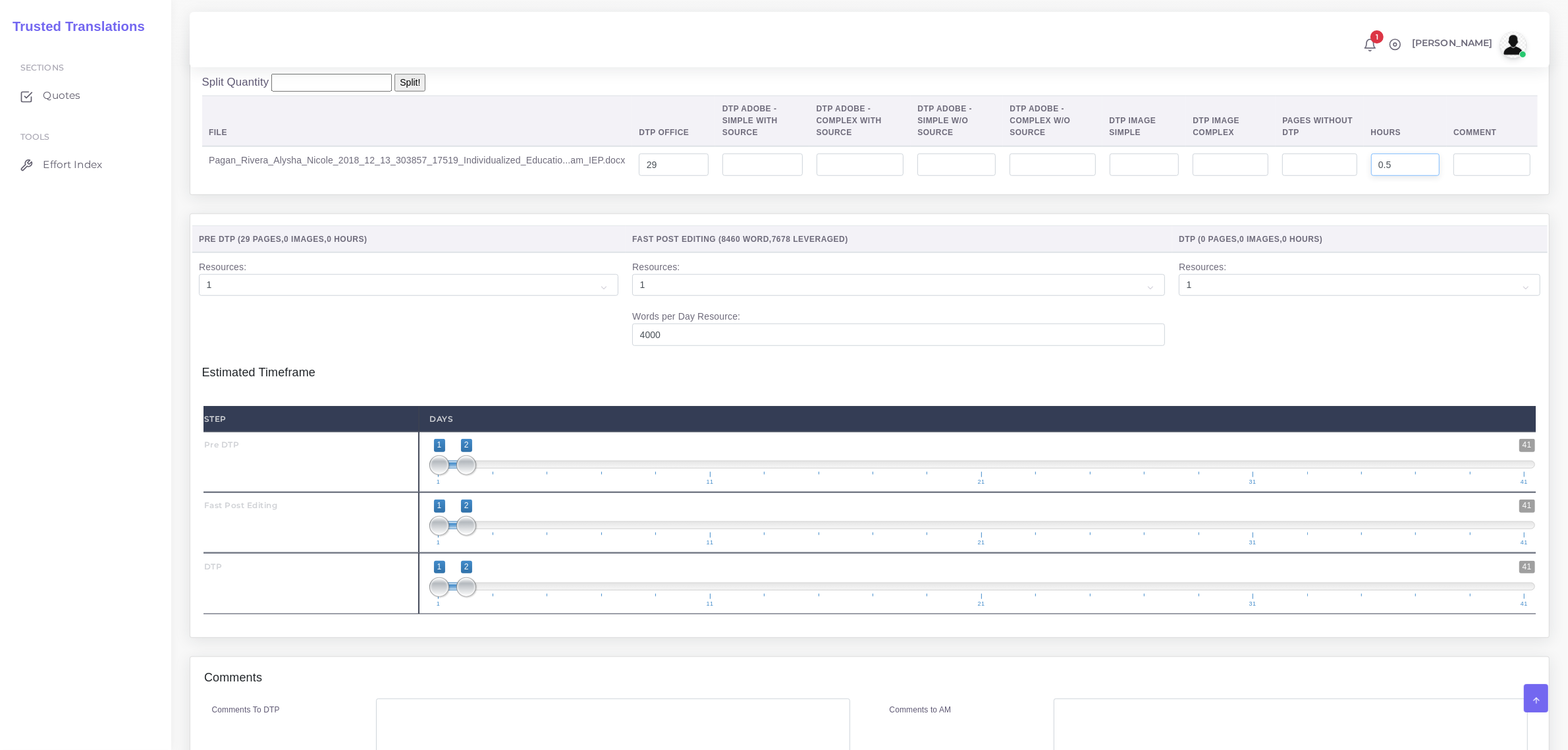
scroll to position [1400, 0]
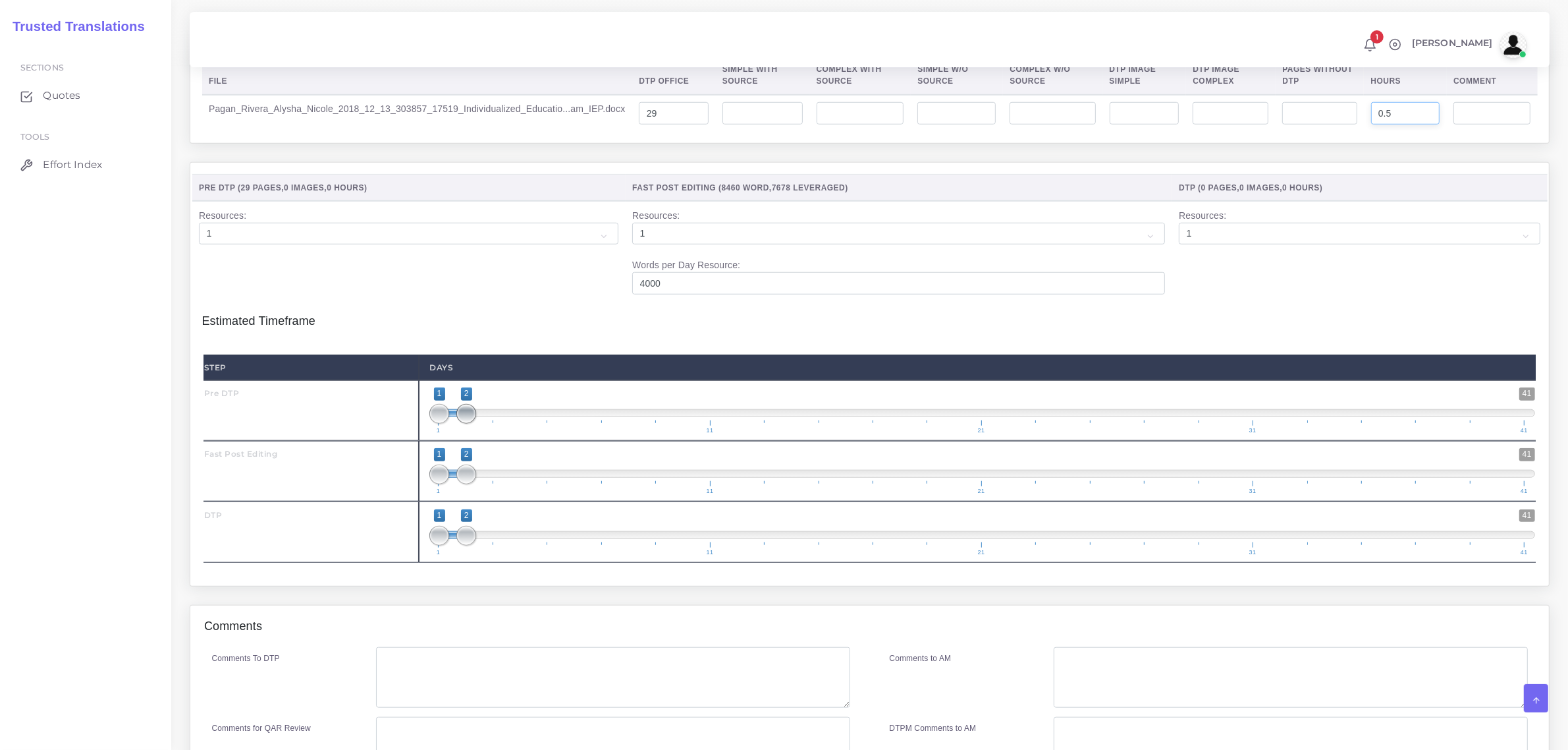
type input "0.5"
type input "1;1"
drag, startPoint x: 465, startPoint y: 440, endPoint x: 426, endPoint y: 524, distance: 92.6
click at [426, 441] on div "1 41 1 1 1 — 1 1 11 21 31 41 1;1" at bounding box center [982, 411] width 1127 height 61
type input "2;2"
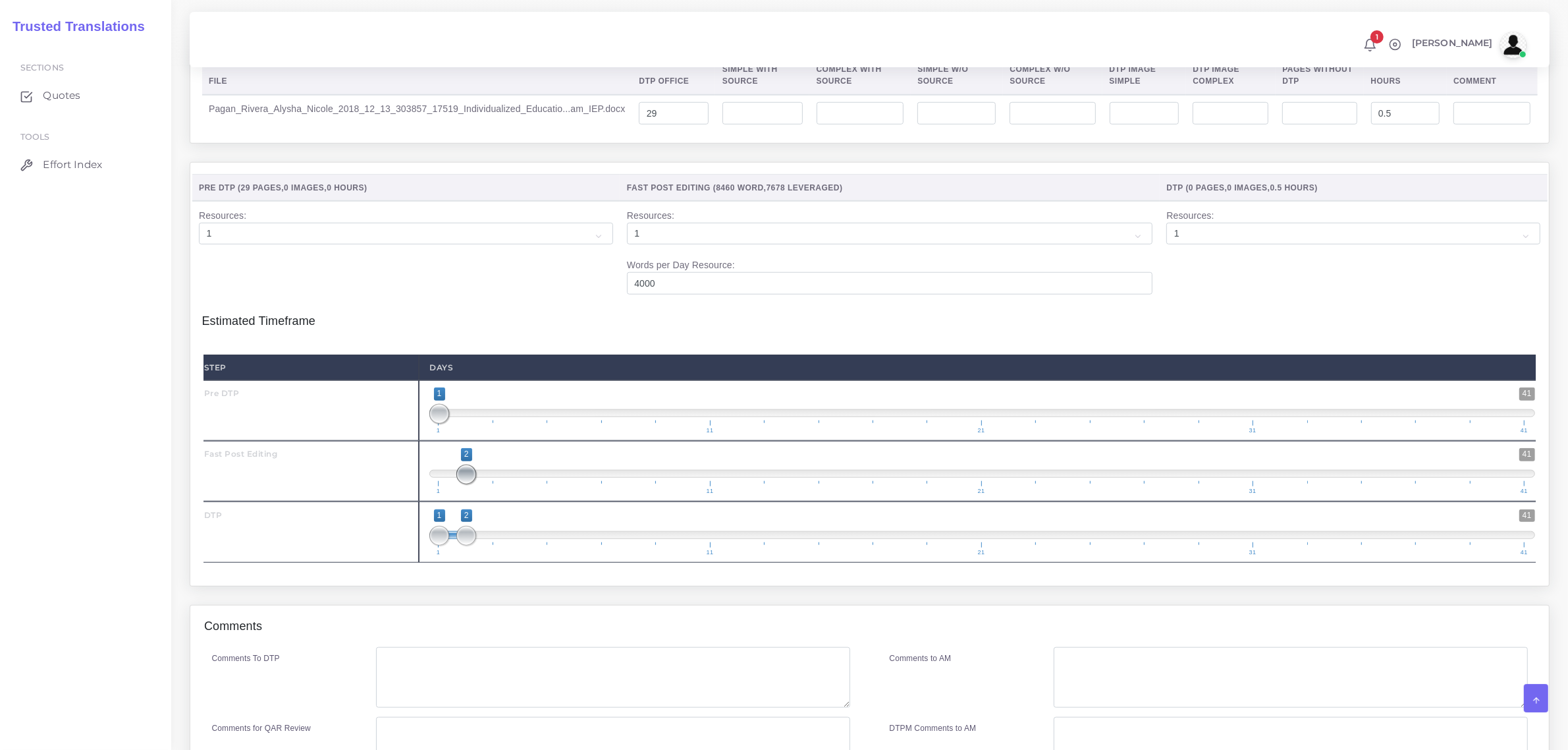
drag, startPoint x: 438, startPoint y: 500, endPoint x: 476, endPoint y: 541, distance: 55.9
click at [471, 484] on span at bounding box center [466, 474] width 20 height 20
drag, startPoint x: 467, startPoint y: 565, endPoint x: 486, endPoint y: 571, distance: 19.9
click at [486, 556] on span "1 41 1 3 1 — 3 1 11 21 31 41" at bounding box center [982, 532] width 1106 height 46
type input "3;3"
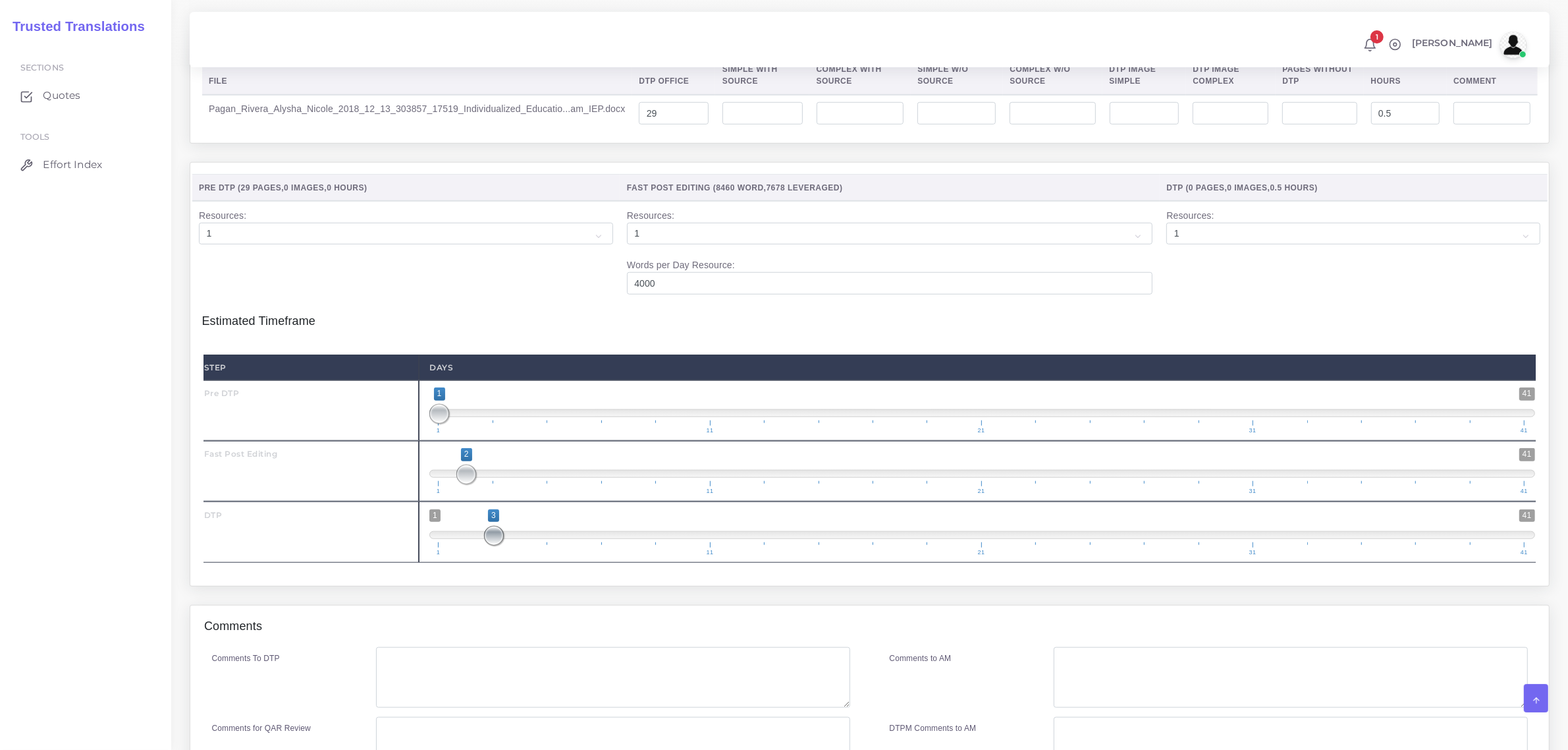
drag, startPoint x: 436, startPoint y: 567, endPoint x: 535, endPoint y: 564, distance: 99.0
click at [511, 556] on span "1 41 3 3 3 — 3 1 11 21 31 41" at bounding box center [982, 532] width 1106 height 46
click at [458, 686] on textarea "Comments To DTP" at bounding box center [613, 677] width 473 height 61
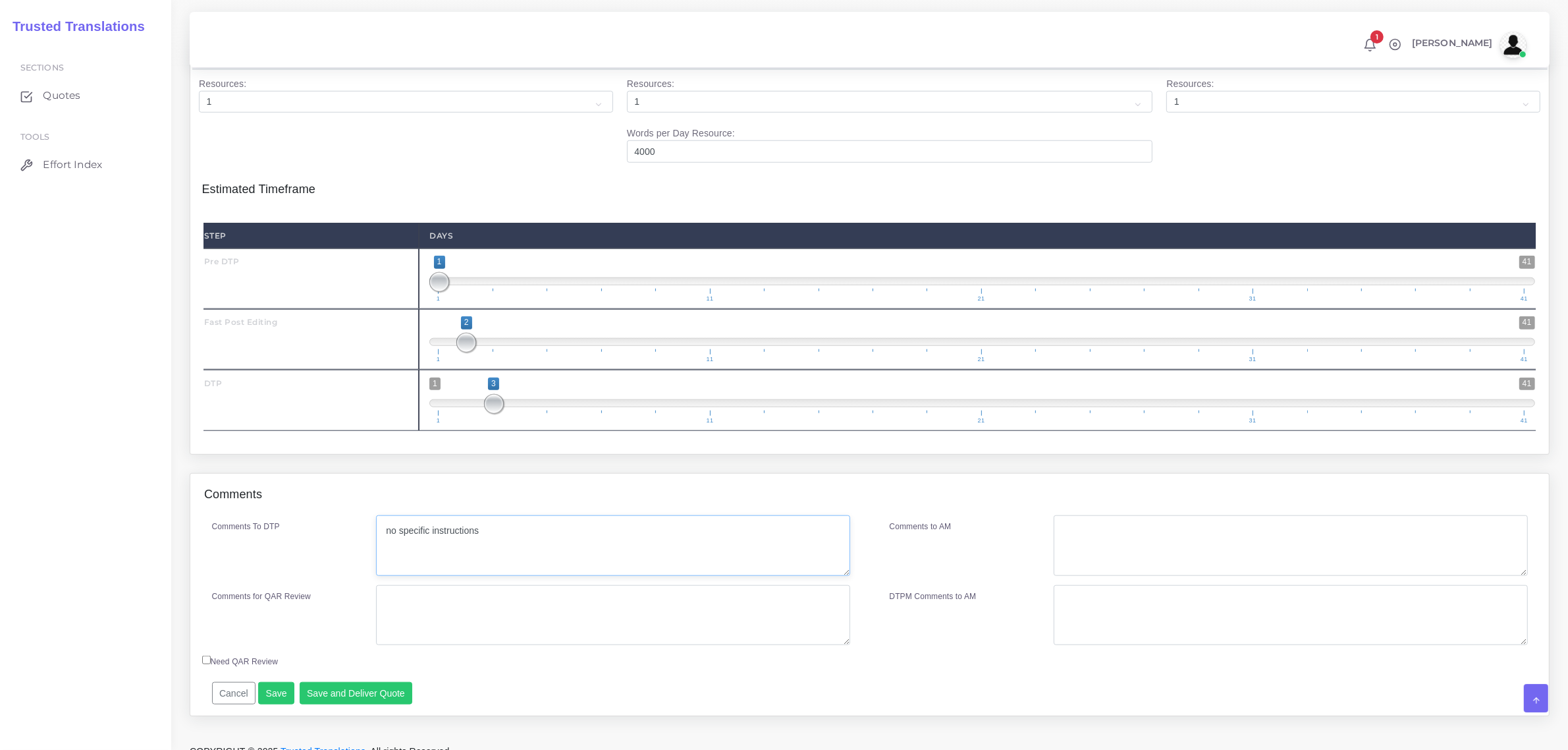
scroll to position [1576, 0]
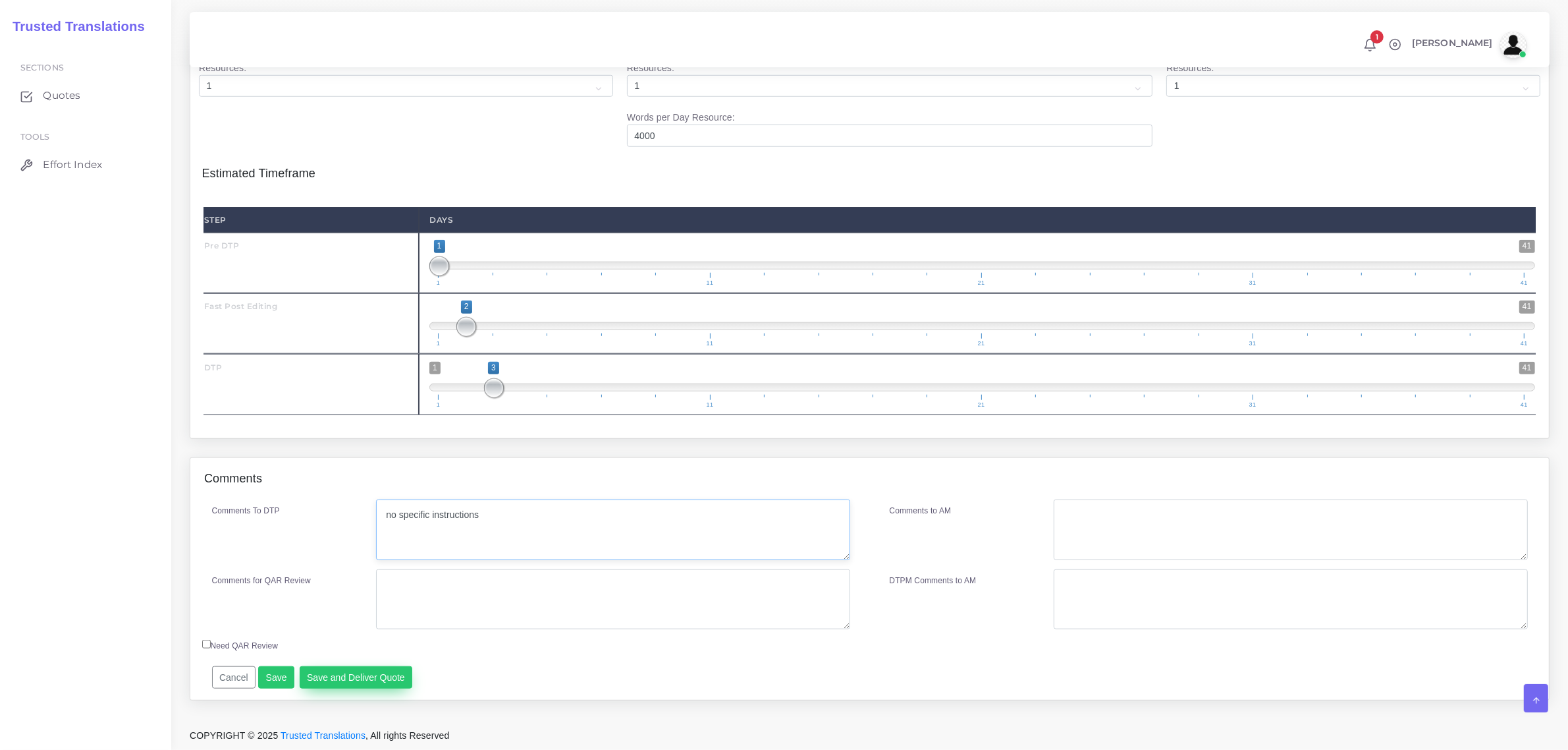
type textarea "no specific instructions"
click at [357, 679] on button "Save and Deliver Quote" at bounding box center [356, 677] width 114 height 23
